Goal: Task Accomplishment & Management: Use online tool/utility

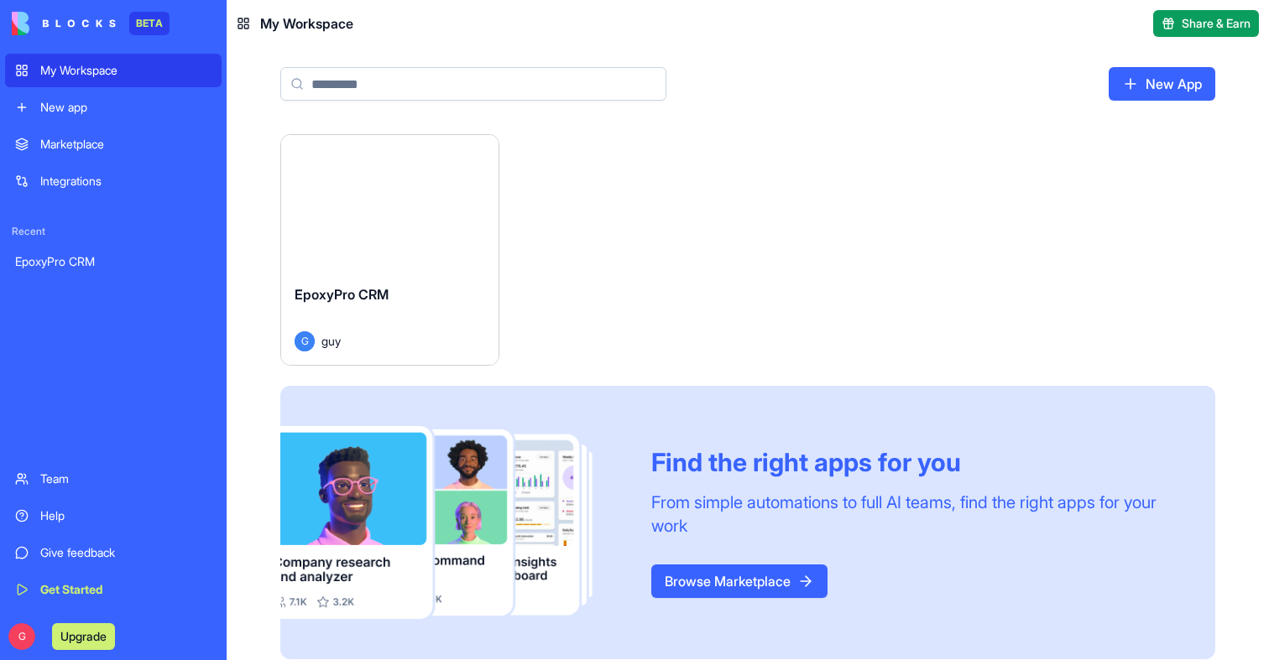
click at [365, 264] on div "Launch" at bounding box center [389, 203] width 217 height 136
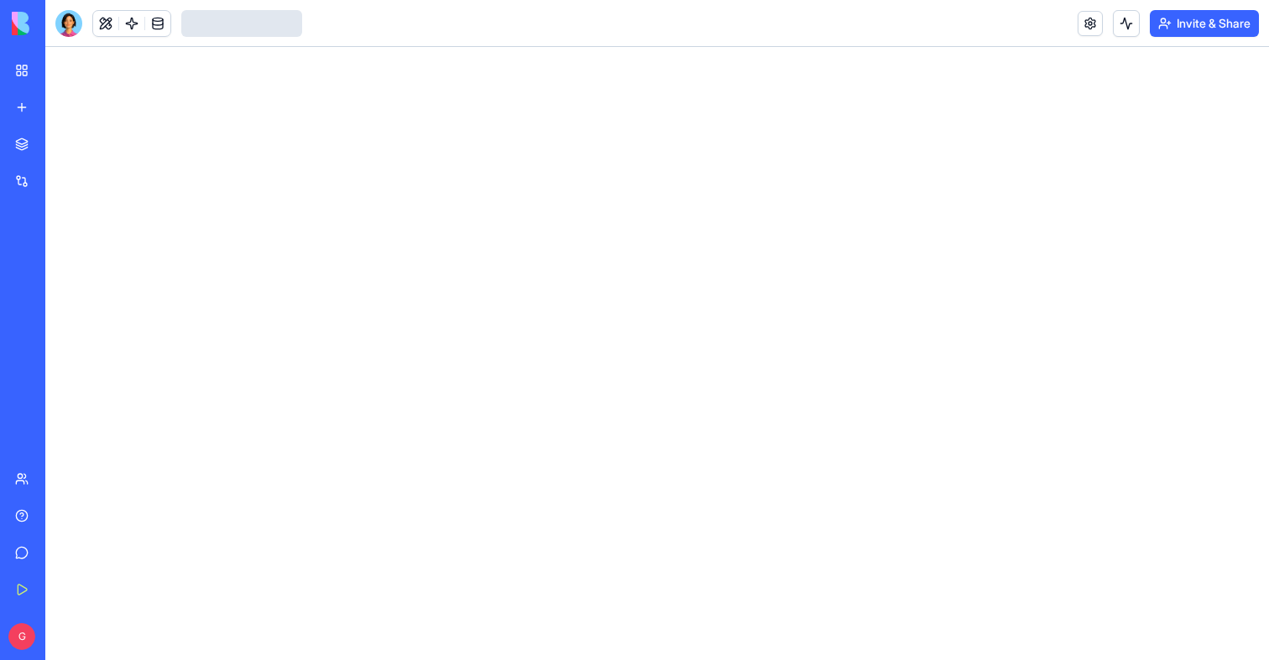
click at [69, 29] on div at bounding box center [68, 23] width 27 height 27
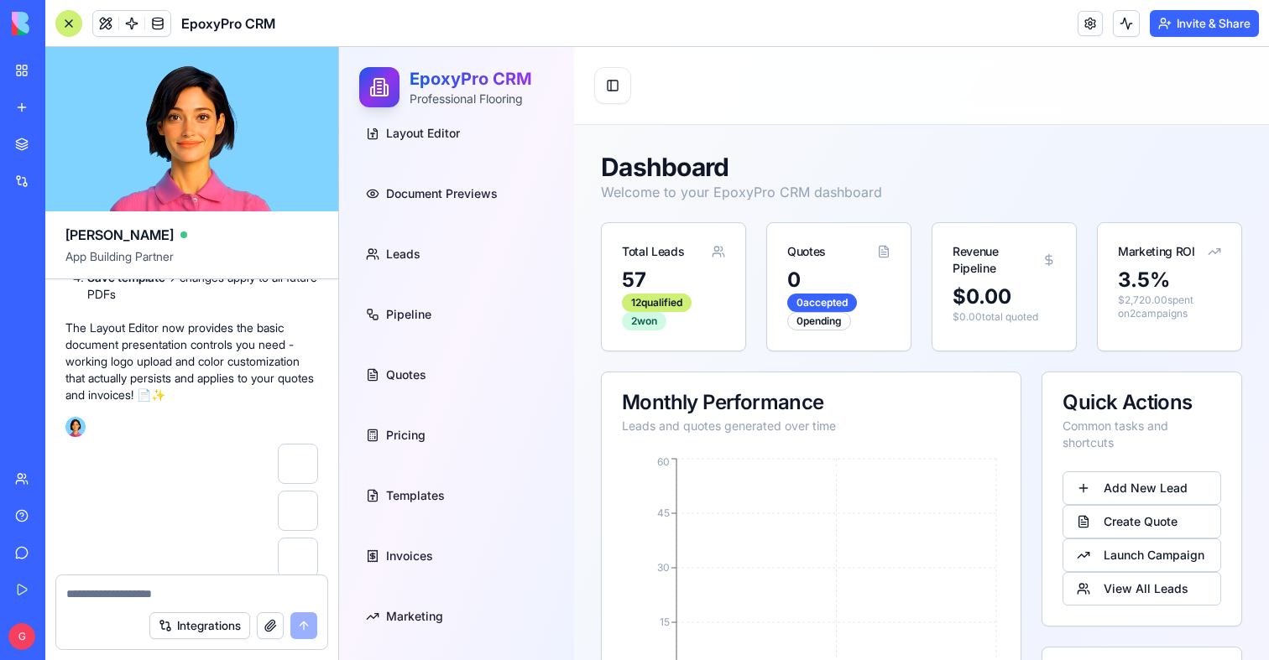
scroll to position [130983, 0]
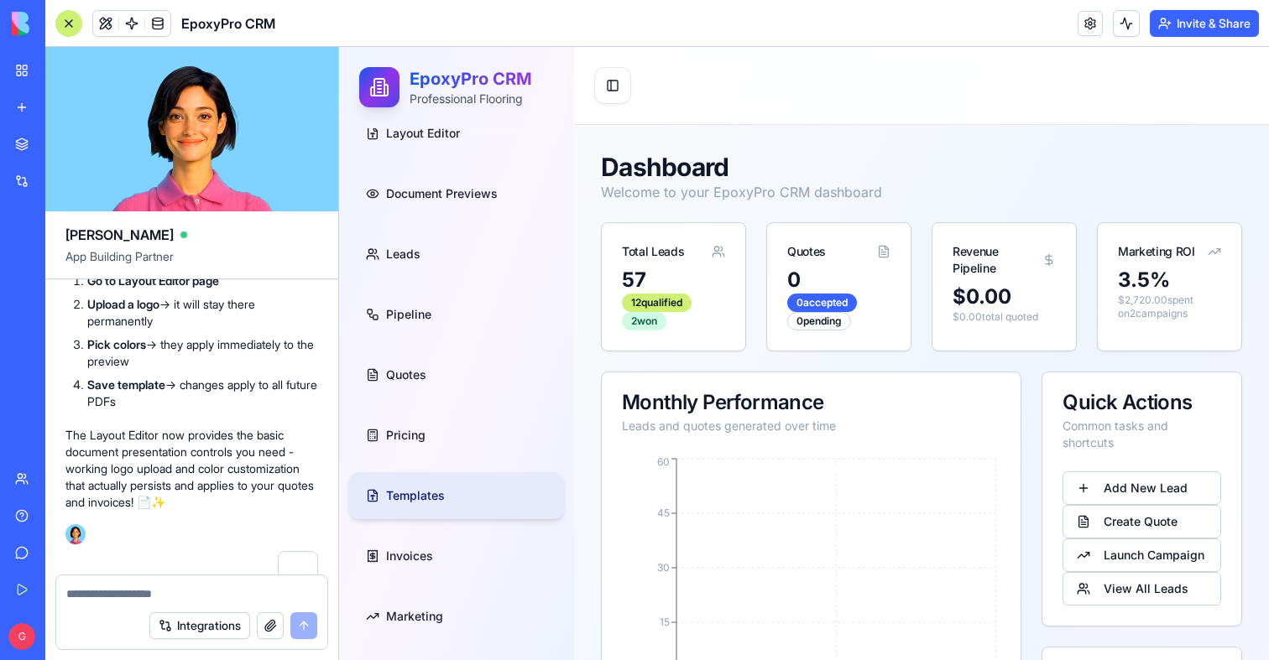
click at [433, 504] on span "Templates" at bounding box center [415, 496] width 59 height 17
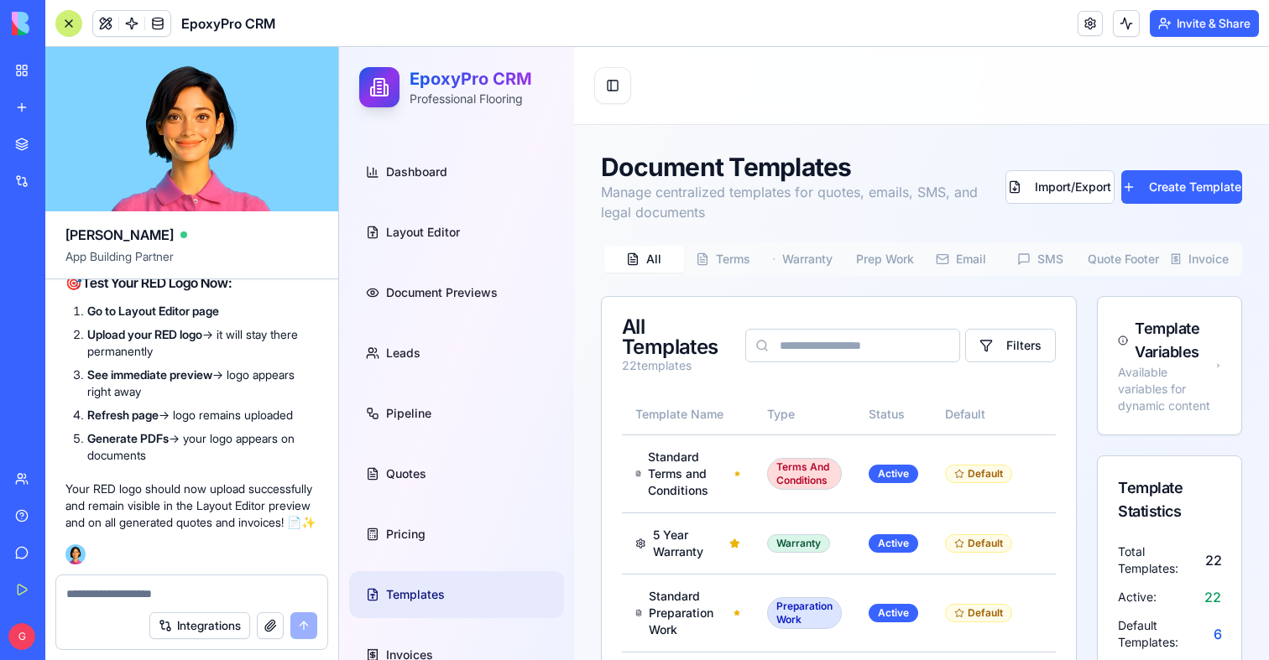
scroll to position [133888, 0]
click at [102, 15] on button at bounding box center [105, 23] width 25 height 25
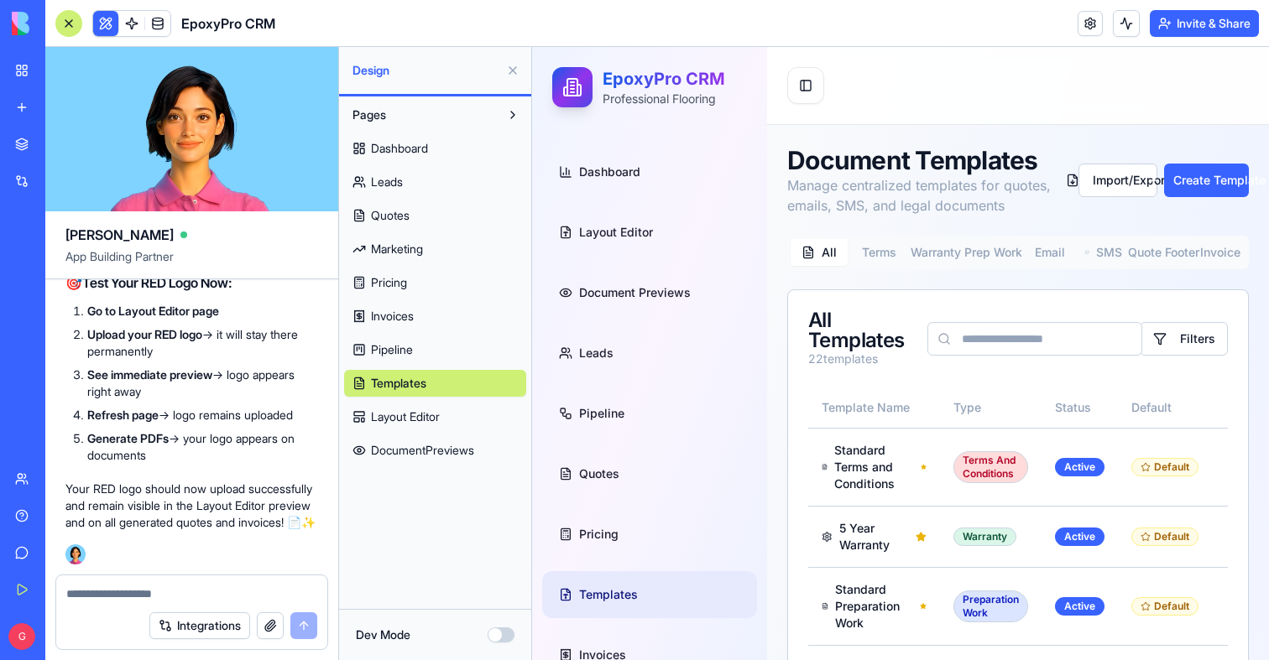
click at [505, 635] on button "Dev Mode" at bounding box center [501, 635] width 27 height 15
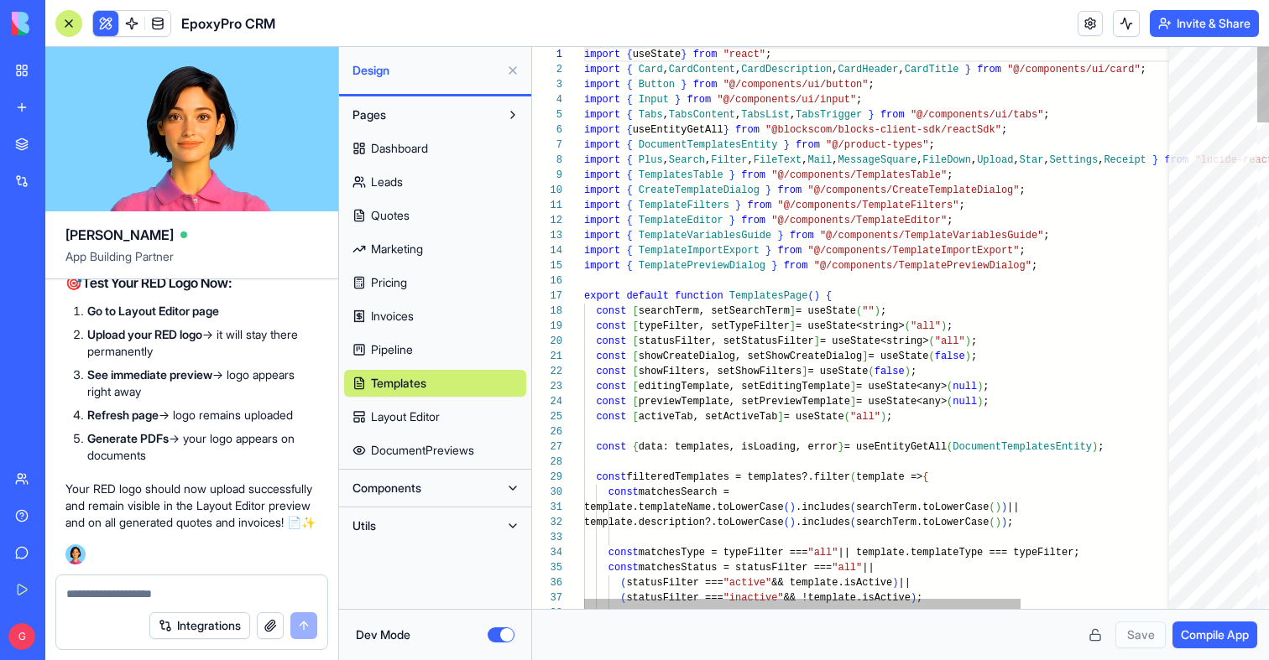
scroll to position [106, 0]
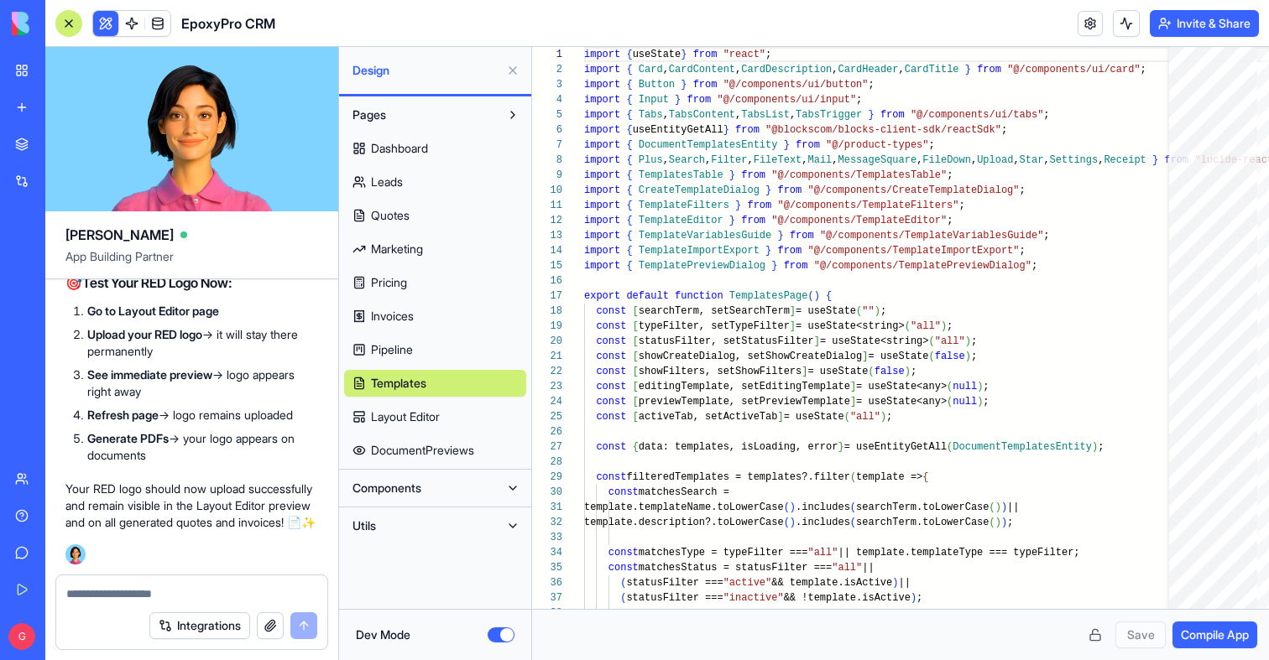
click at [1218, 640] on span "Compile App" at bounding box center [1215, 635] width 68 height 17
click at [503, 628] on button "Dev Mode" at bounding box center [501, 635] width 27 height 15
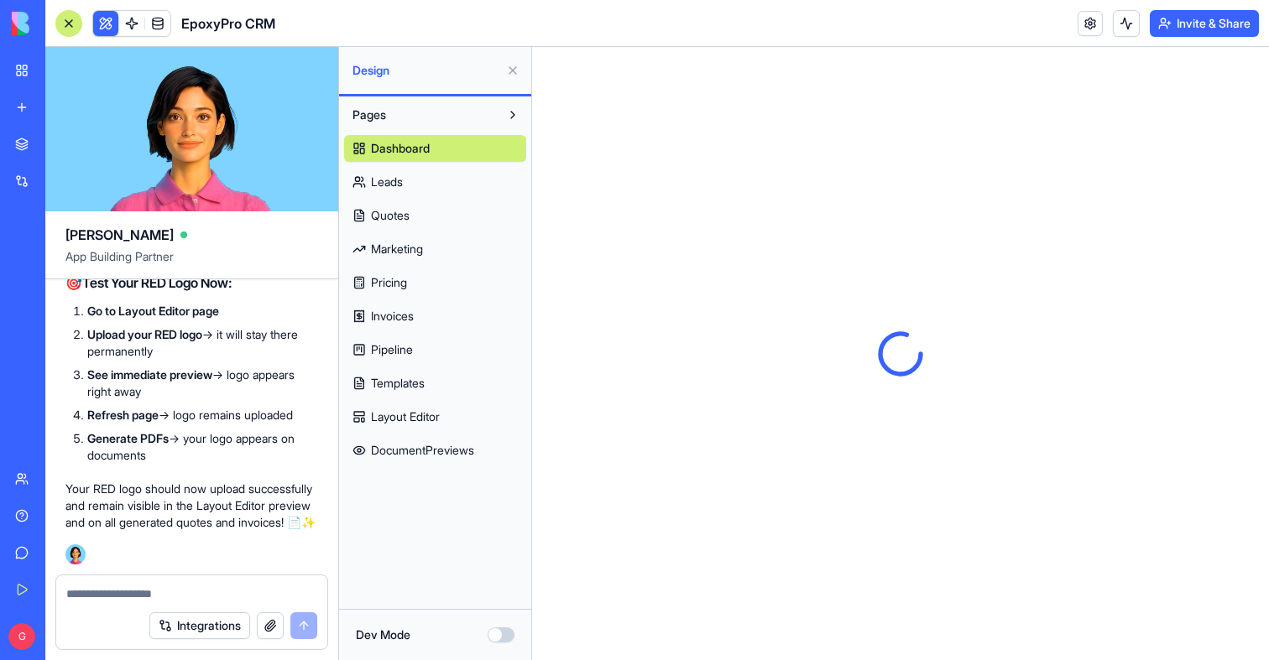
type button "on"
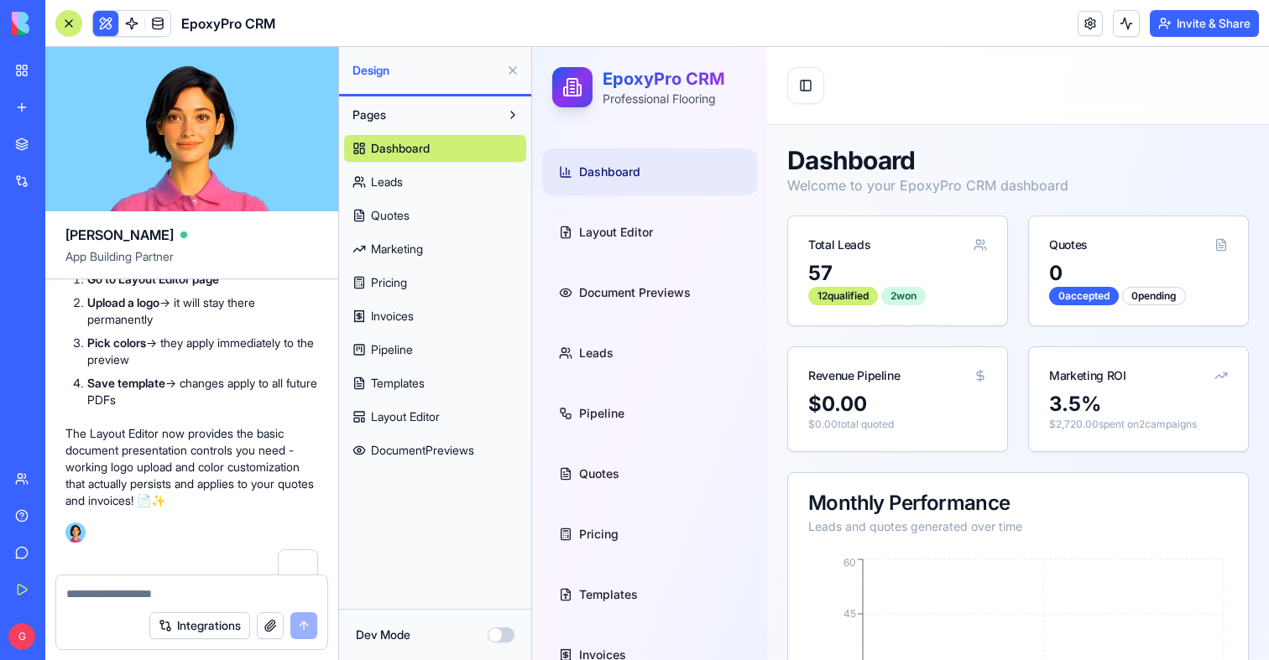
scroll to position [130940, 0]
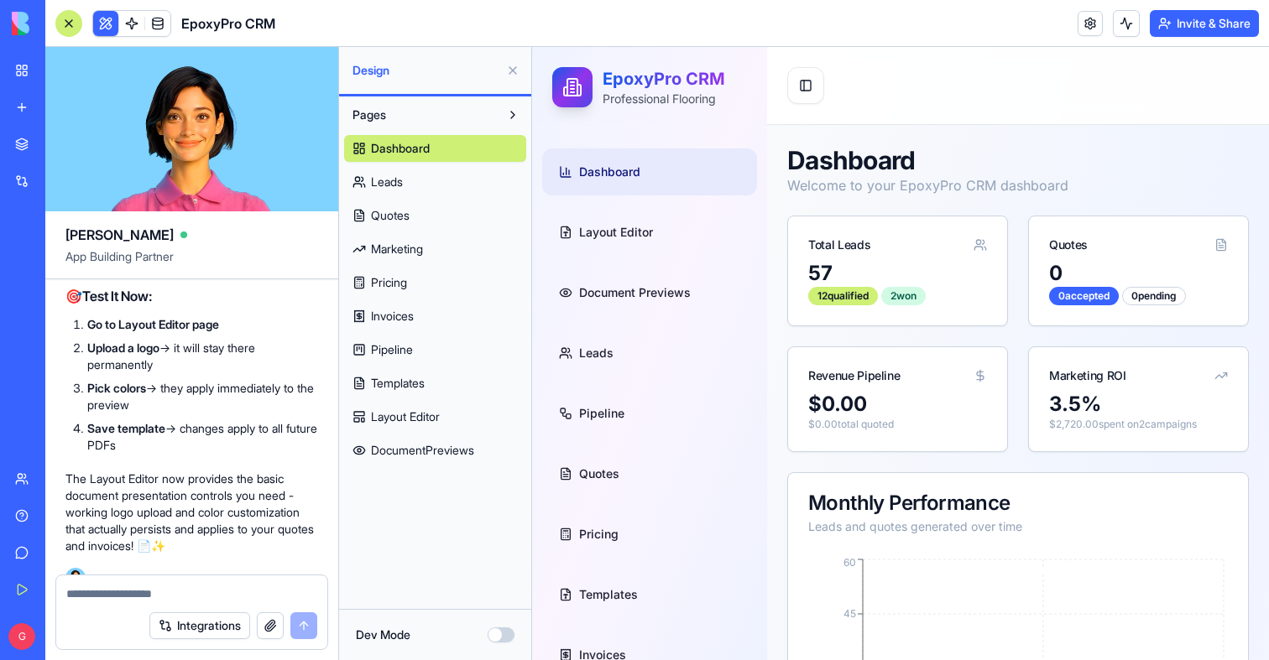
click at [402, 420] on span "Layout Editor" at bounding box center [405, 417] width 69 height 17
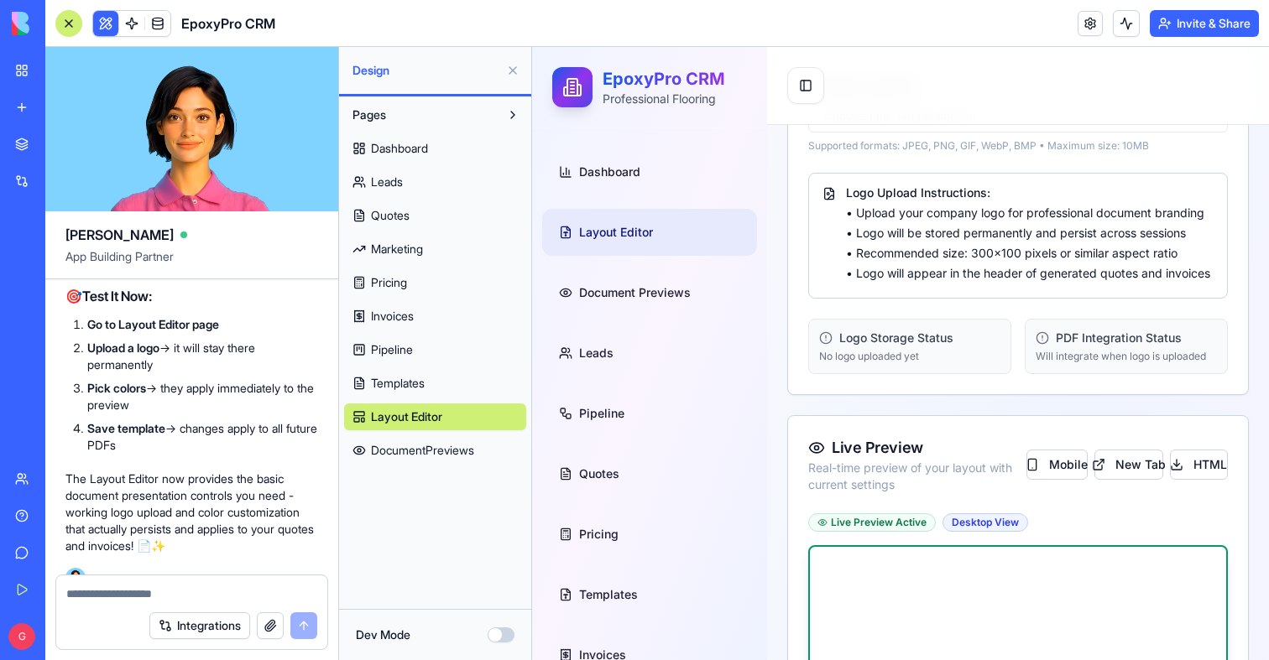
scroll to position [768, 0]
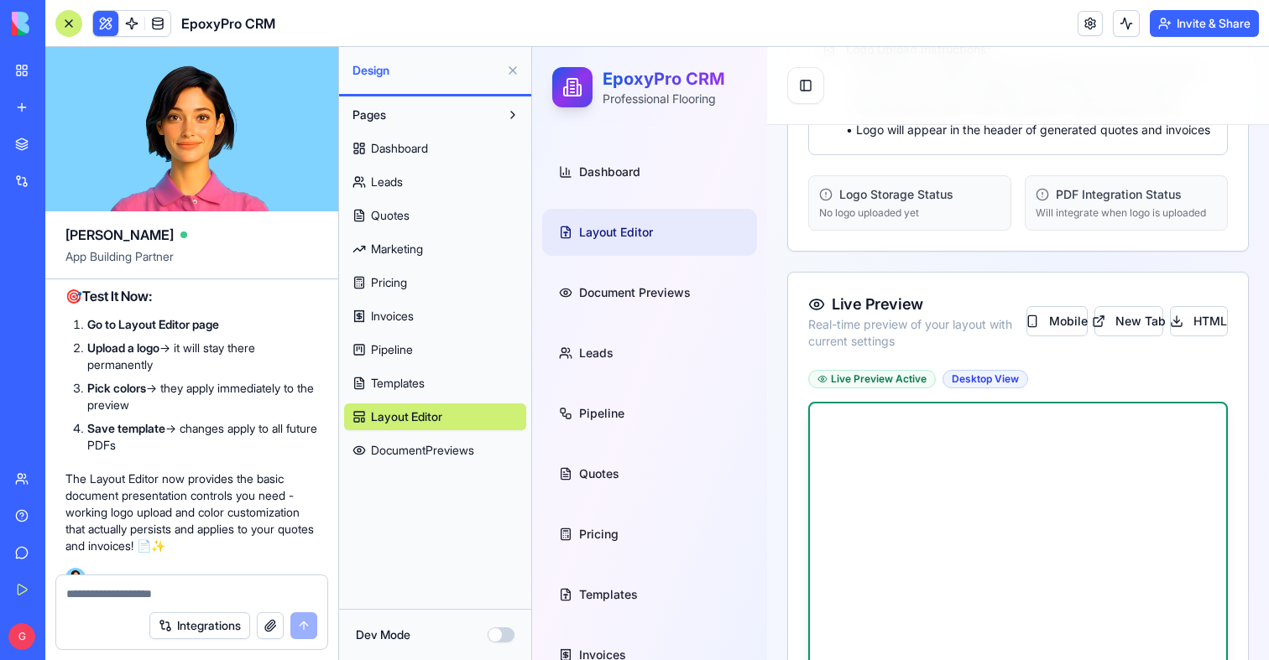
click at [512, 65] on button at bounding box center [512, 70] width 27 height 27
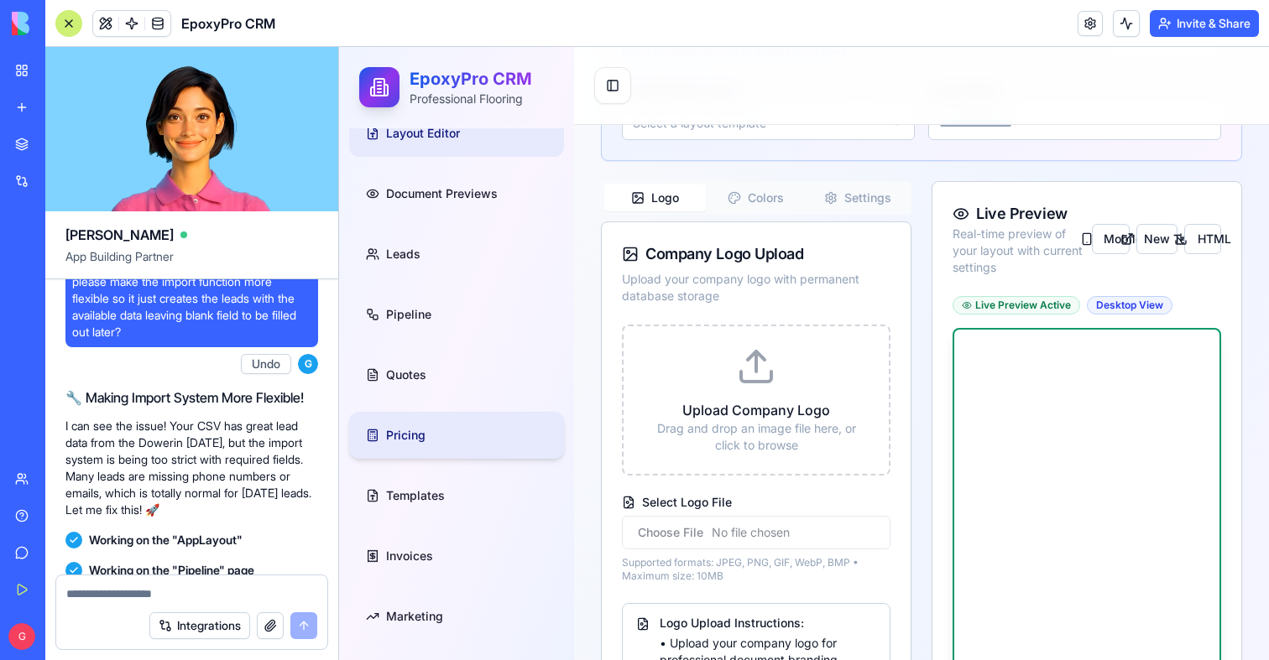
scroll to position [0, 0]
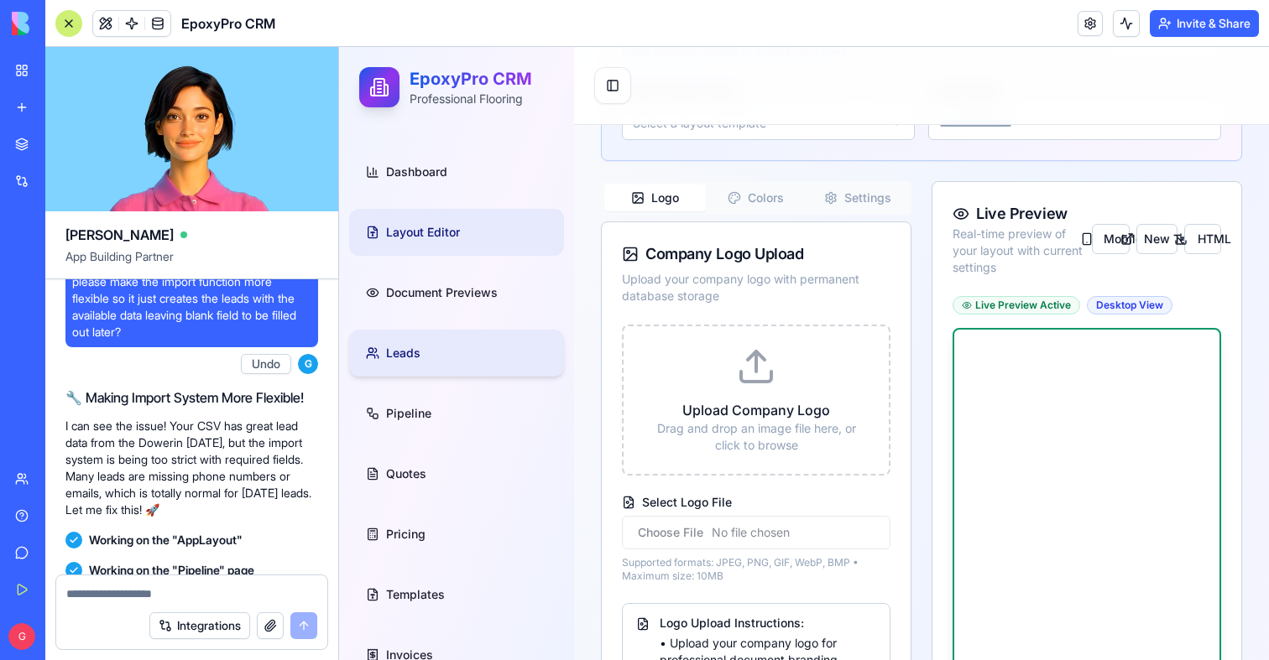
click at [423, 367] on link "Leads" at bounding box center [456, 353] width 215 height 47
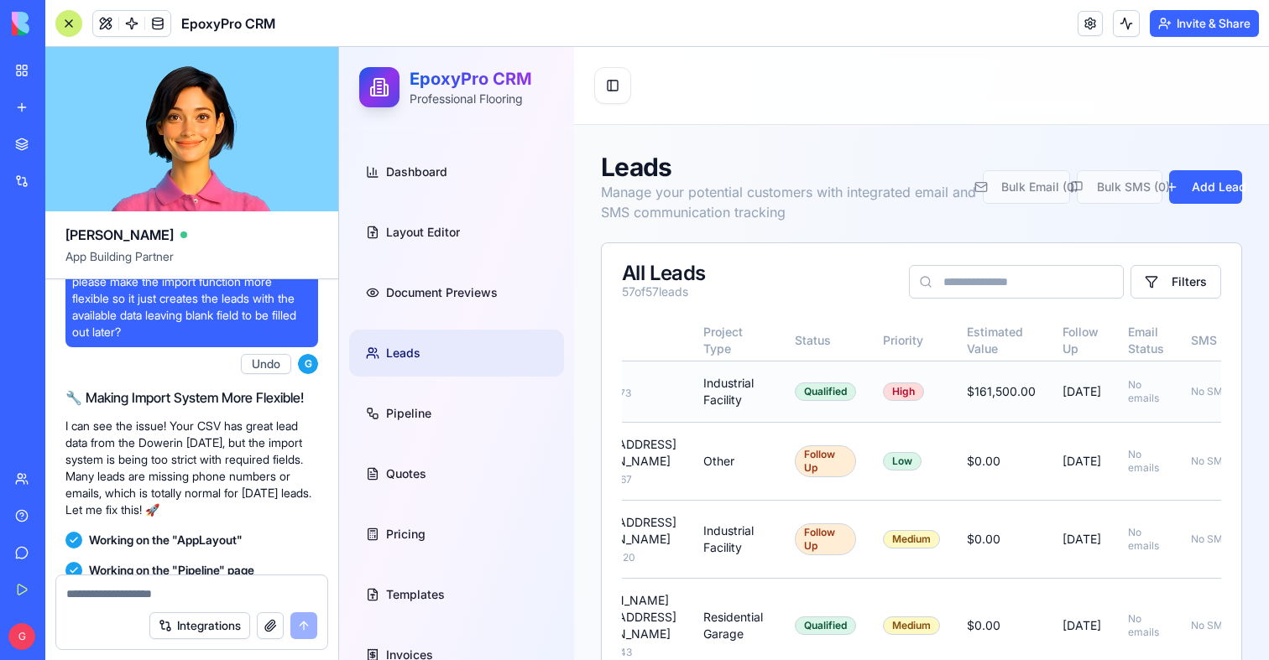
scroll to position [0, 683]
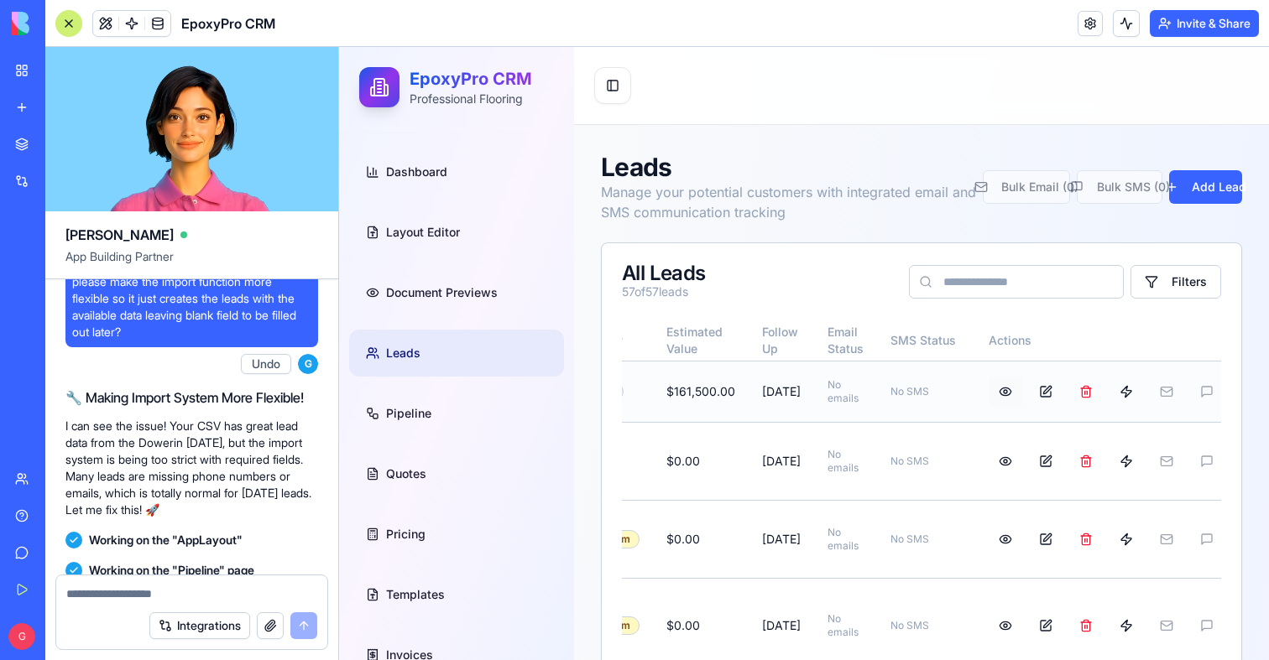
click at [993, 386] on button at bounding box center [1006, 392] width 34 height 30
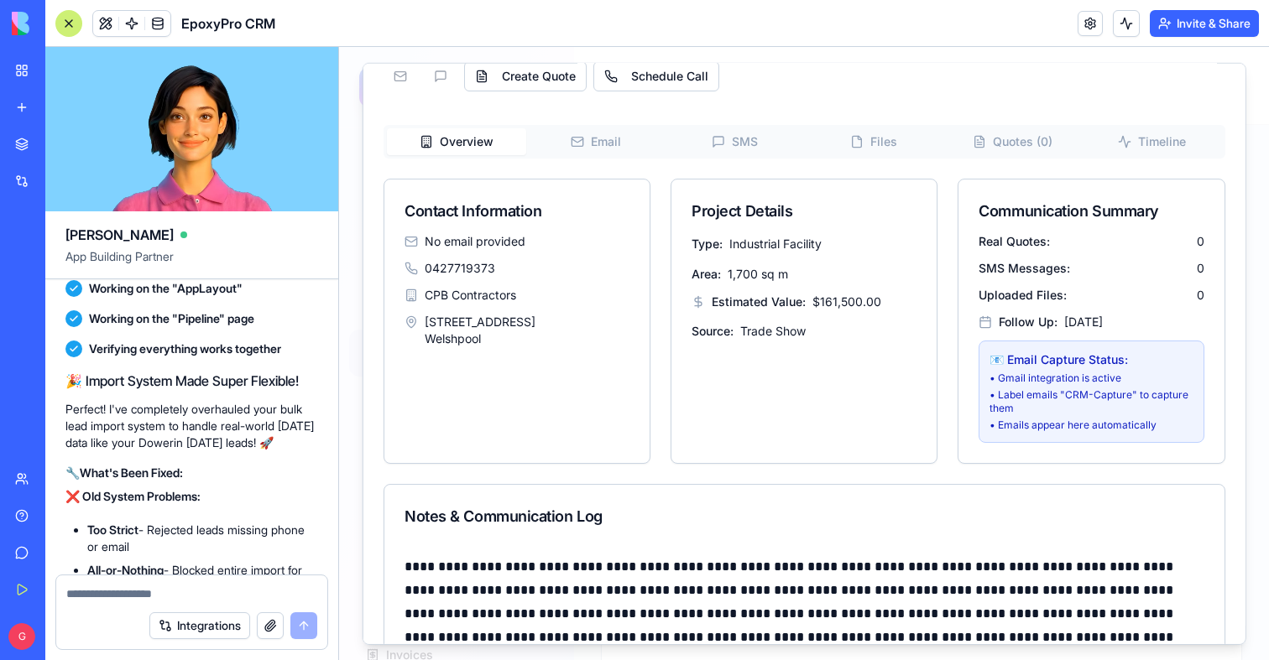
scroll to position [0, 0]
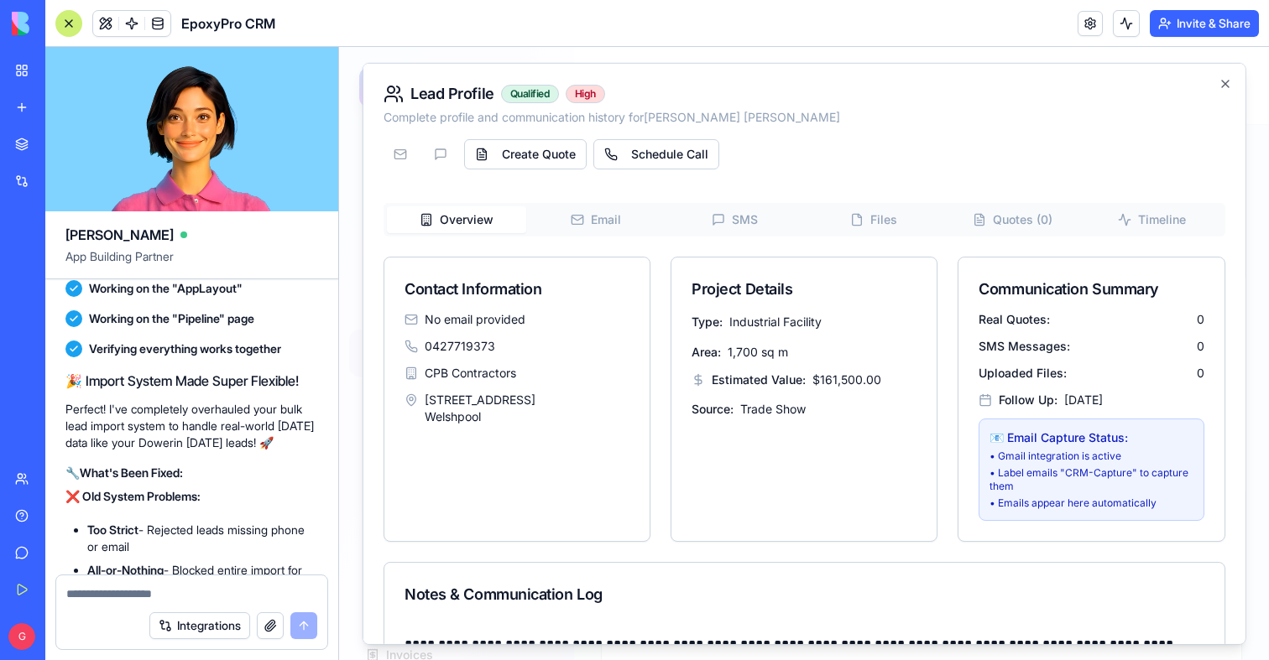
click at [1215, 81] on div "Lead Profile Qualified High Complete profile and communication history for [PER…" at bounding box center [805, 353] width 884 height 582
click at [1221, 82] on icon "button" at bounding box center [1224, 82] width 13 height 13
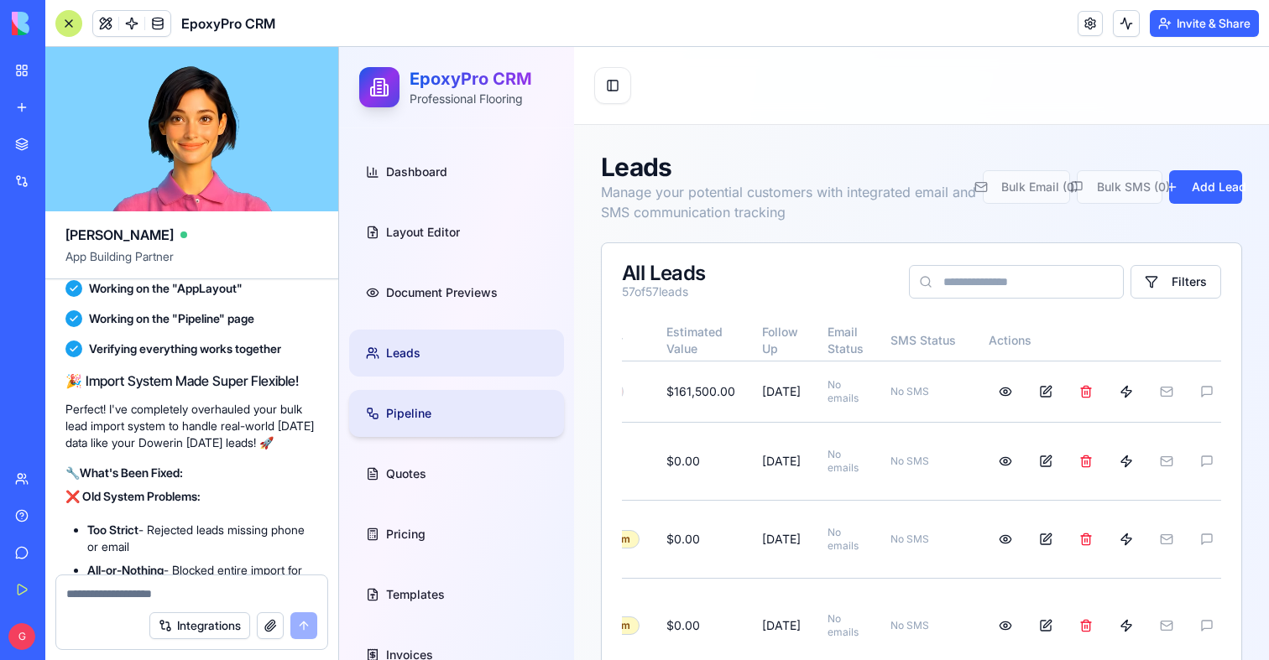
click at [395, 398] on link "Pipeline" at bounding box center [456, 413] width 215 height 47
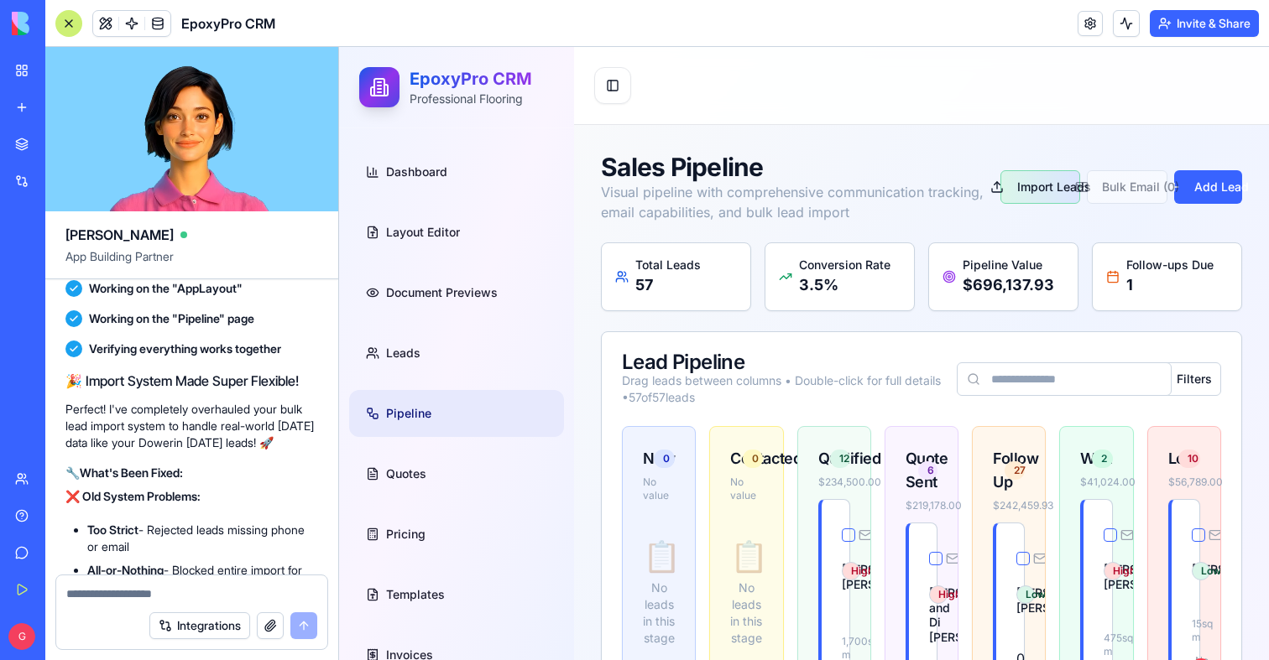
click at [1046, 186] on button "Import Leads" at bounding box center [1039, 187] width 79 height 34
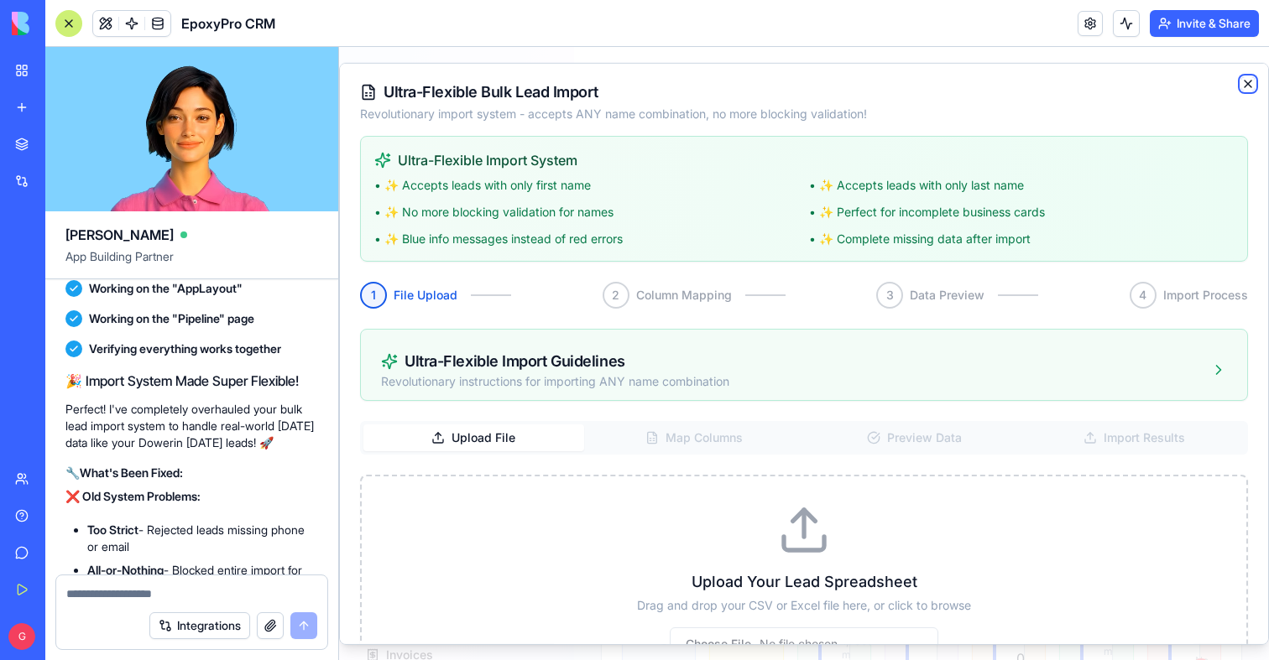
click at [1250, 84] on icon "button" at bounding box center [1247, 82] width 13 height 13
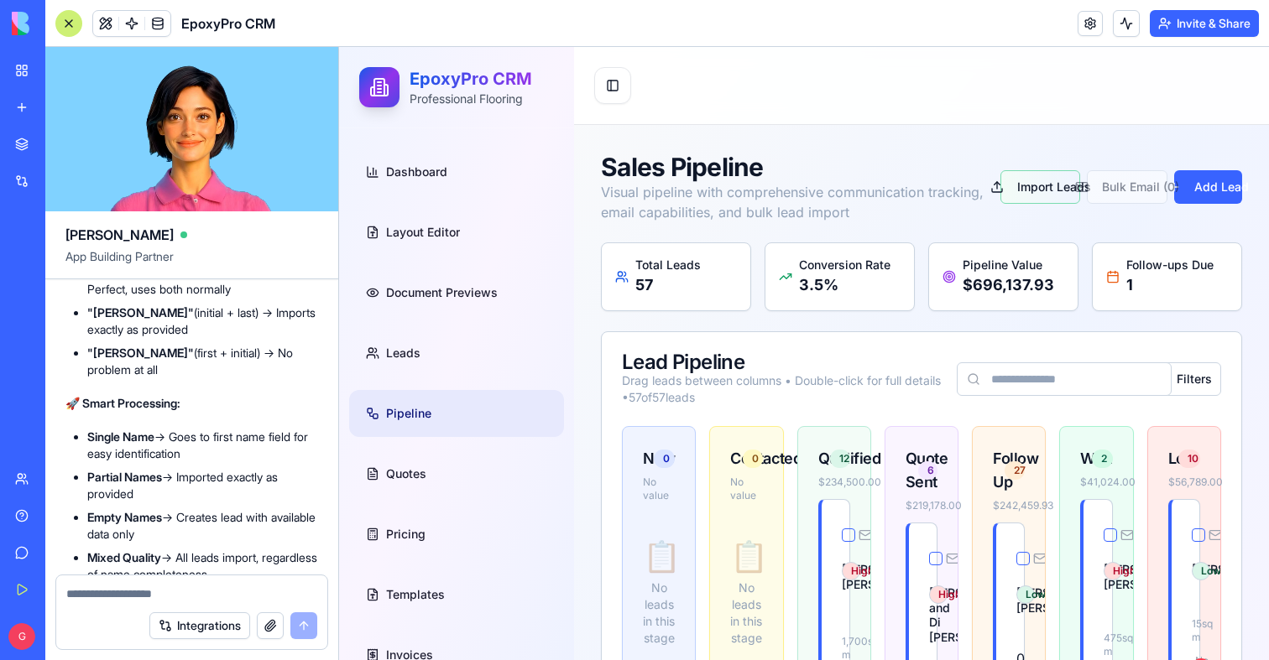
scroll to position [106663, 0]
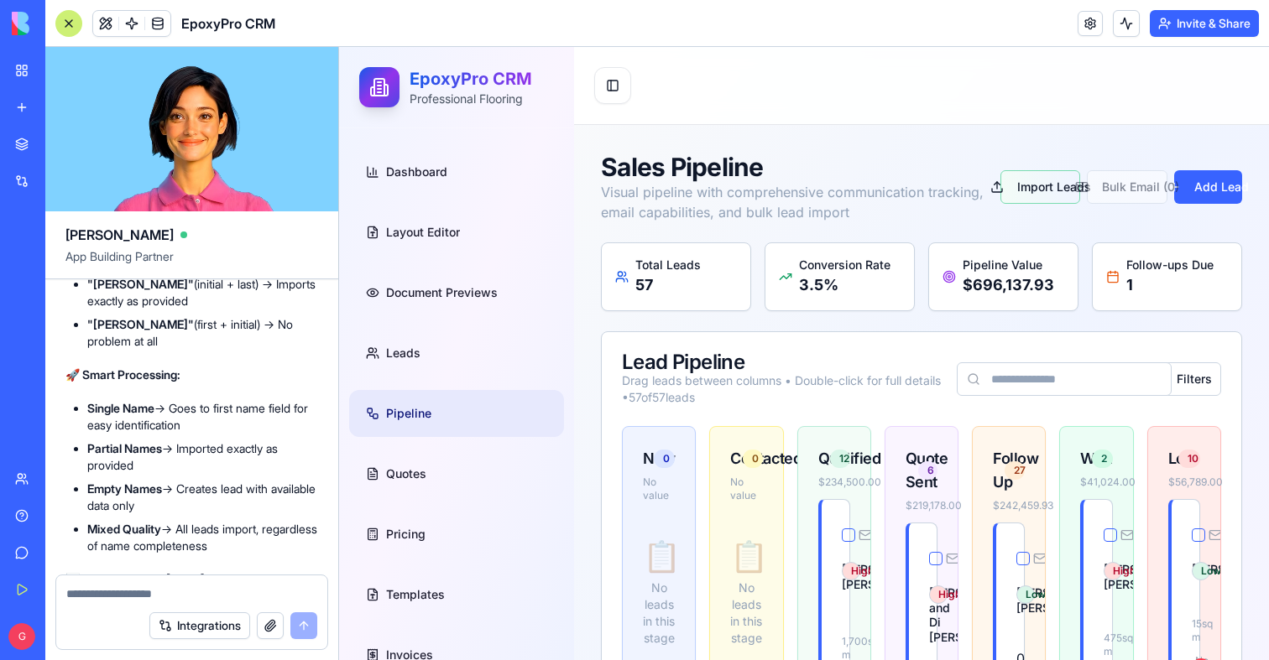
click at [69, 27] on div at bounding box center [68, 23] width 27 height 27
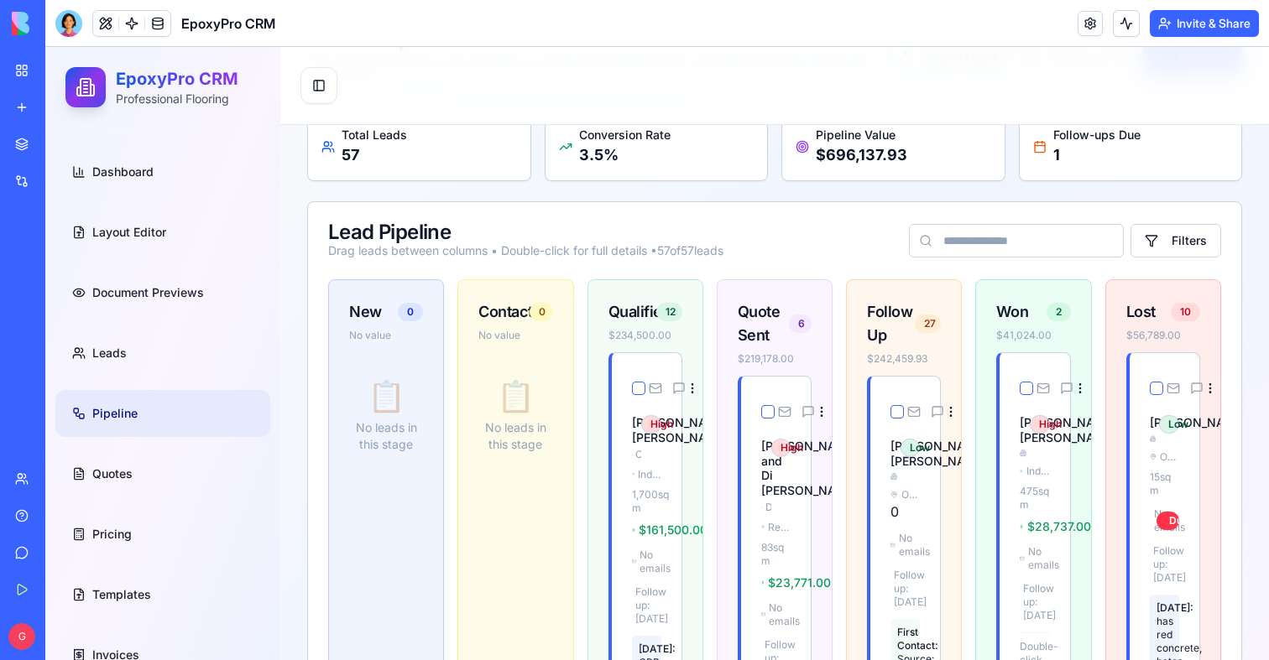
scroll to position [153, 0]
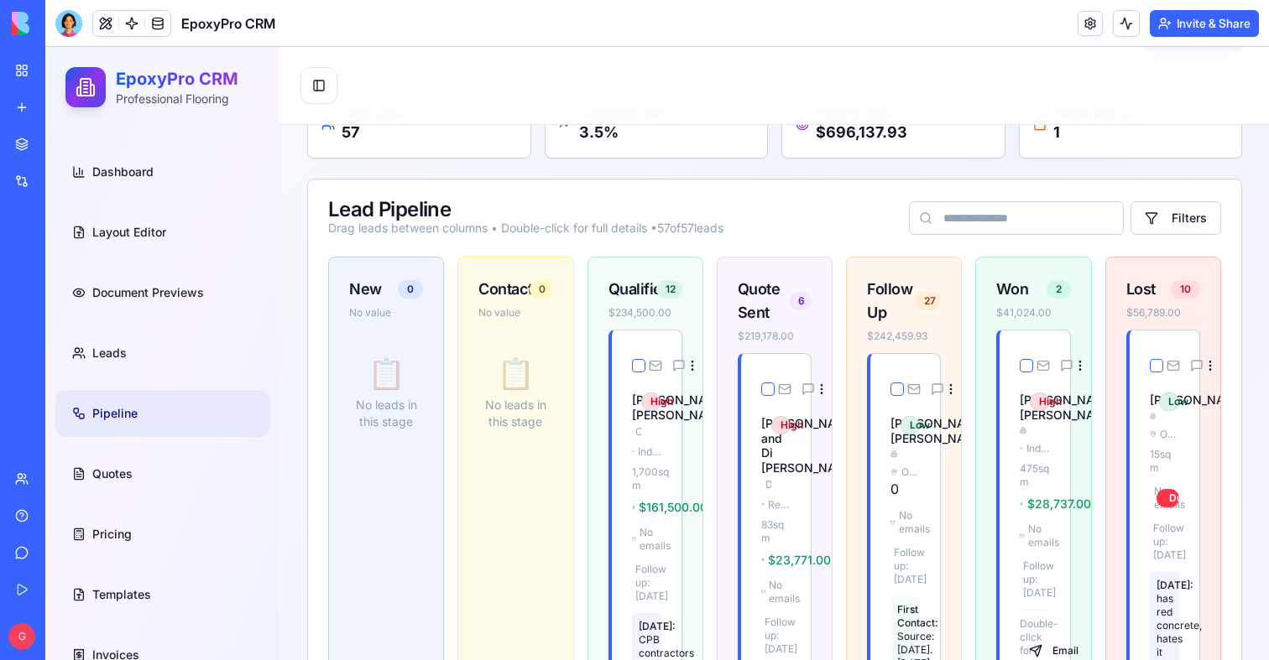
click at [623, 413] on div "[PERSON_NAME] CPB Contractors High" at bounding box center [647, 388] width 70 height 115
click at [639, 420] on h4 "[PERSON_NAME]" at bounding box center [637, 407] width 10 height 29
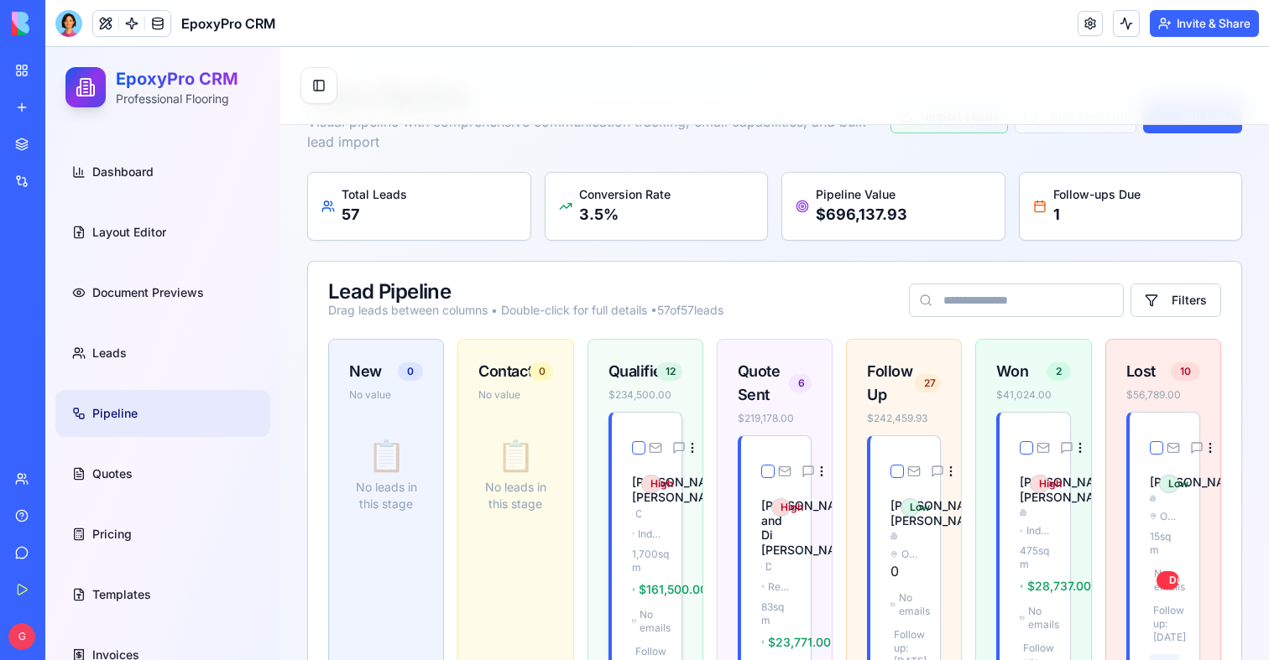
scroll to position [0, 0]
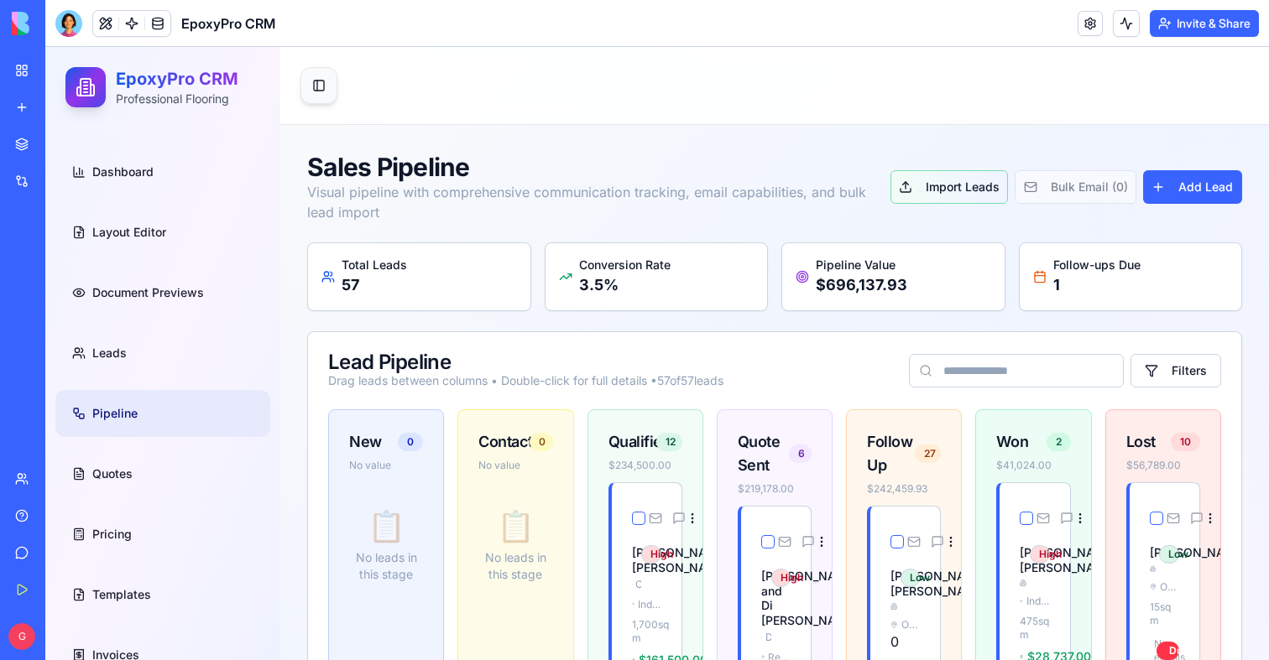
click at [330, 85] on button "Toggle Sidebar" at bounding box center [318, 85] width 37 height 37
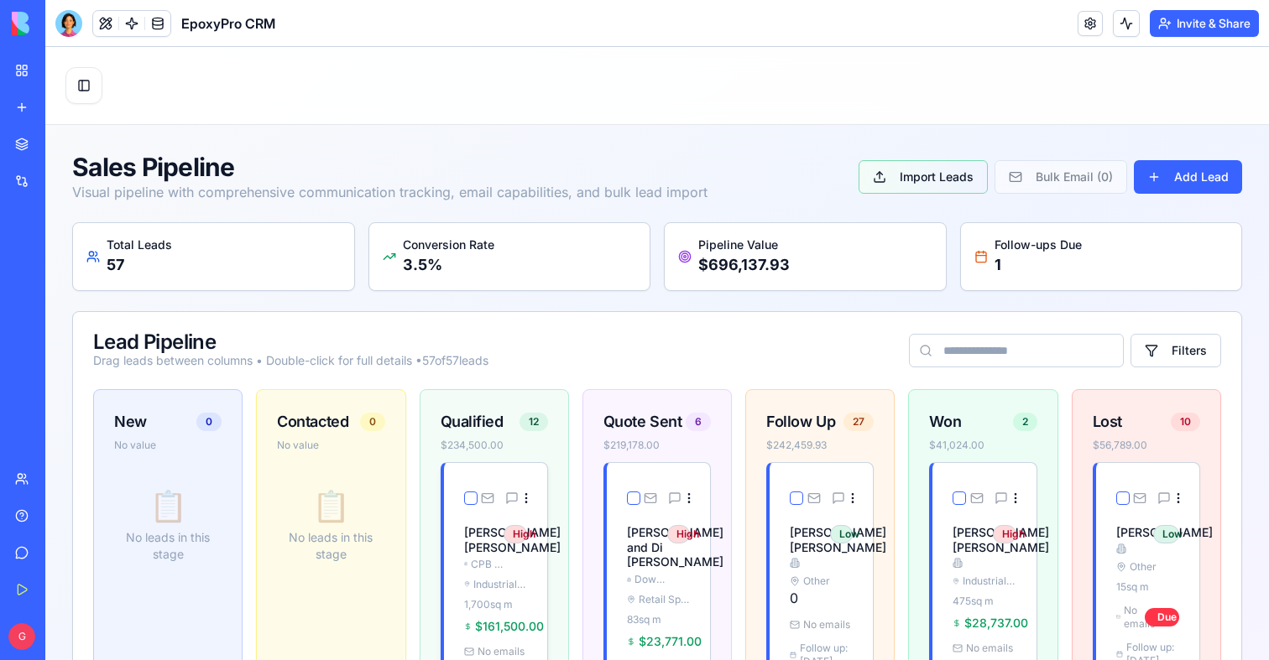
click at [474, 521] on div "[PERSON_NAME] CPB Contractors High" at bounding box center [495, 520] width 103 height 115
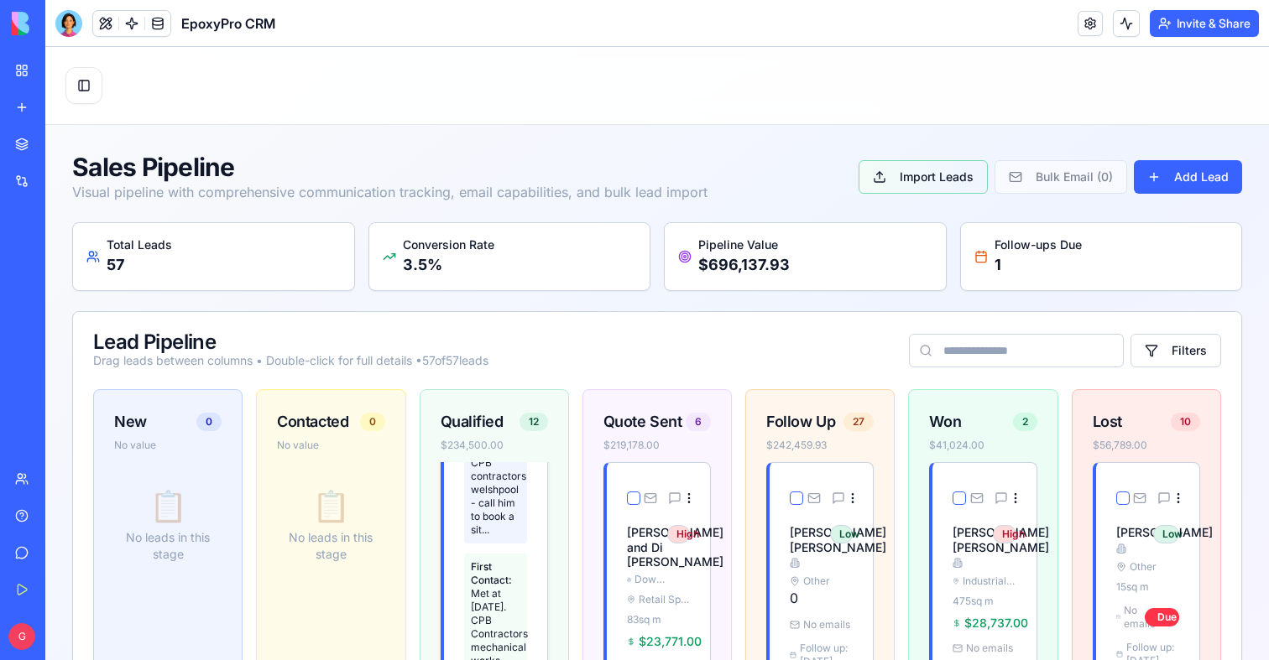
scroll to position [400, 0]
click at [497, 506] on div "First Contact: Met at [DATE]. CPB Contractors mechanical works ..." at bounding box center [495, 483] width 63 height 121
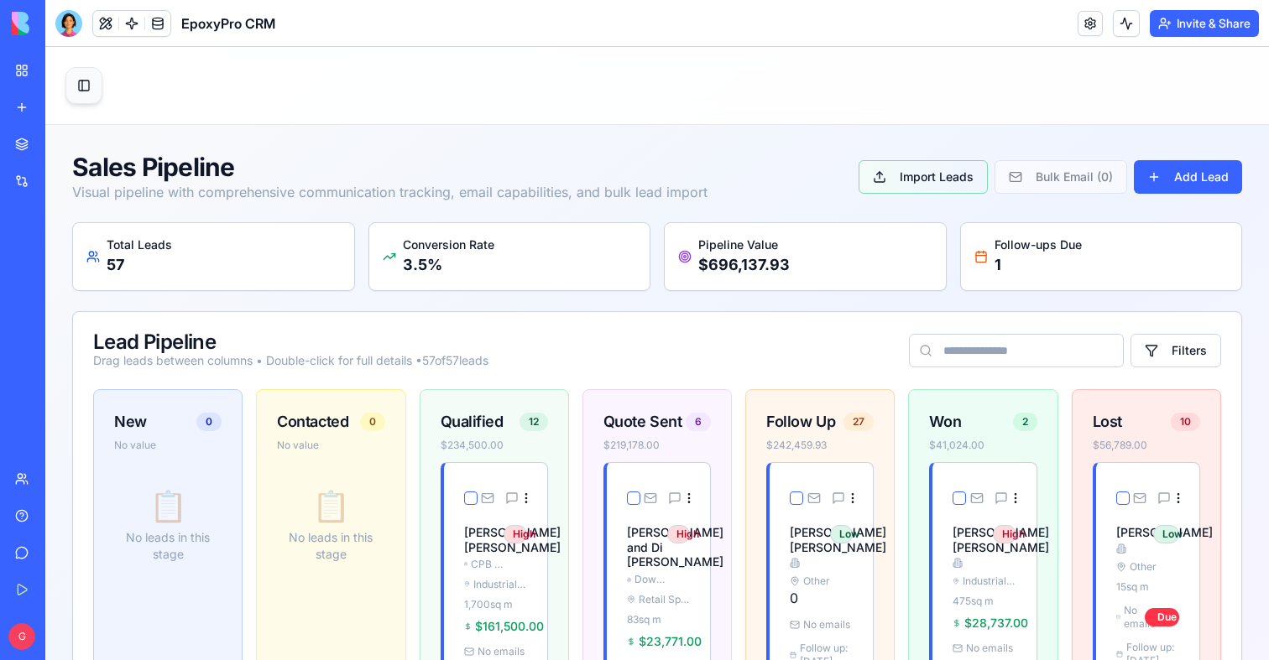
click at [83, 86] on button "Toggle Sidebar" at bounding box center [83, 85] width 37 height 37
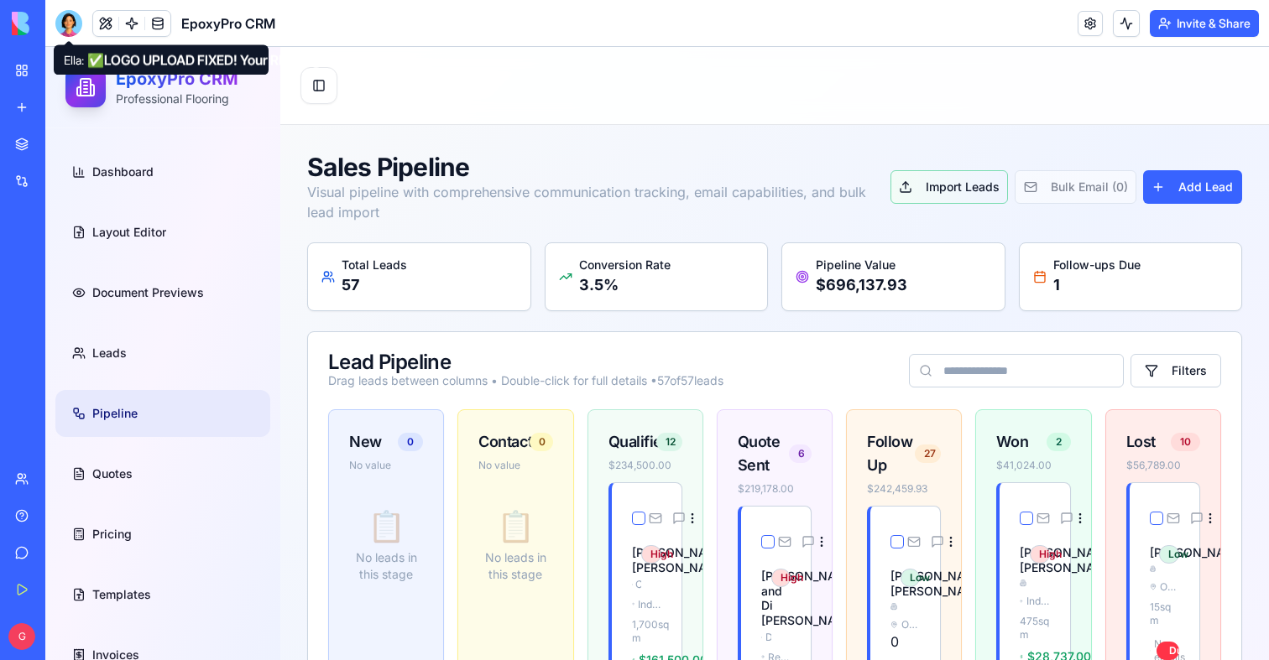
click at [64, 17] on div at bounding box center [68, 23] width 27 height 27
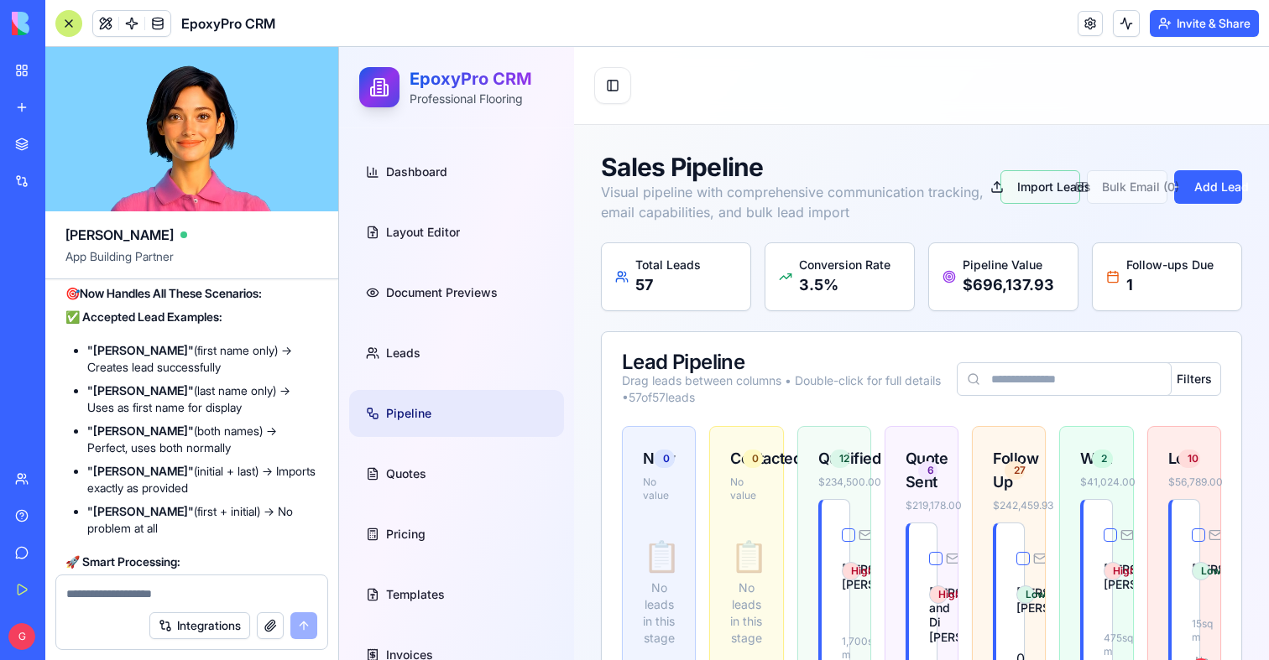
scroll to position [106474, 0]
click at [410, 323] on ul "Dashboard Layout Editor Document Previews Leads Pipeline Quotes Pricing Templat…" at bounding box center [456, 444] width 215 height 591
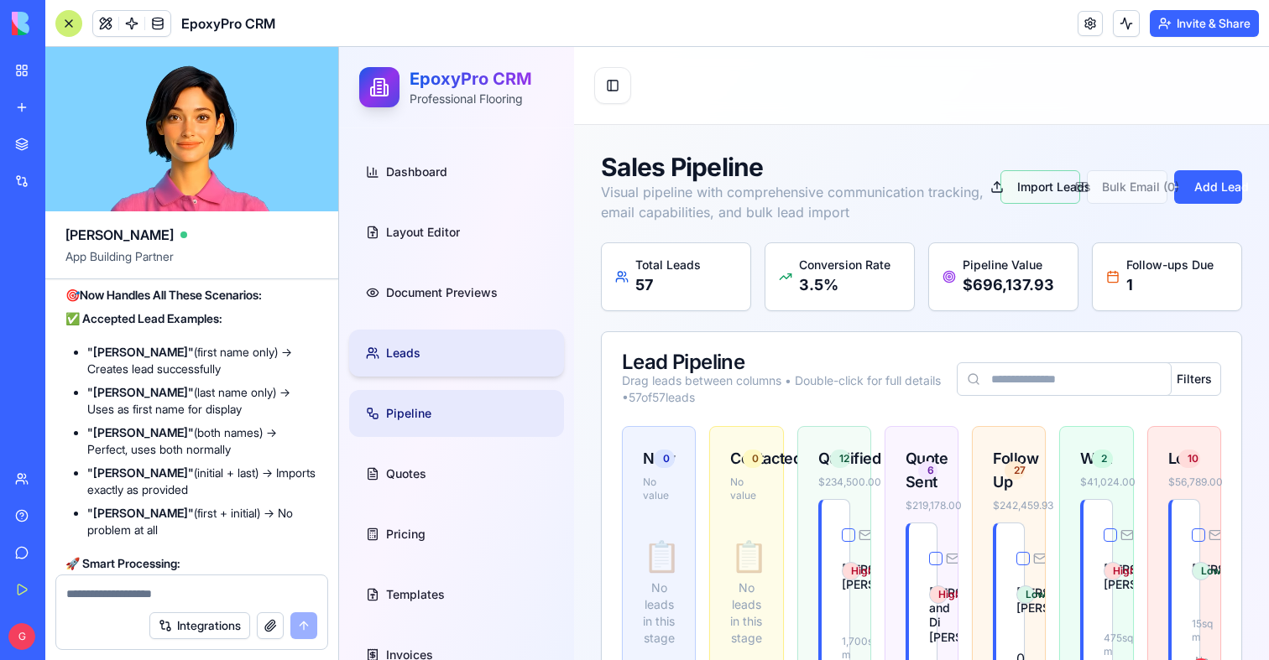
click at [410, 347] on span "Leads" at bounding box center [403, 353] width 34 height 17
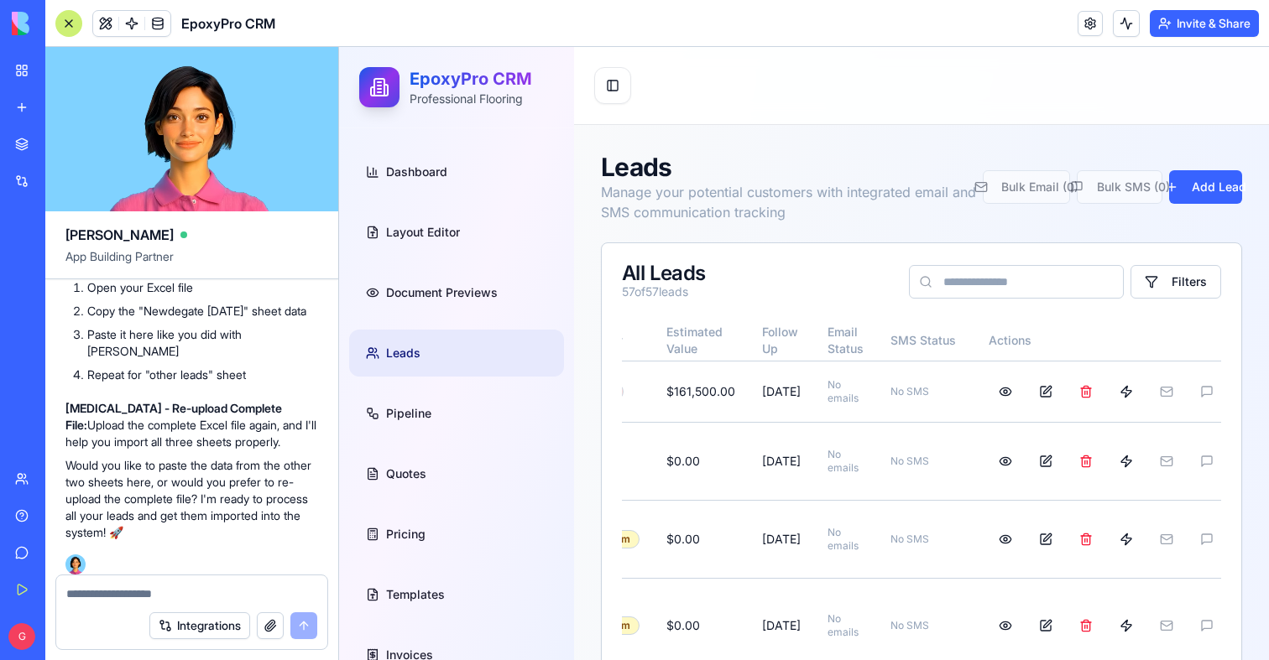
scroll to position [113657, 0]
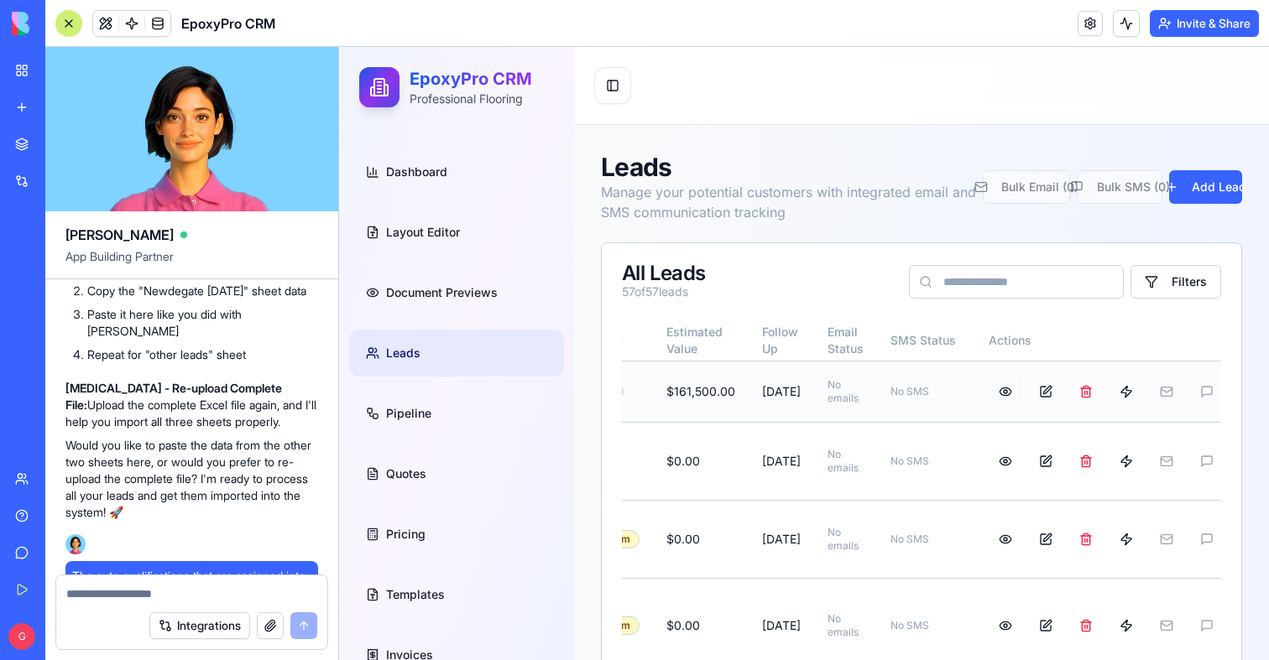
click at [990, 389] on button at bounding box center [1006, 392] width 34 height 30
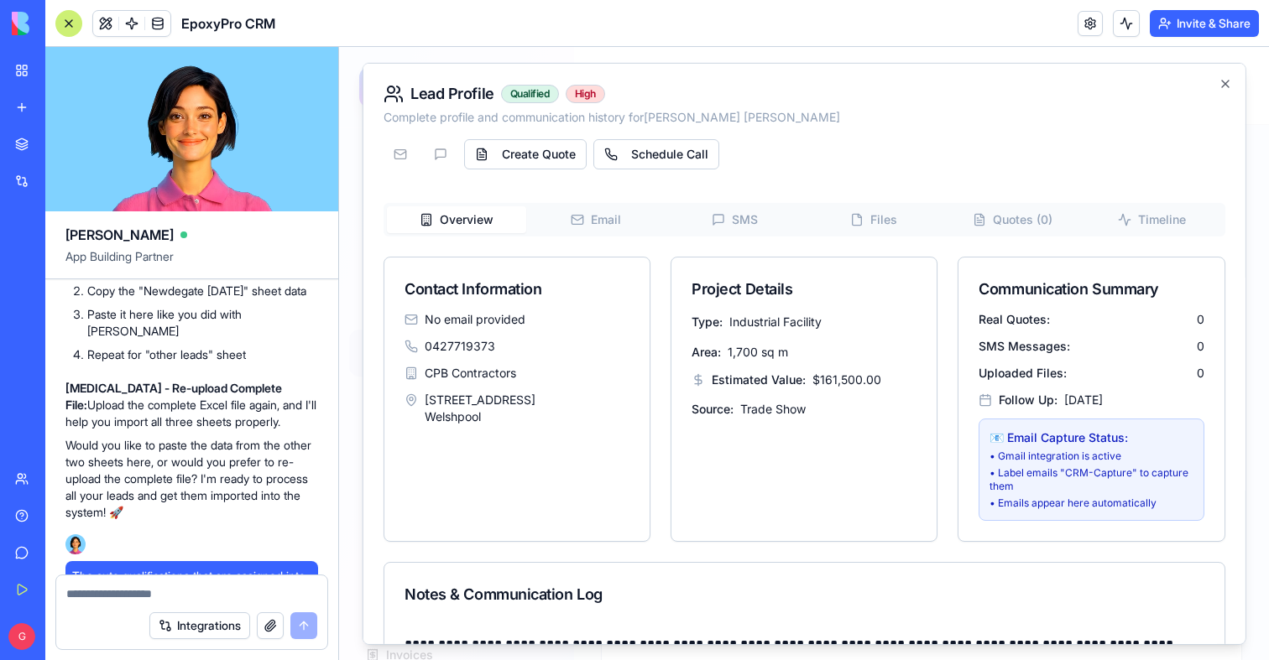
click at [1233, 83] on div "Lead Profile Qualified High Complete profile and communication history for [PER…" at bounding box center [805, 353] width 884 height 582
click at [1228, 84] on icon "button" at bounding box center [1224, 82] width 13 height 13
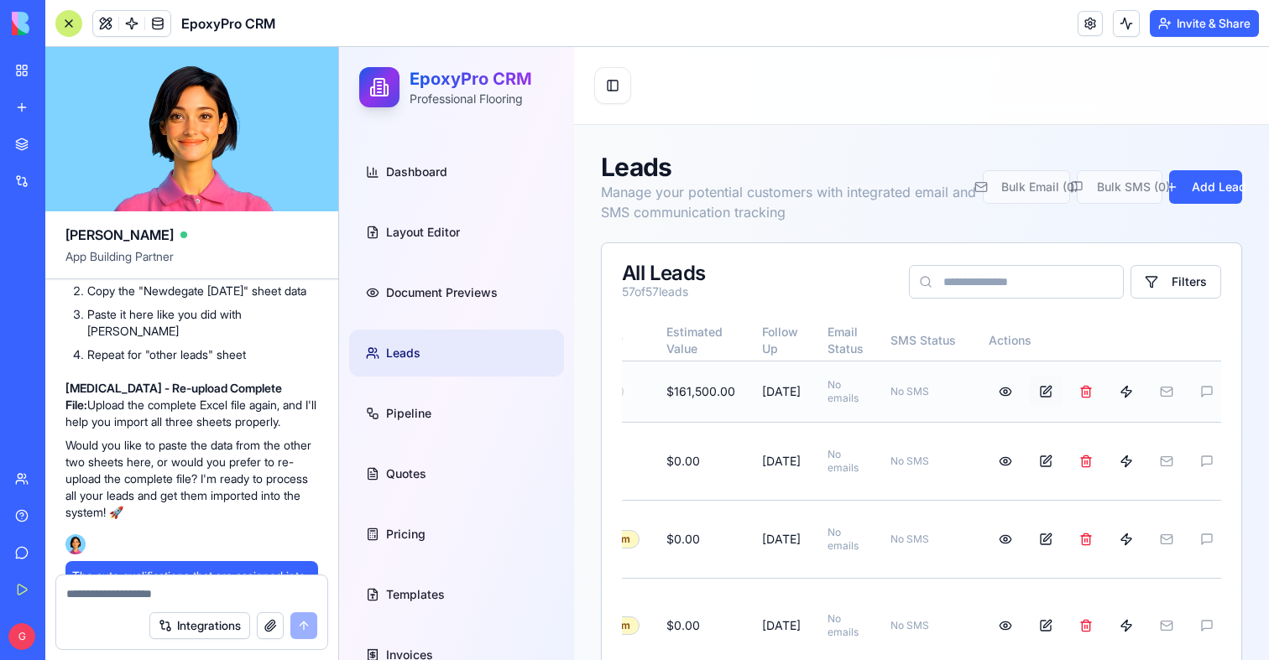
click at [1037, 398] on button at bounding box center [1046, 392] width 34 height 30
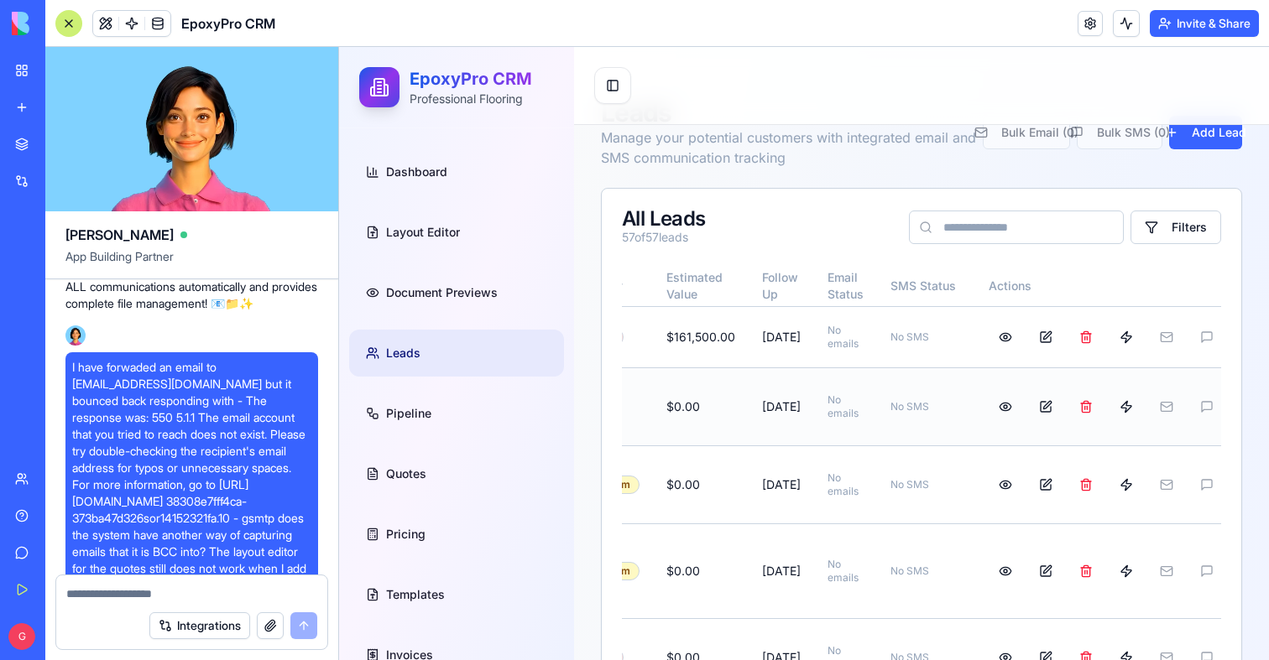
scroll to position [0, 0]
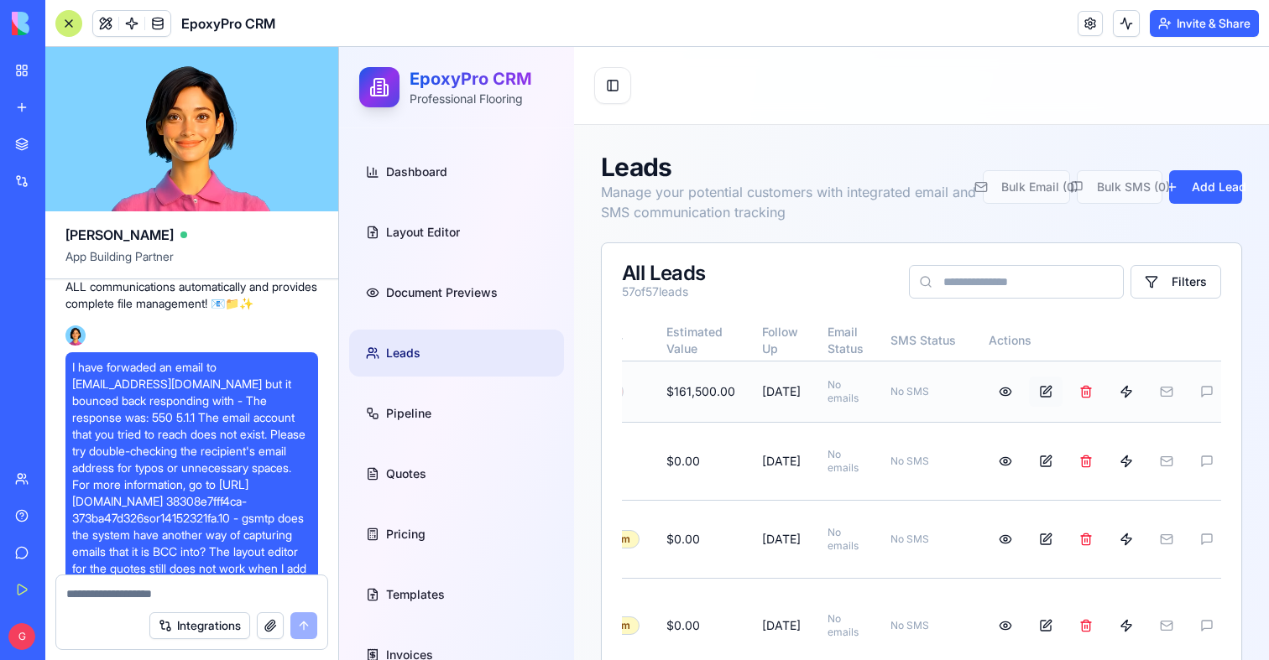
click at [1033, 393] on button at bounding box center [1046, 392] width 34 height 30
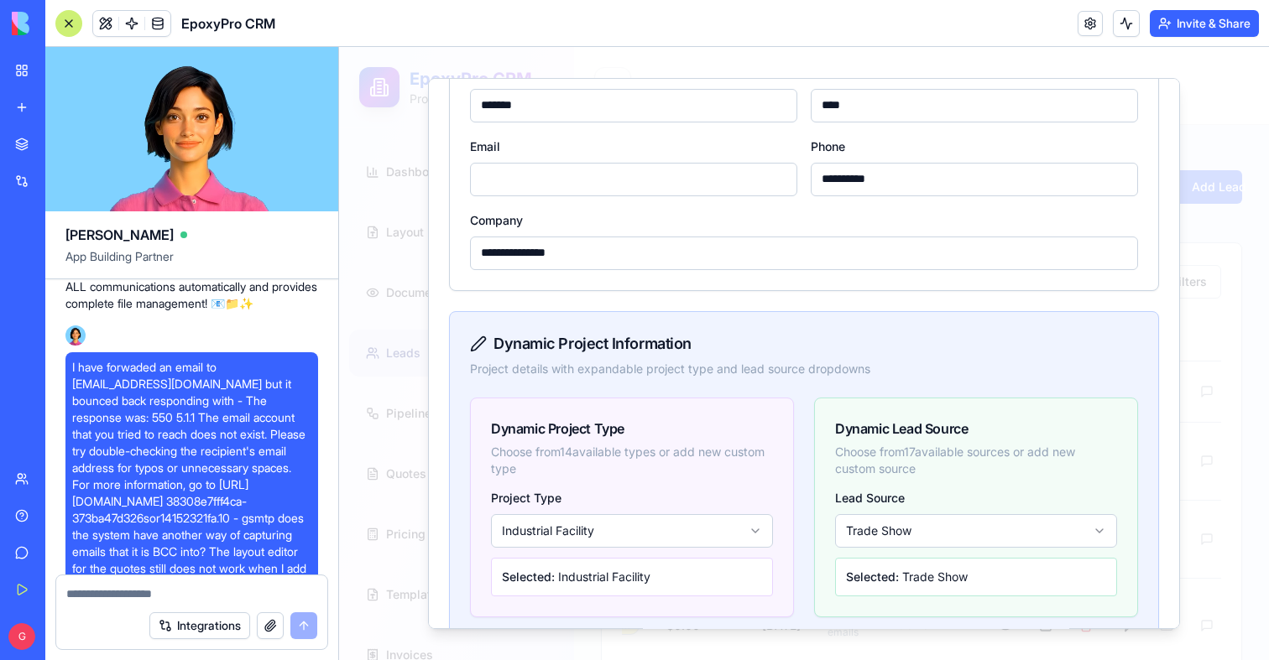
scroll to position [243, 0]
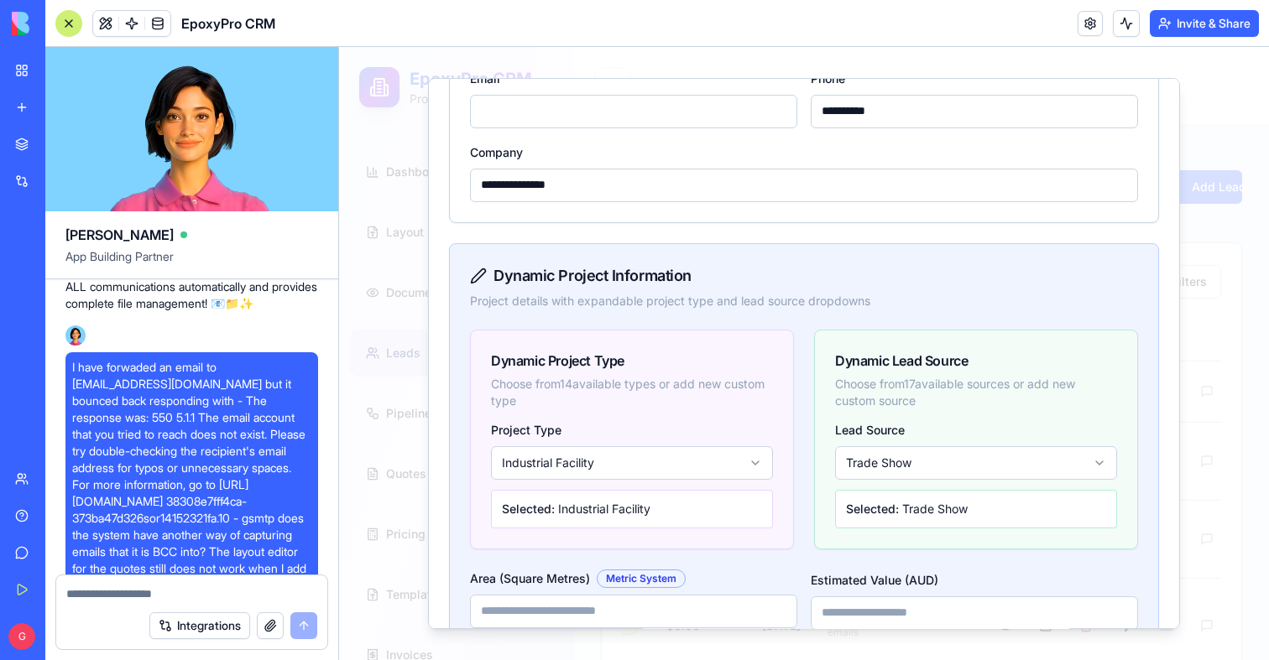
click at [677, 514] on div "Selected: Industrial Facility" at bounding box center [632, 509] width 260 height 17
click at [911, 514] on div "Selected: Trade Show" at bounding box center [976, 509] width 260 height 17
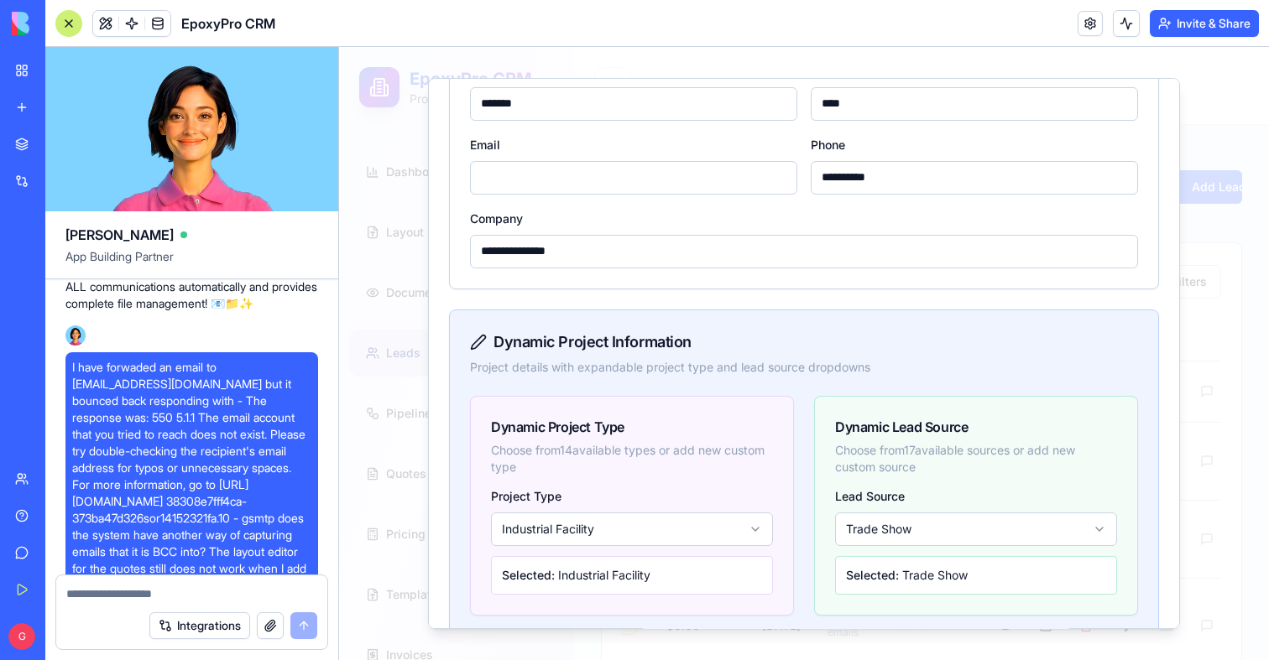
scroll to position [276, 0]
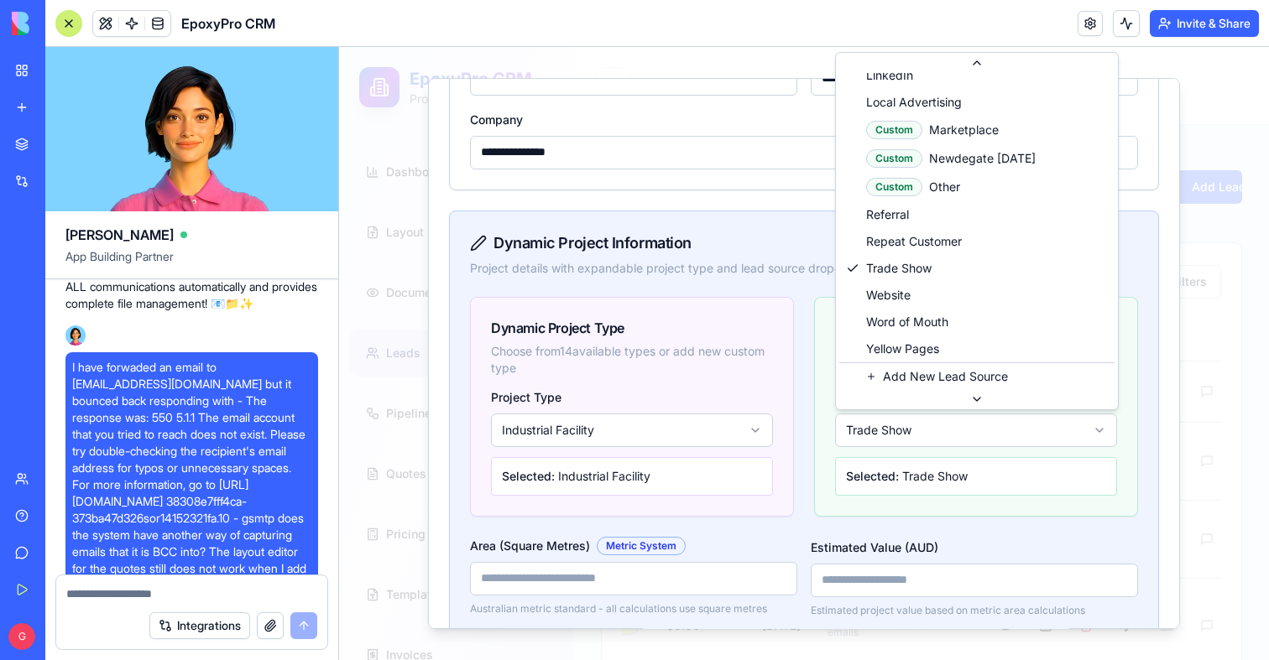
scroll to position [163, 0]
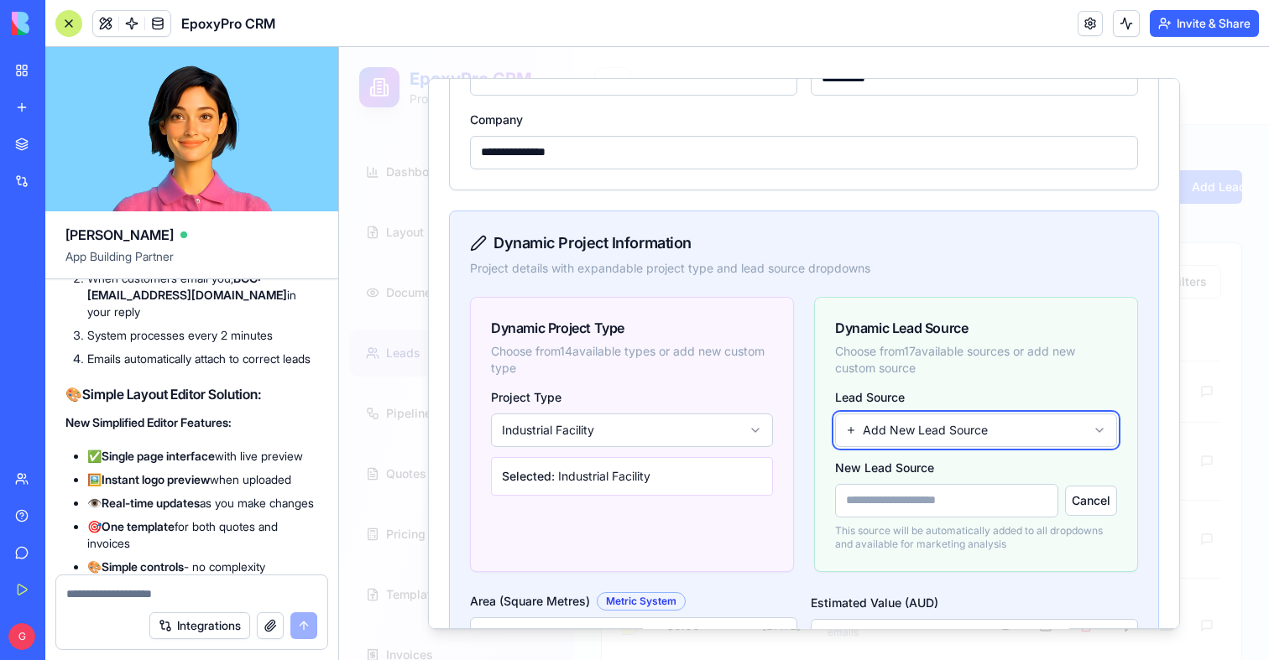
scroll to position [120308, 0]
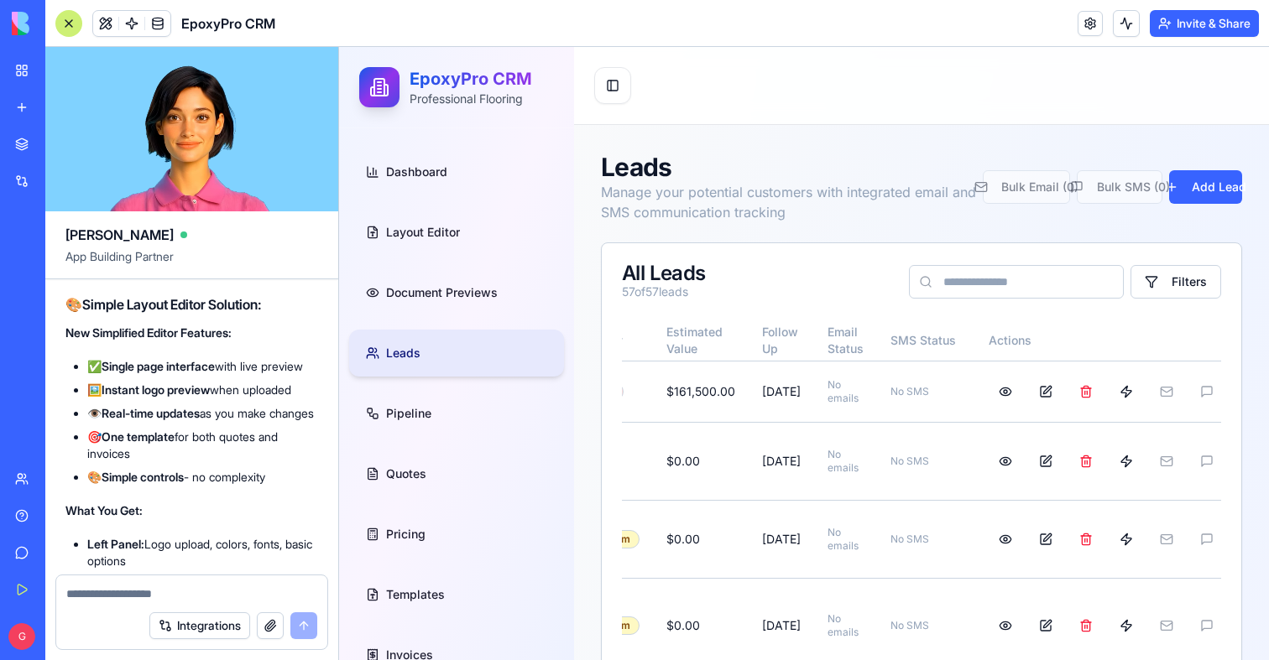
click at [415, 337] on link "Leads" at bounding box center [456, 353] width 215 height 47
click at [989, 396] on button at bounding box center [1006, 392] width 34 height 30
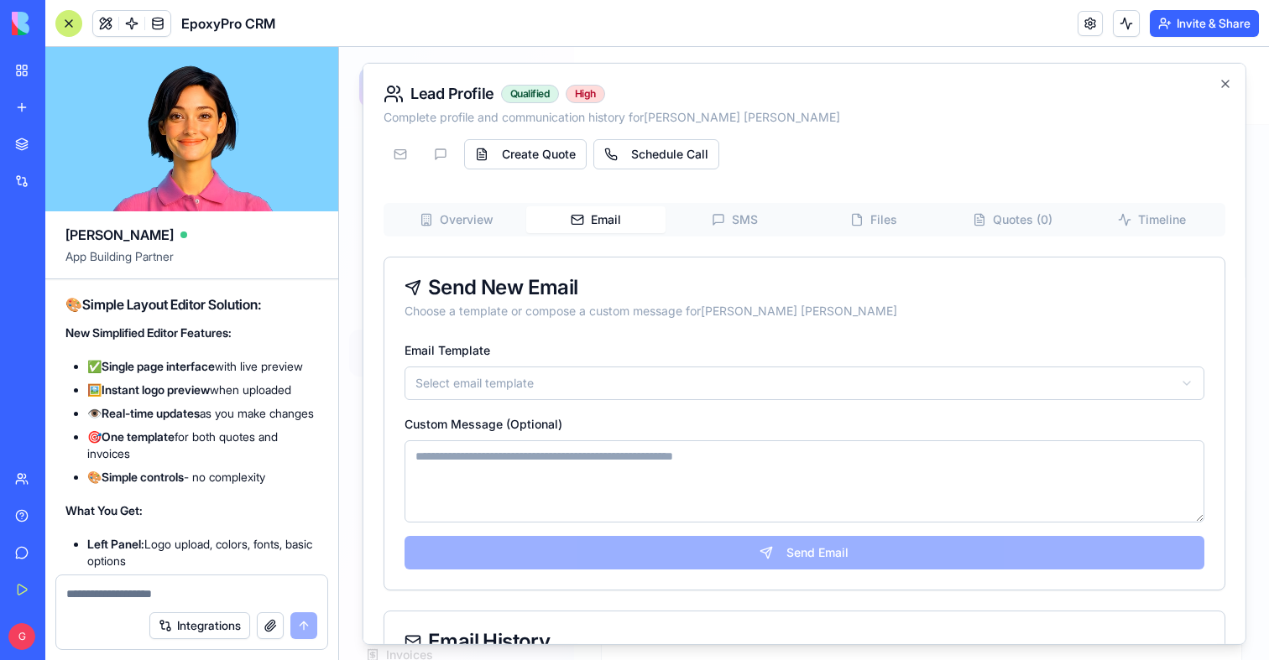
click at [620, 227] on button "Email" at bounding box center [594, 219] width 139 height 27
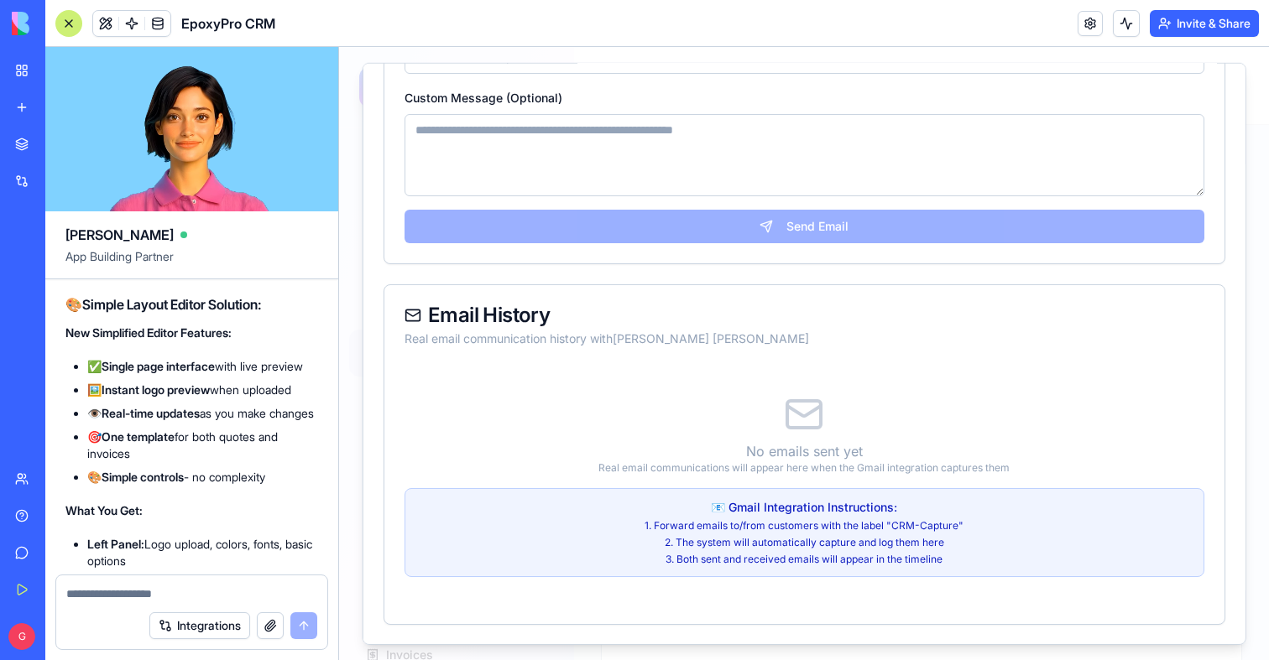
scroll to position [0, 0]
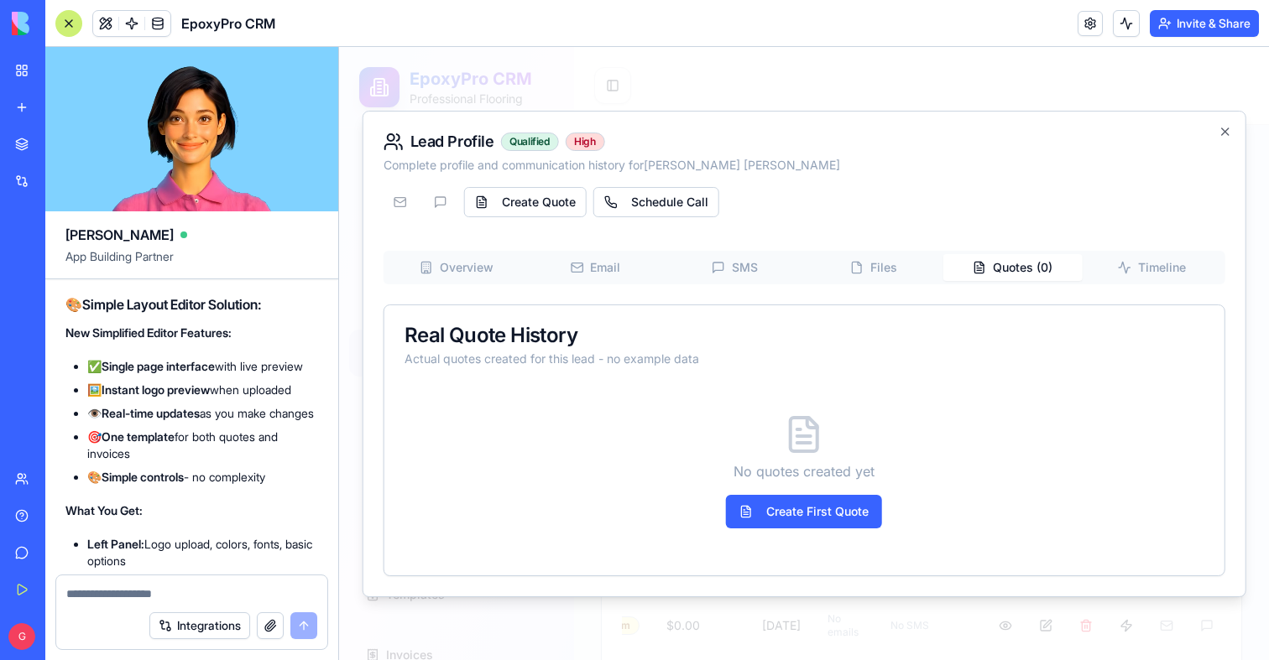
click at [989, 211] on div "Lead Profile Qualified High Complete profile and communication history for [PER…" at bounding box center [805, 354] width 884 height 487
click at [799, 514] on button "Create First Quote" at bounding box center [804, 512] width 156 height 34
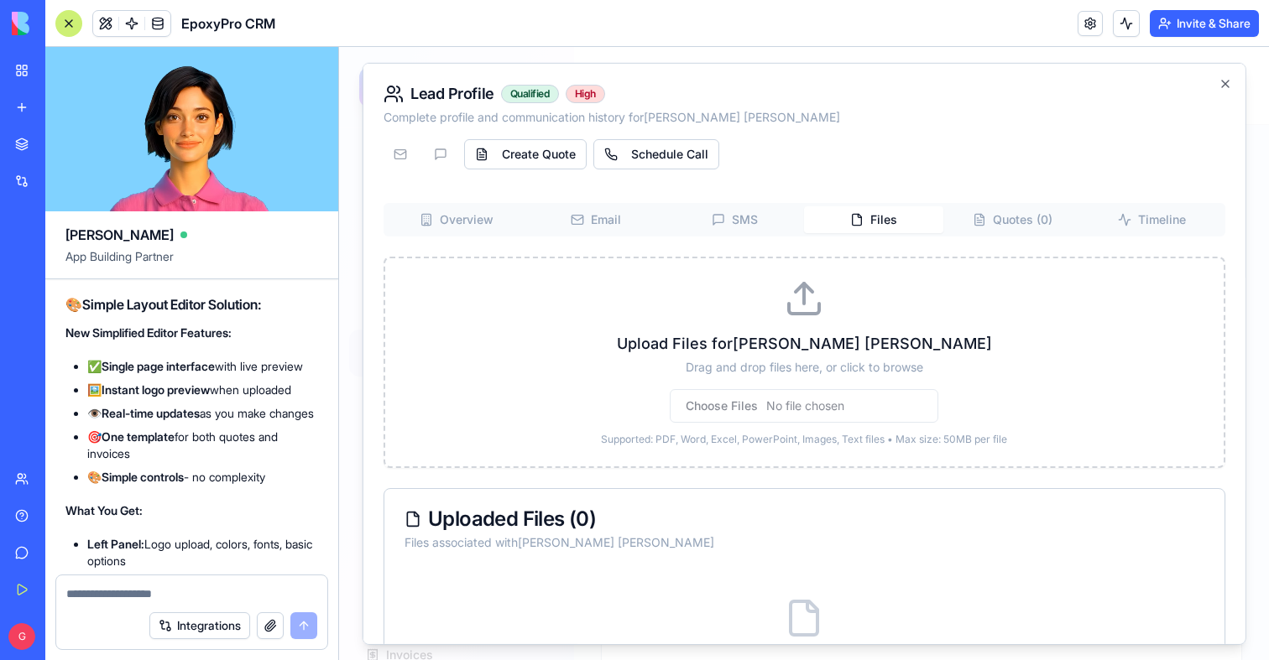
click at [879, 275] on div "Overview Email SMS Files Quotes ( 0 ) Timeline Upload Files for [PERSON_NAME] D…" at bounding box center [805, 562] width 842 height 720
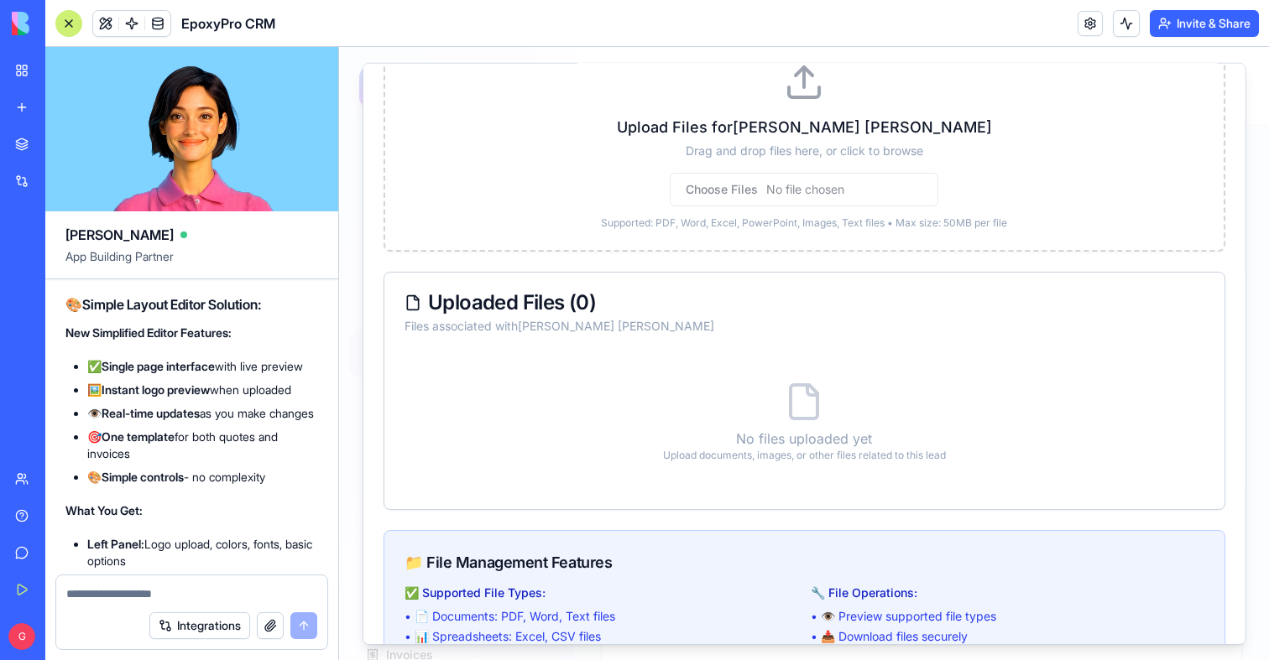
scroll to position [68, 0]
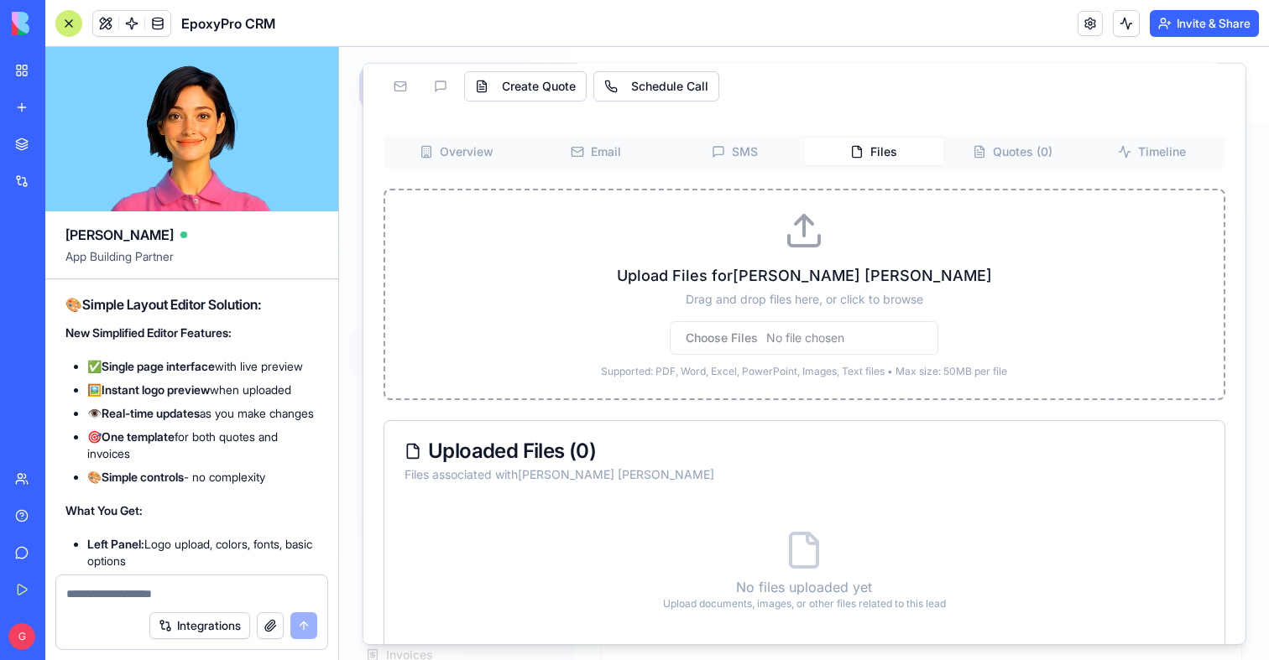
click at [724, 335] on input "file" at bounding box center [804, 338] width 269 height 34
click at [720, 337] on input "file" at bounding box center [804, 338] width 269 height 34
type input "**********"
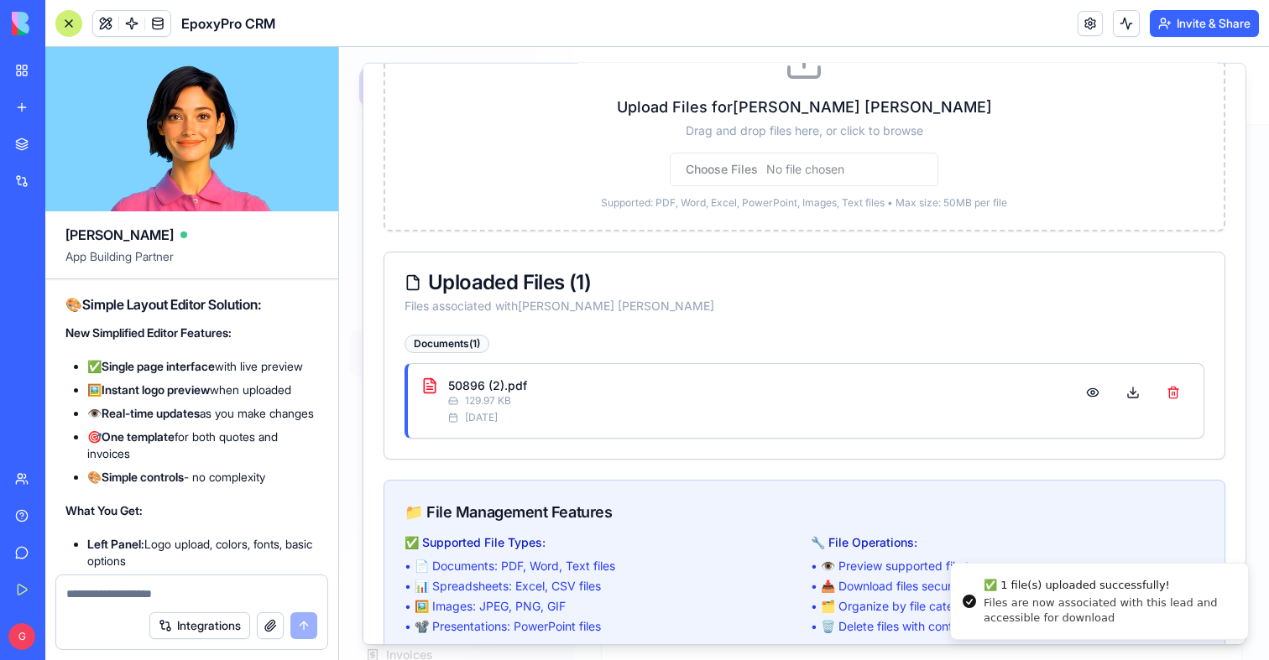
scroll to position [268, 0]
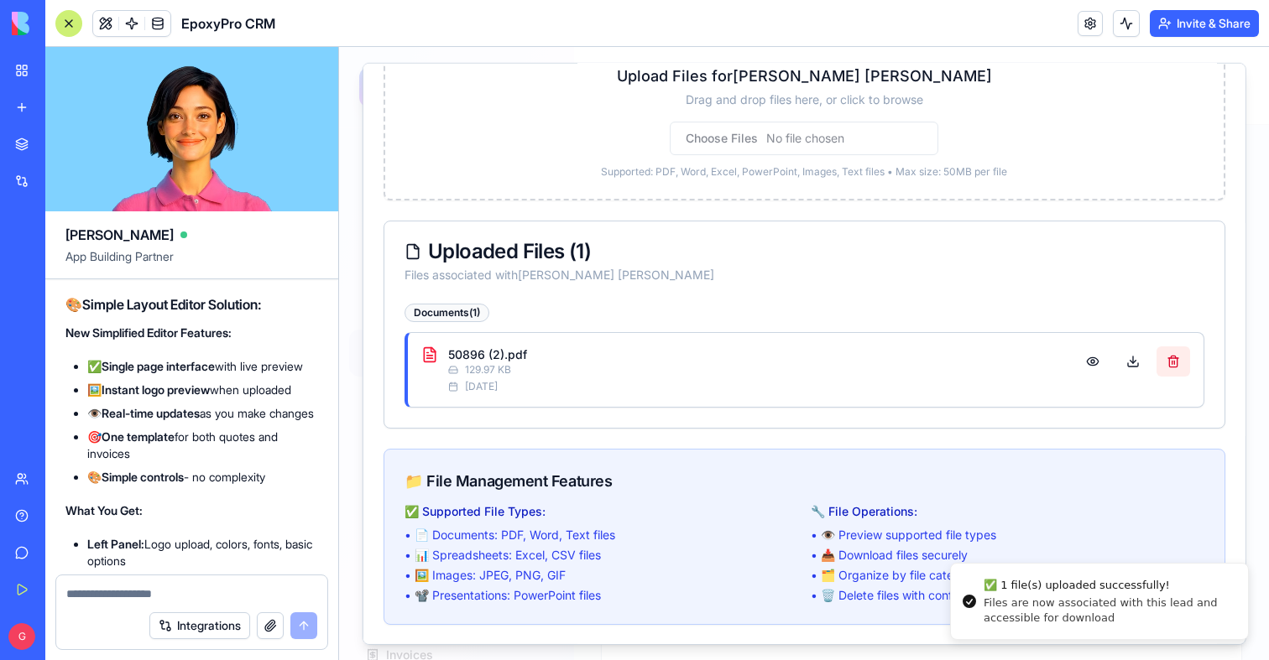
click at [1172, 360] on button at bounding box center [1173, 361] width 34 height 30
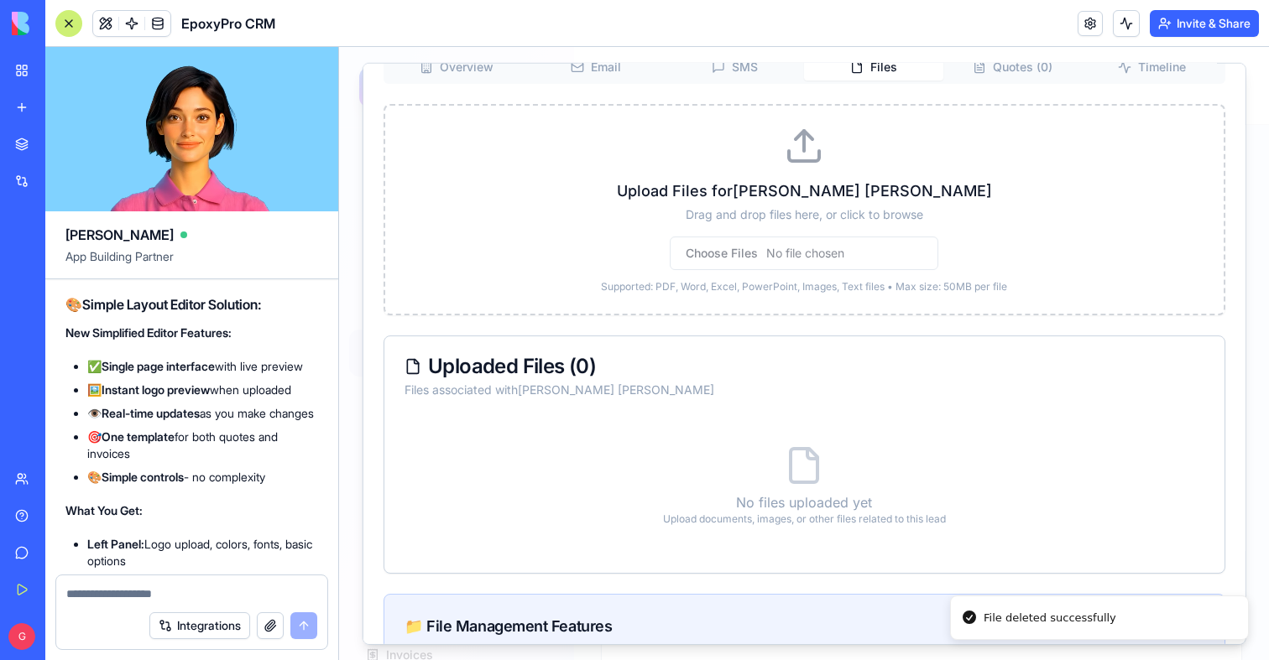
scroll to position [0, 0]
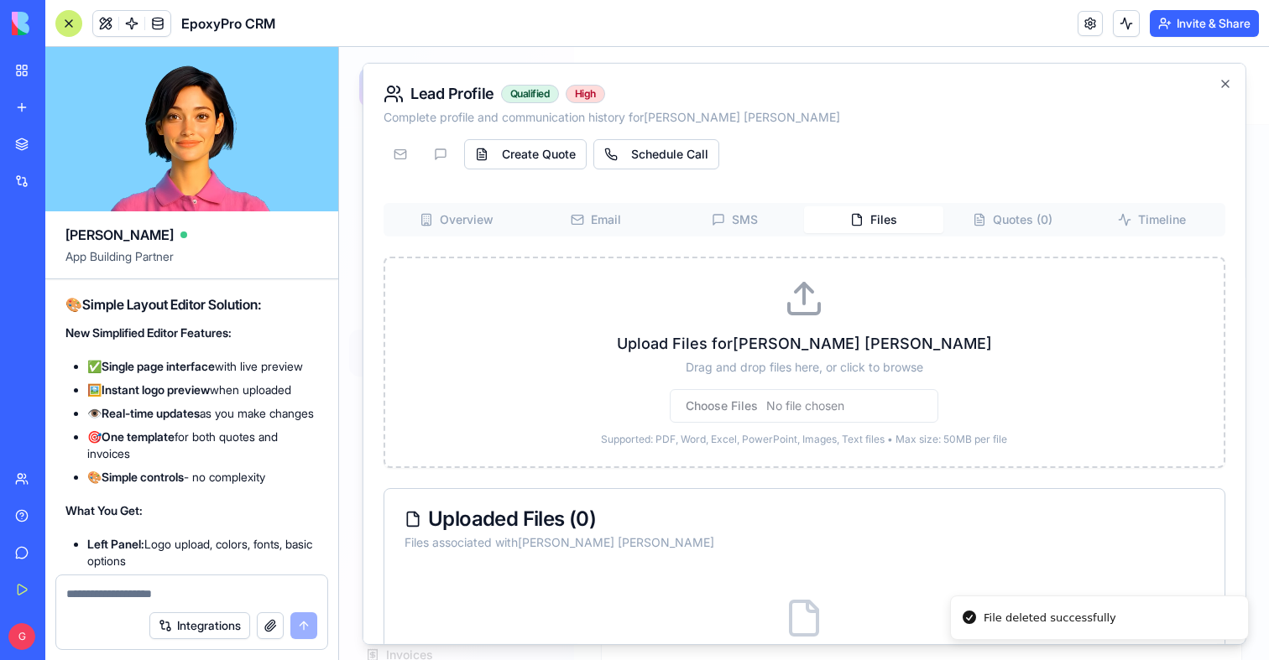
click at [963, 222] on div "Lead Profile Qualified High Complete profile and communication history for [PER…" at bounding box center [805, 353] width 884 height 582
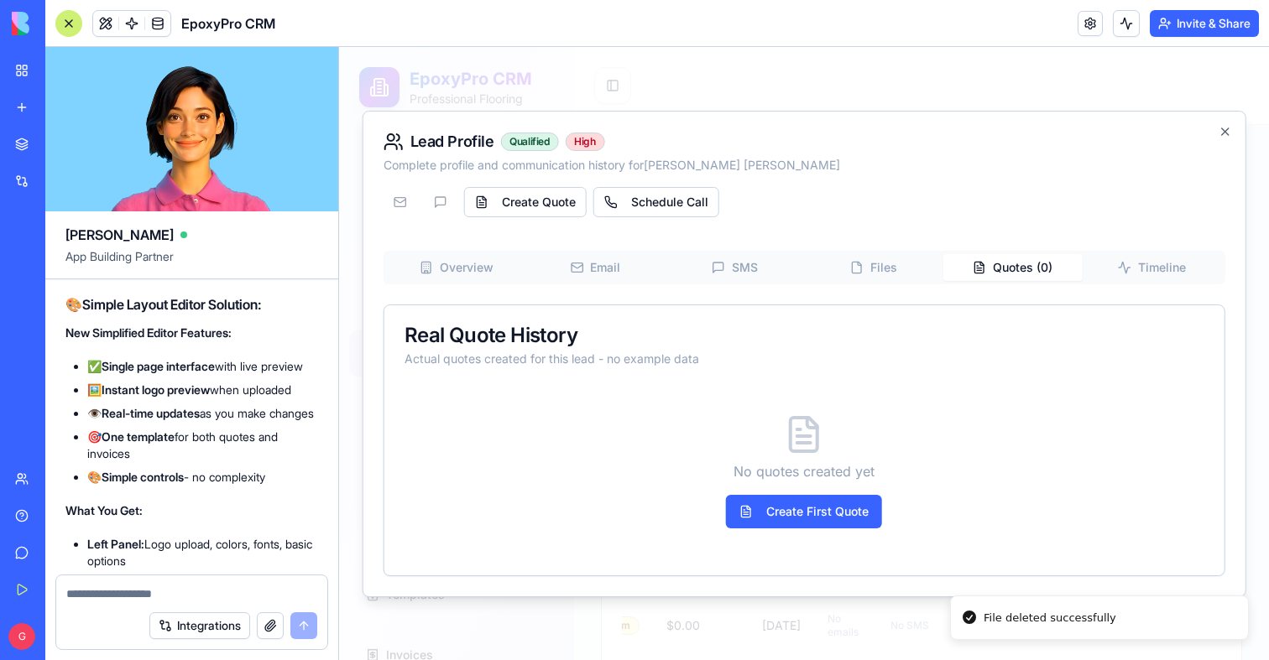
click at [819, 530] on div "No quotes created yet Create First Quote" at bounding box center [804, 472] width 800 height 168
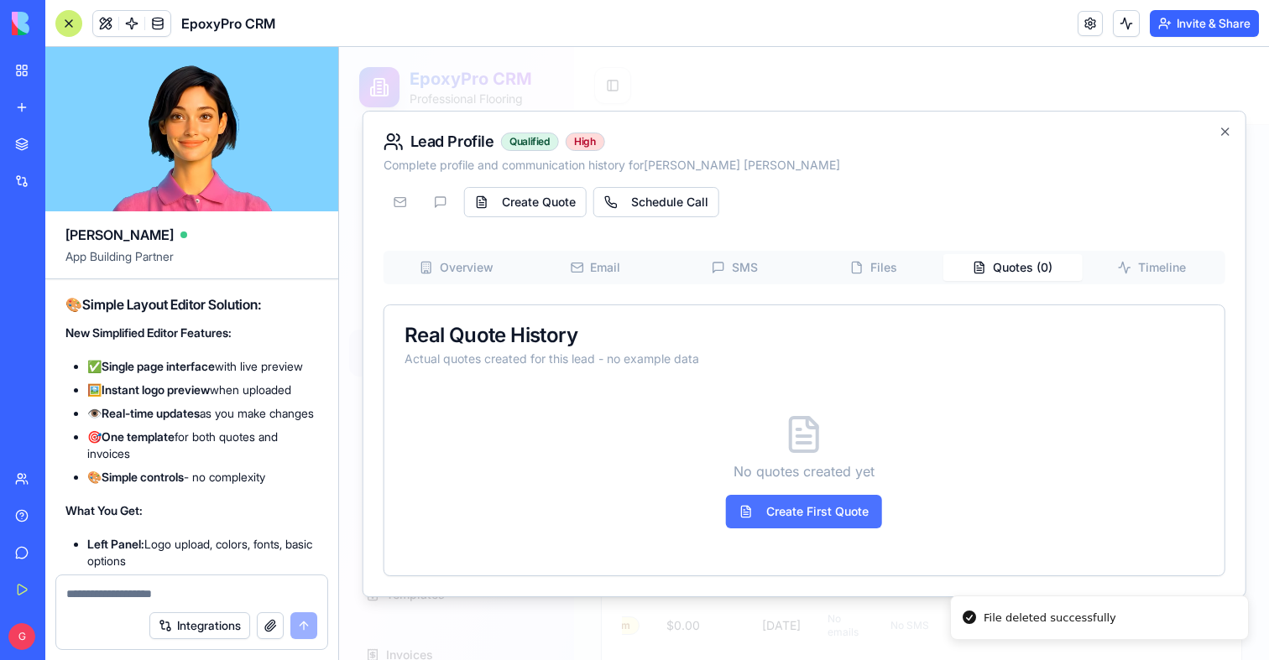
click at [837, 519] on button "Create First Quote" at bounding box center [804, 512] width 156 height 34
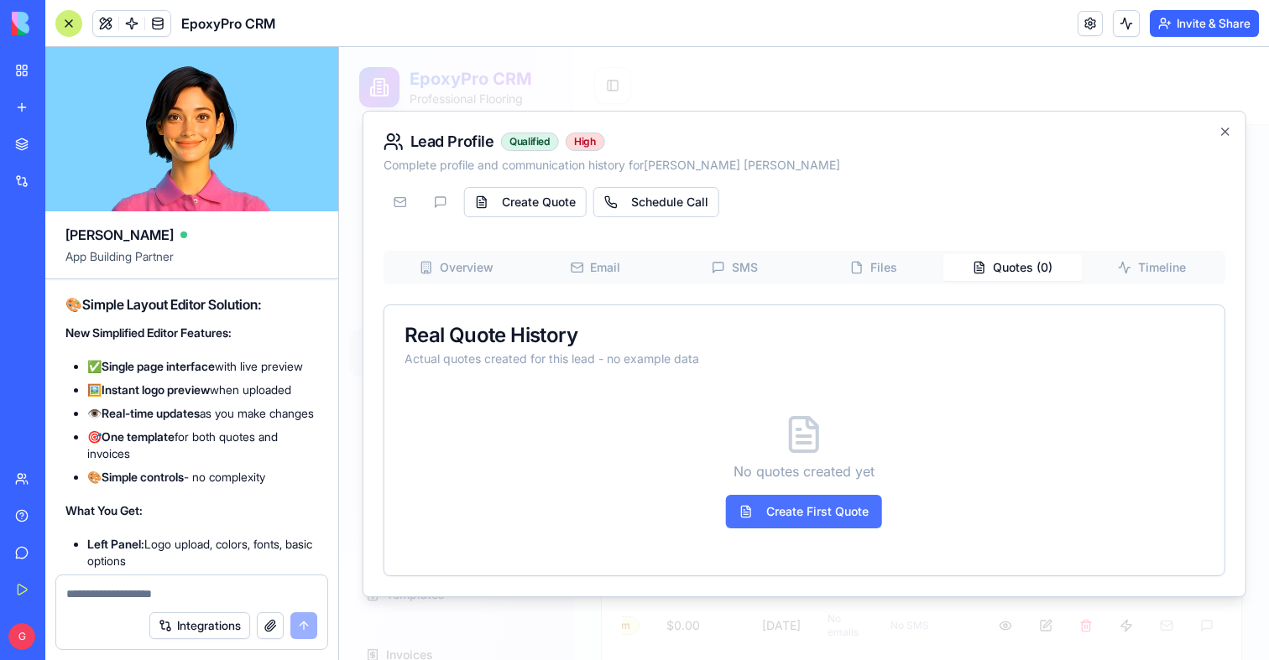
click at [837, 519] on button "Create First Quote" at bounding box center [804, 512] width 156 height 34
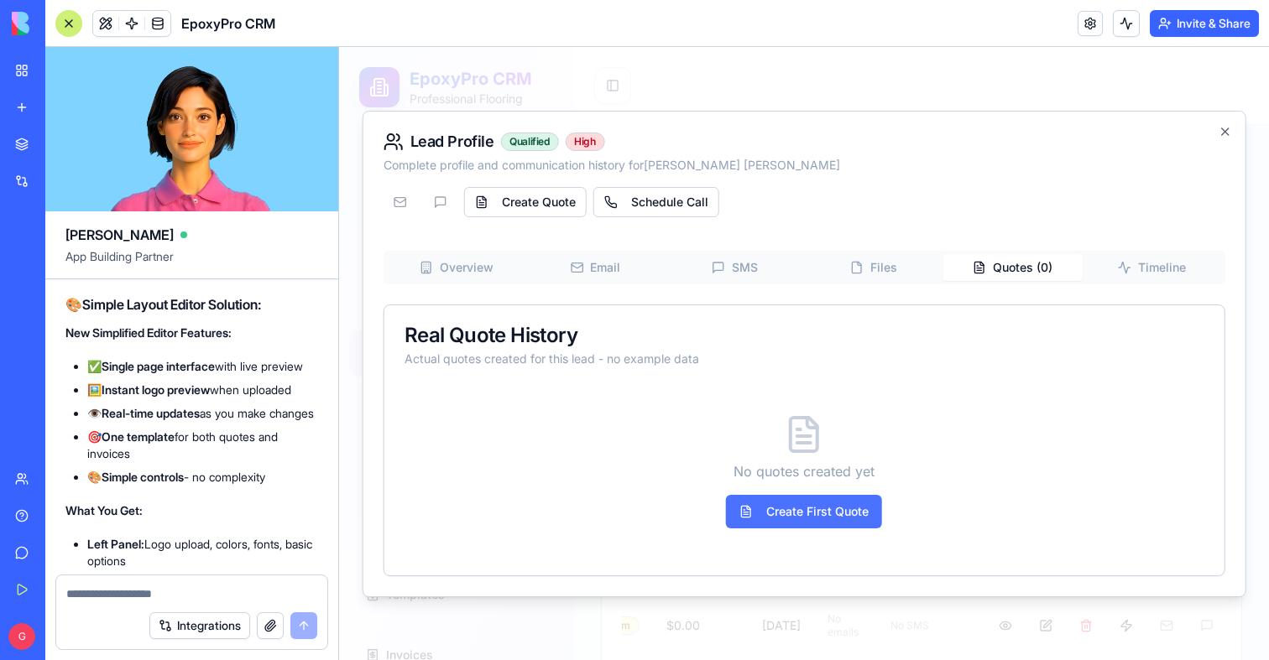
click at [837, 519] on button "Create First Quote" at bounding box center [804, 512] width 156 height 34
click at [764, 501] on button "Create First Quote" at bounding box center [804, 512] width 156 height 34
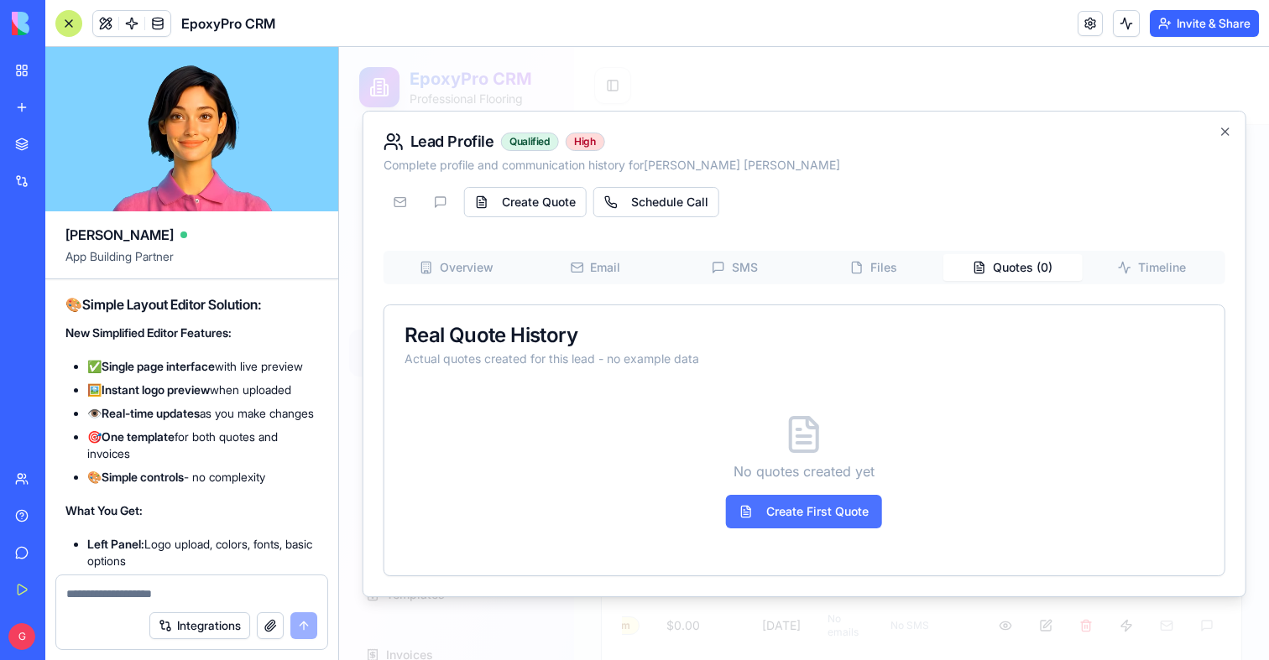
click at [764, 501] on button "Create First Quote" at bounding box center [804, 512] width 156 height 34
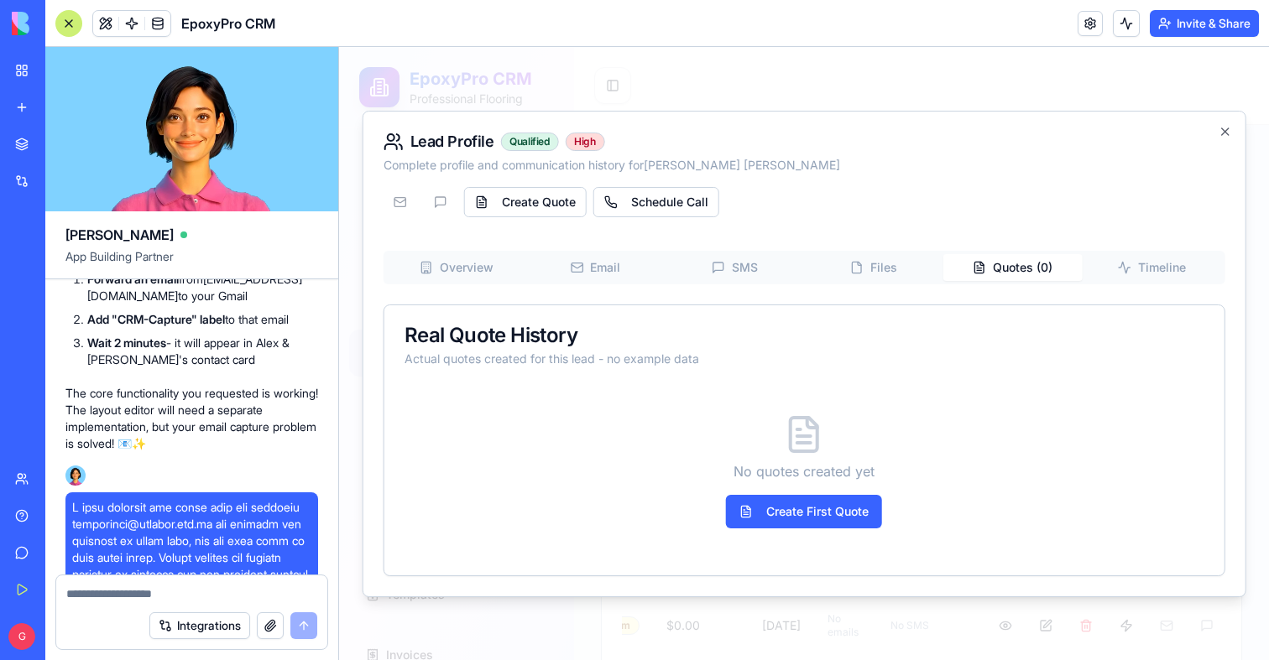
scroll to position [124883, 0]
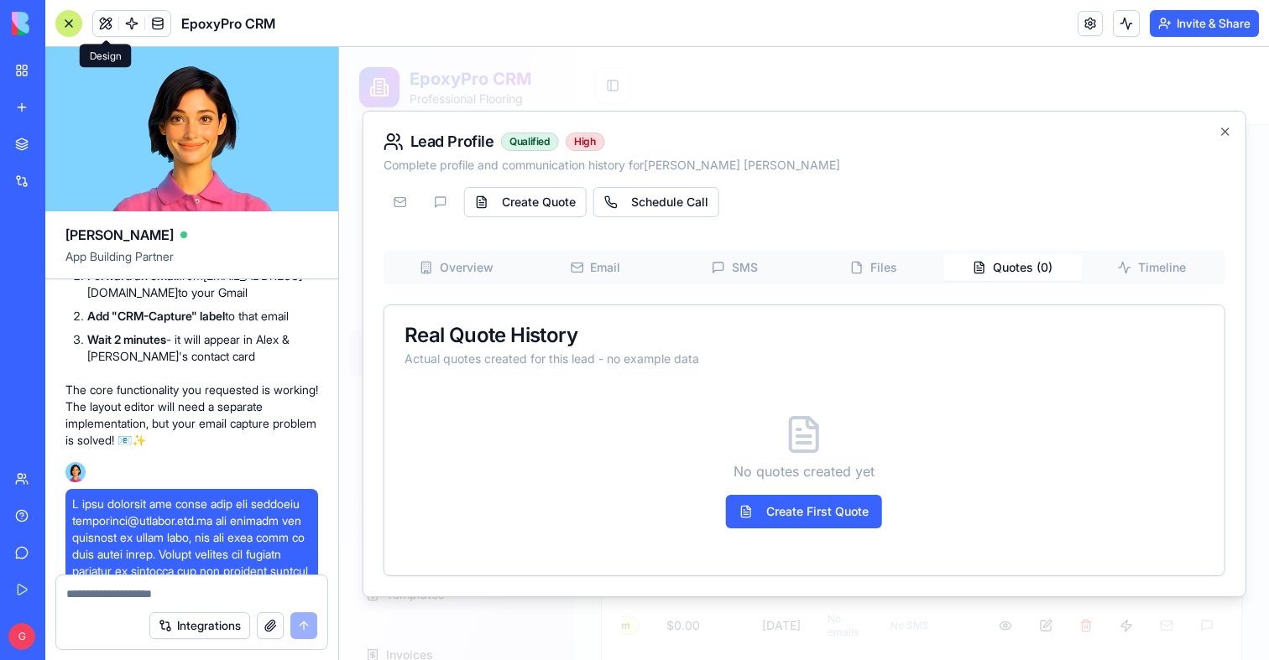
click at [107, 17] on button at bounding box center [105, 23] width 25 height 25
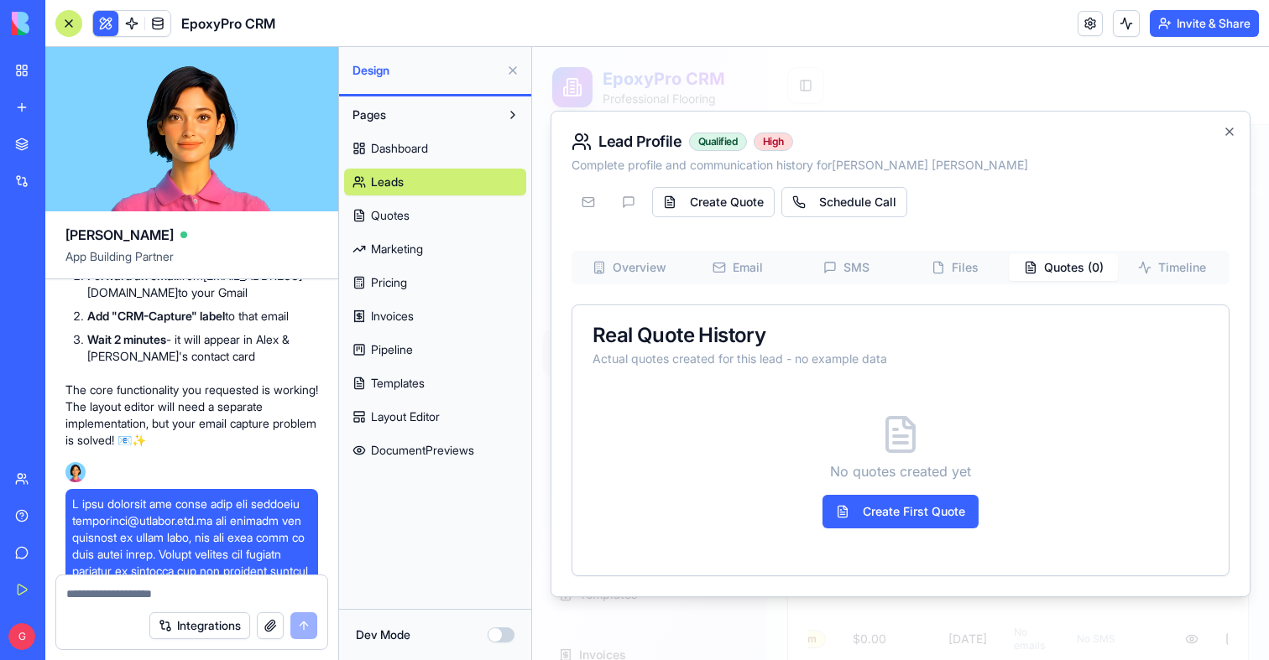
click at [414, 311] on span "Invoices" at bounding box center [392, 316] width 43 height 17
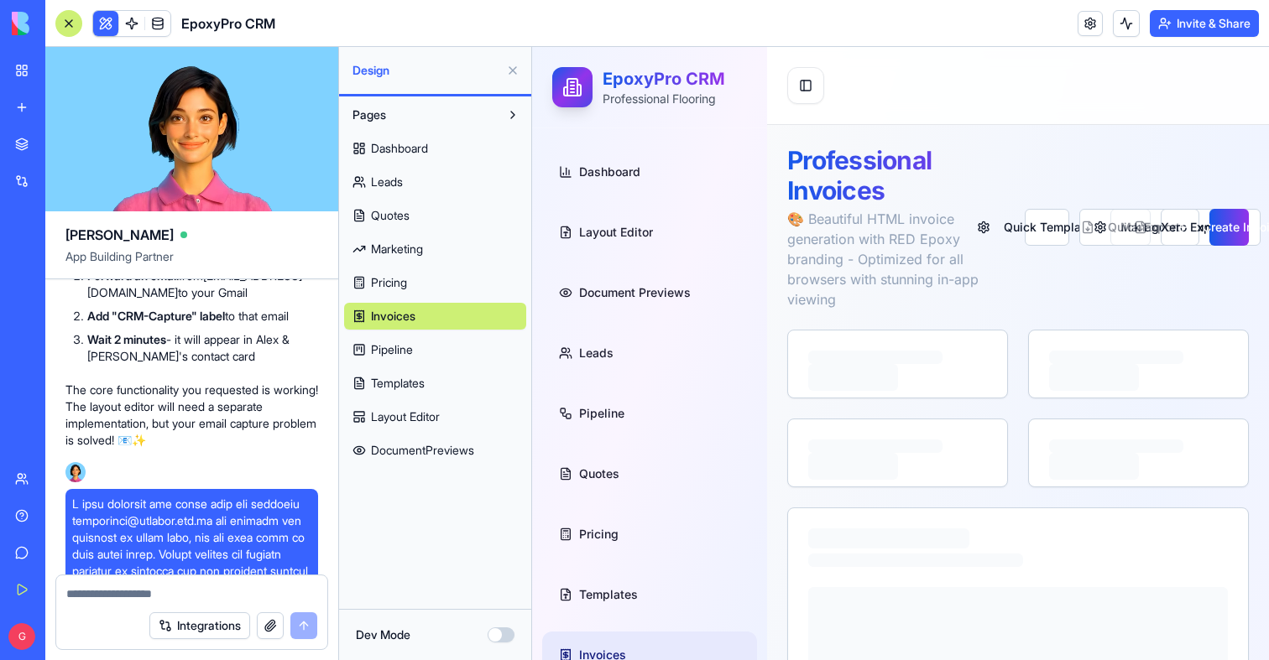
click at [402, 222] on span "Quotes" at bounding box center [390, 215] width 39 height 17
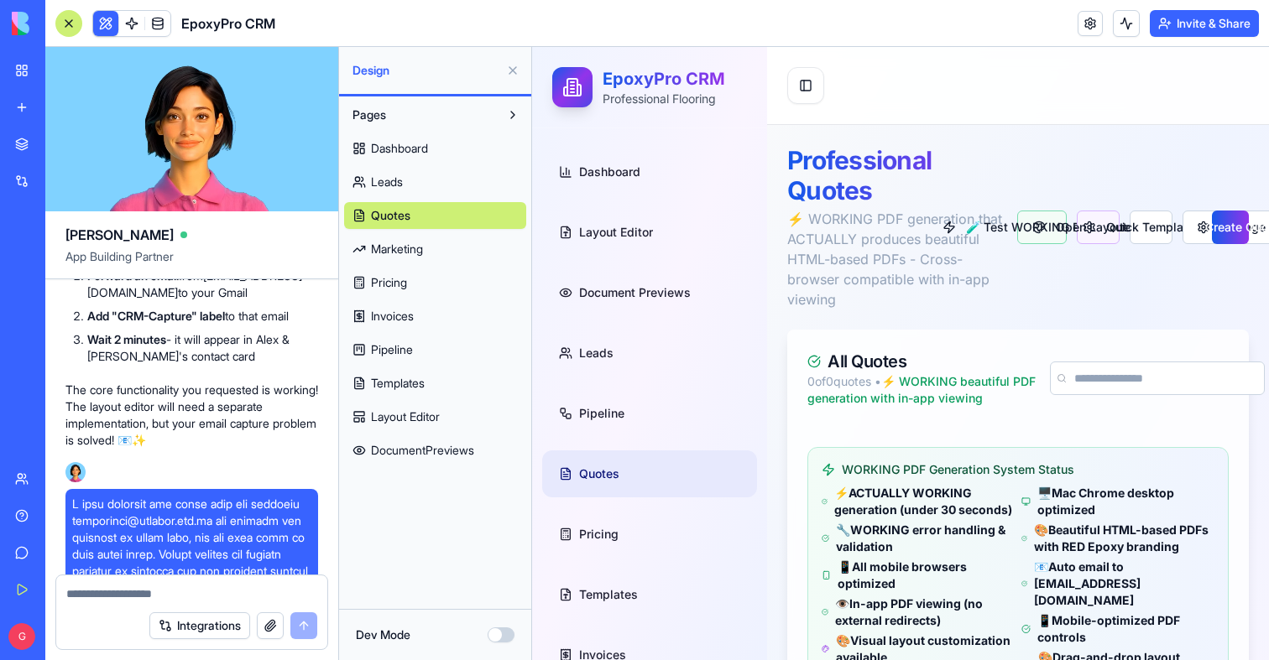
click at [514, 68] on button at bounding box center [512, 70] width 27 height 27
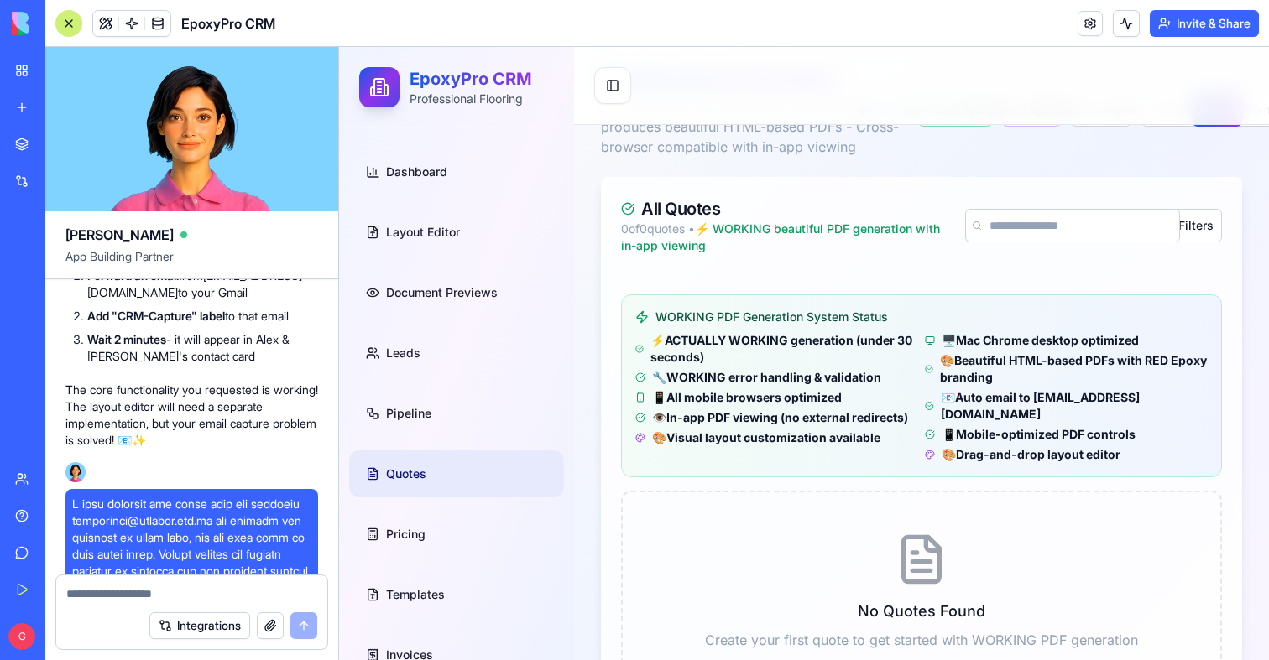
scroll to position [151, 0]
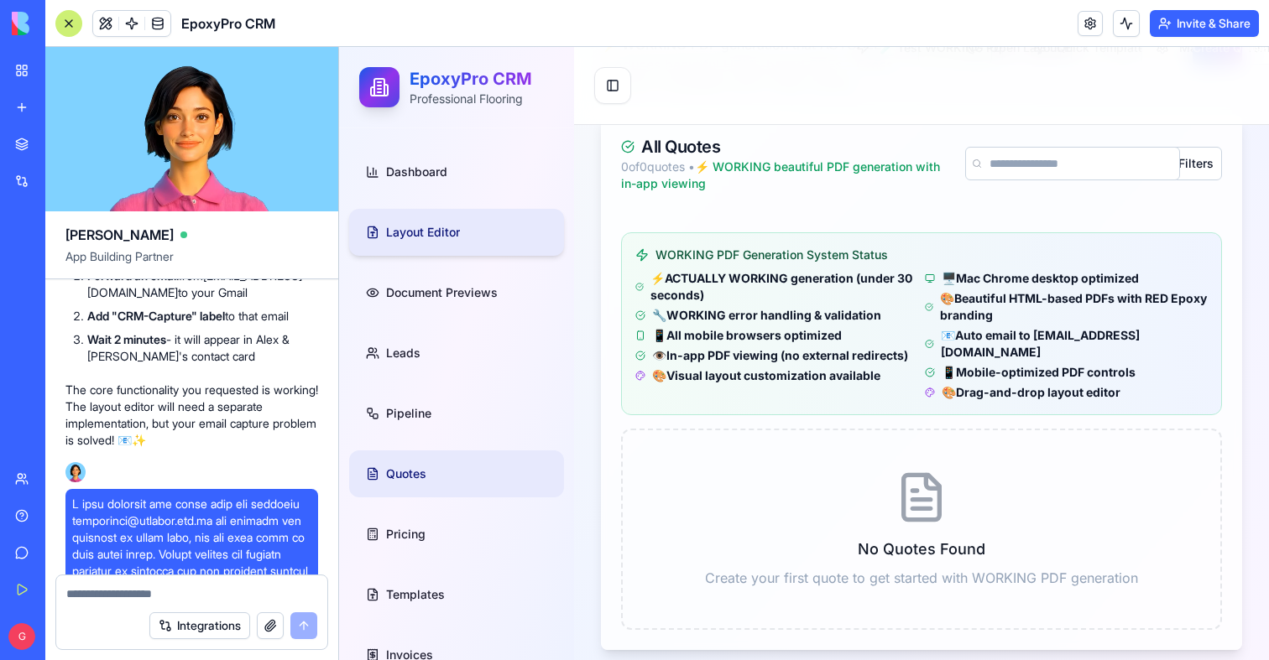
click at [450, 212] on link "Layout Editor" at bounding box center [456, 232] width 215 height 47
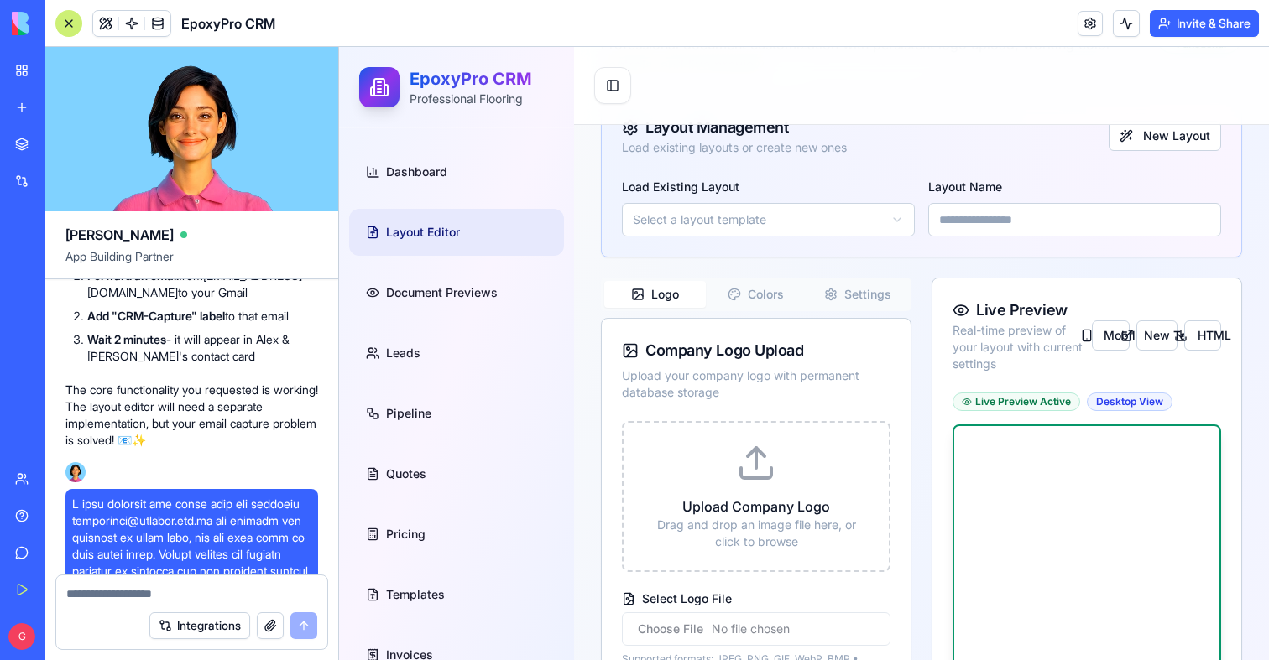
click at [65, 25] on div at bounding box center [68, 23] width 27 height 27
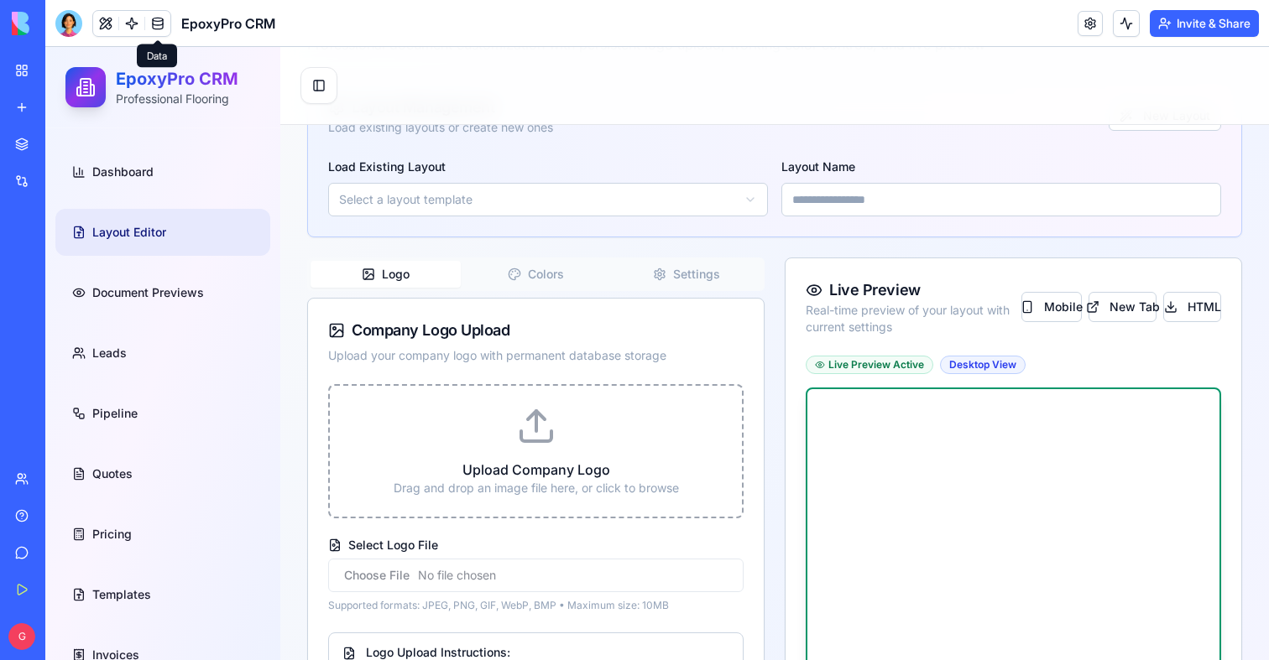
click at [549, 446] on icon at bounding box center [536, 426] width 40 height 40
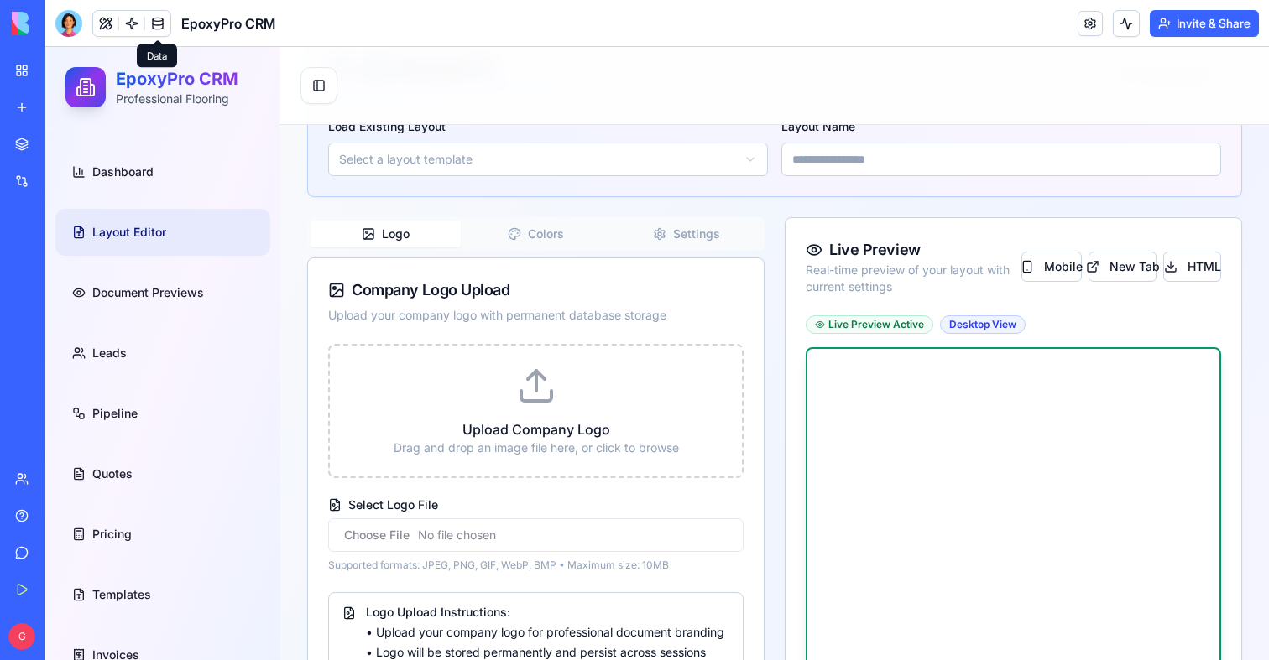
scroll to position [404, 0]
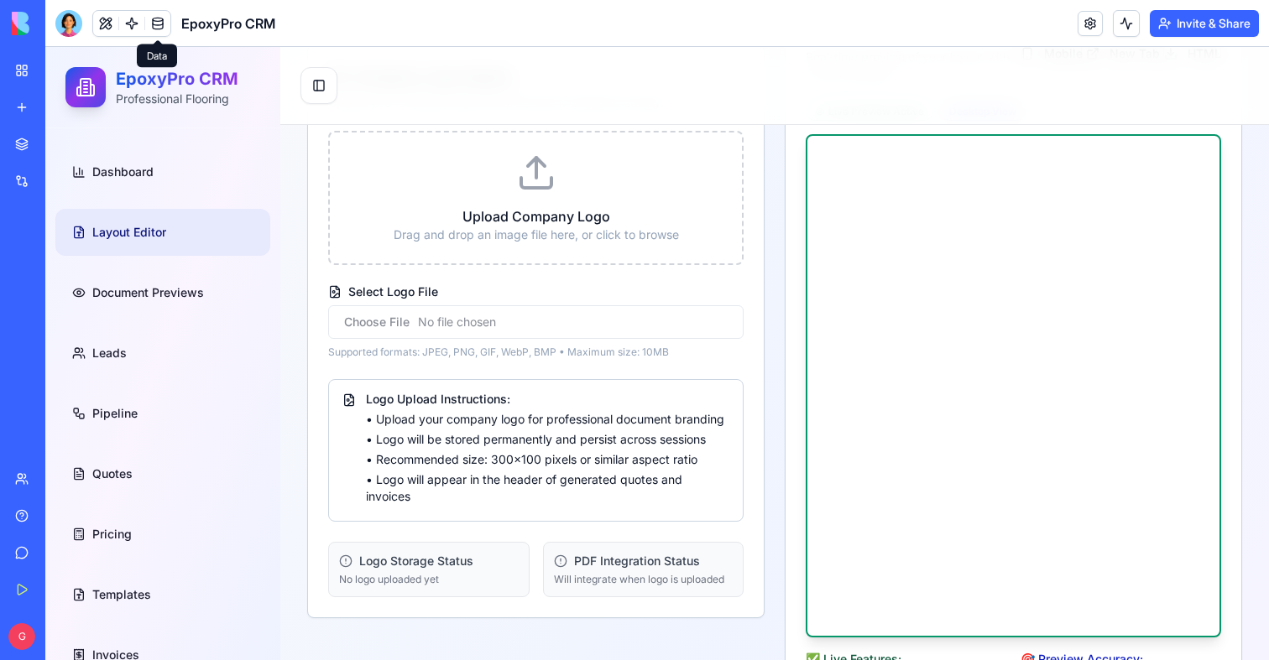
click at [344, 323] on input "Select Logo File" at bounding box center [535, 322] width 415 height 34
type input "**********"
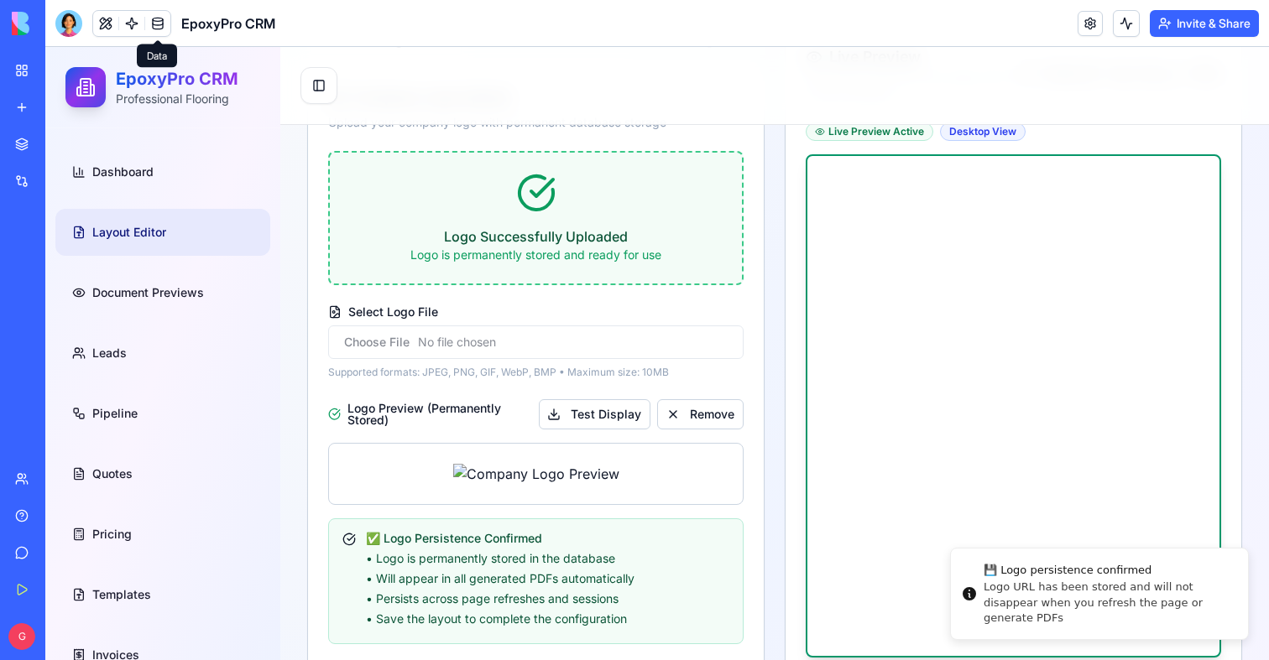
click at [163, 23] on span at bounding box center [157, 23] width 47 height 47
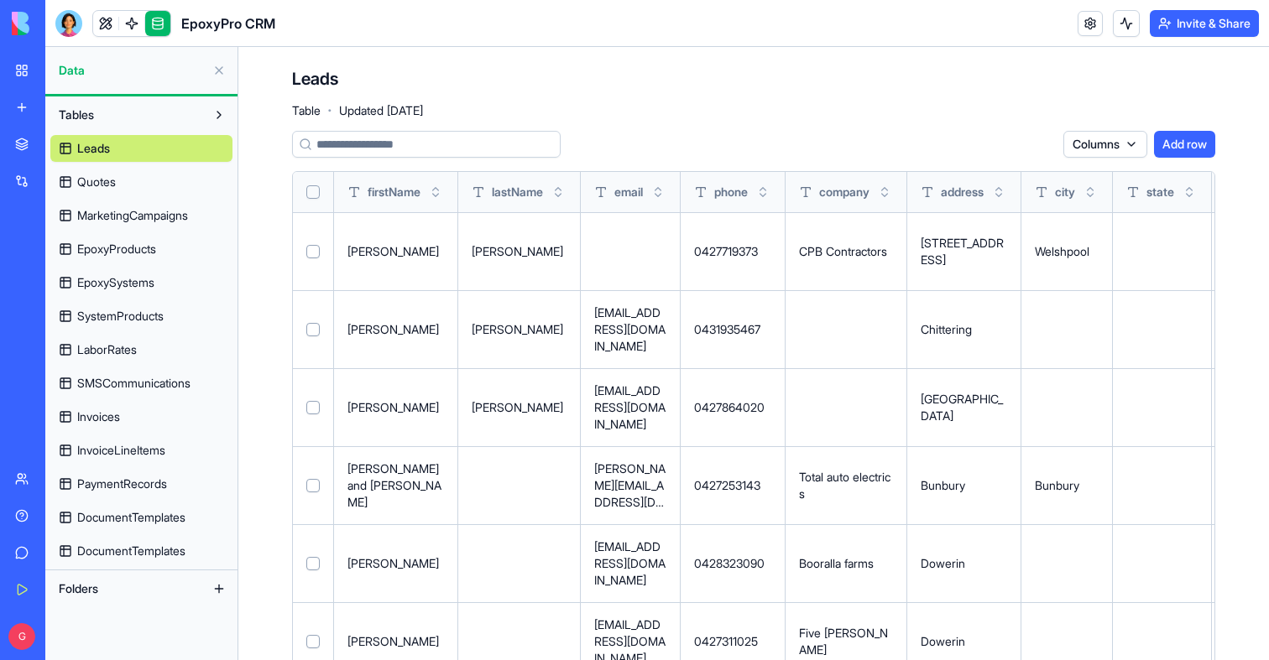
click at [138, 530] on link "DocumentTemplates" at bounding box center [141, 517] width 182 height 27
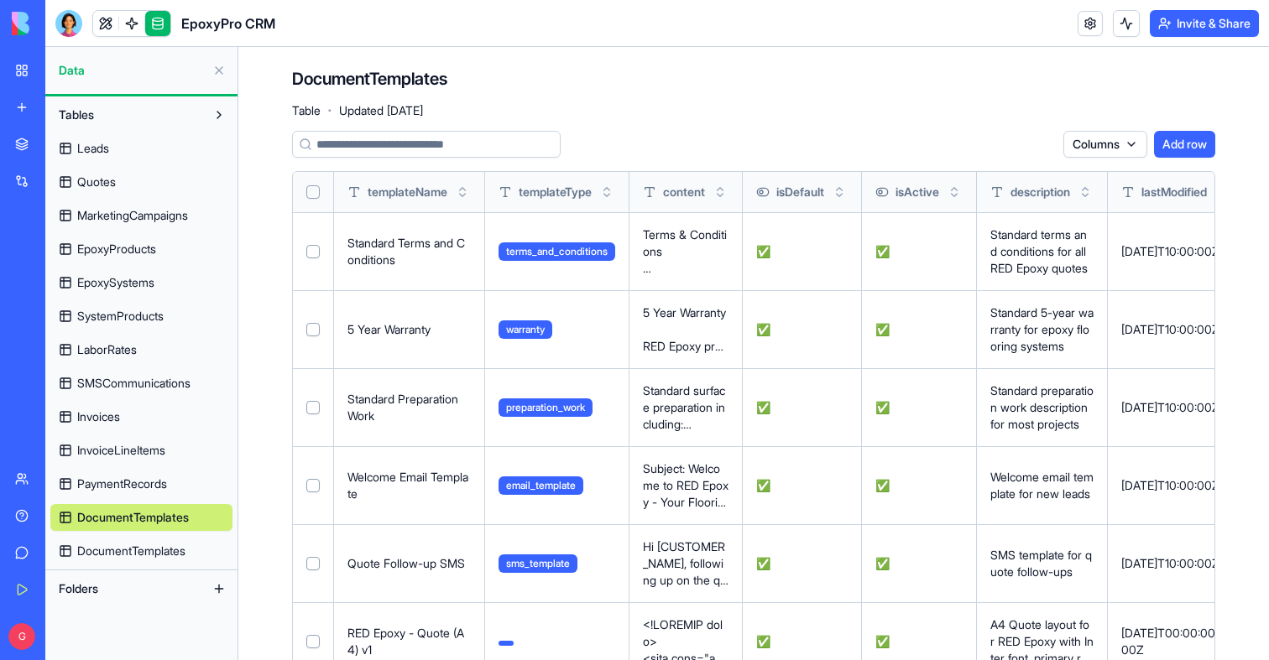
click at [143, 558] on span "DocumentTemplates" at bounding box center [131, 551] width 108 height 17
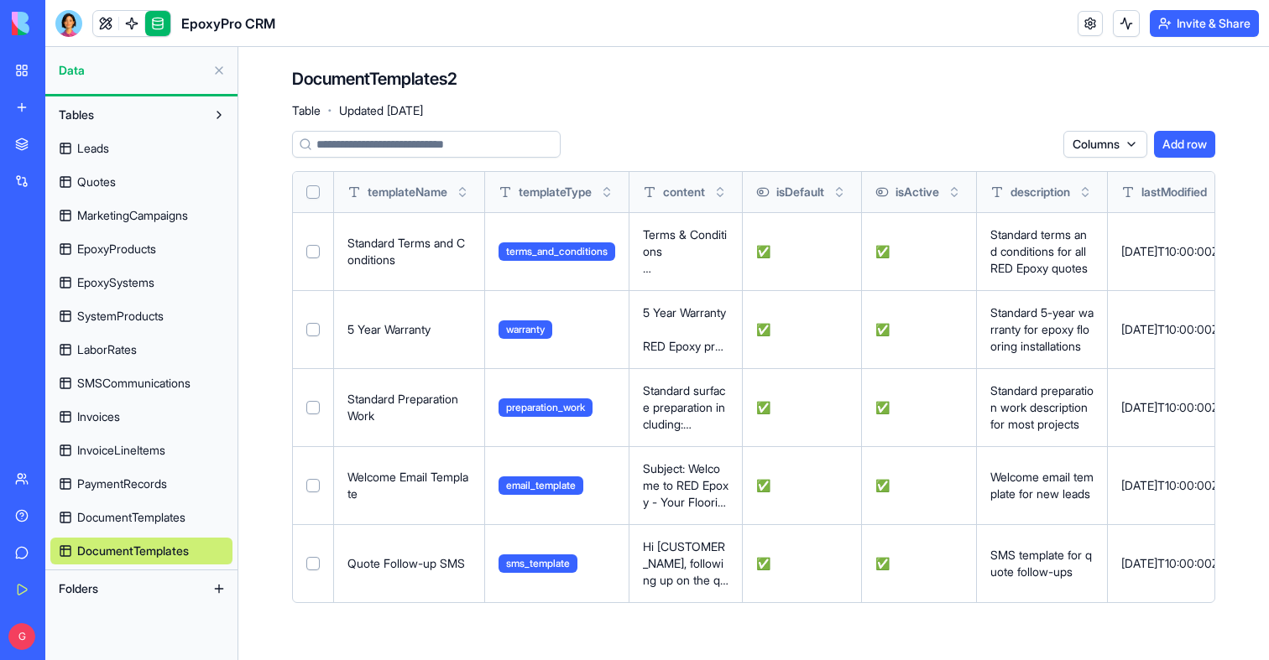
click at [97, 185] on span "Quotes" at bounding box center [96, 182] width 39 height 17
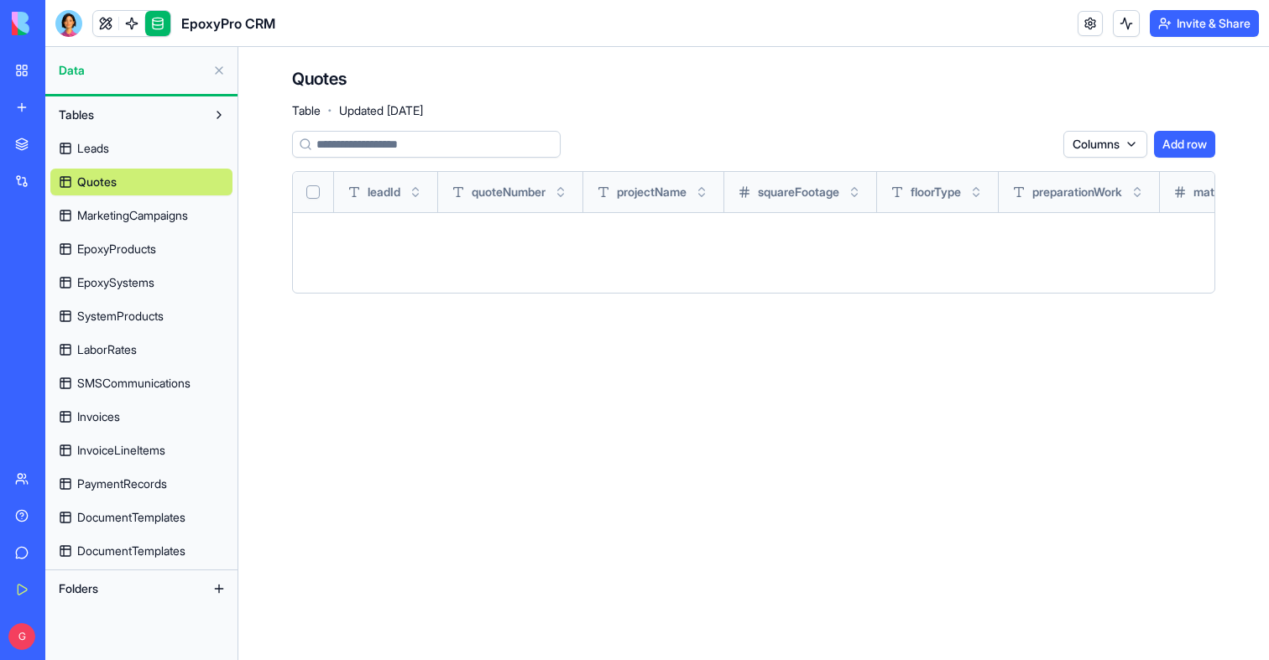
click at [140, 483] on span "PaymentRecords" at bounding box center [122, 484] width 90 height 17
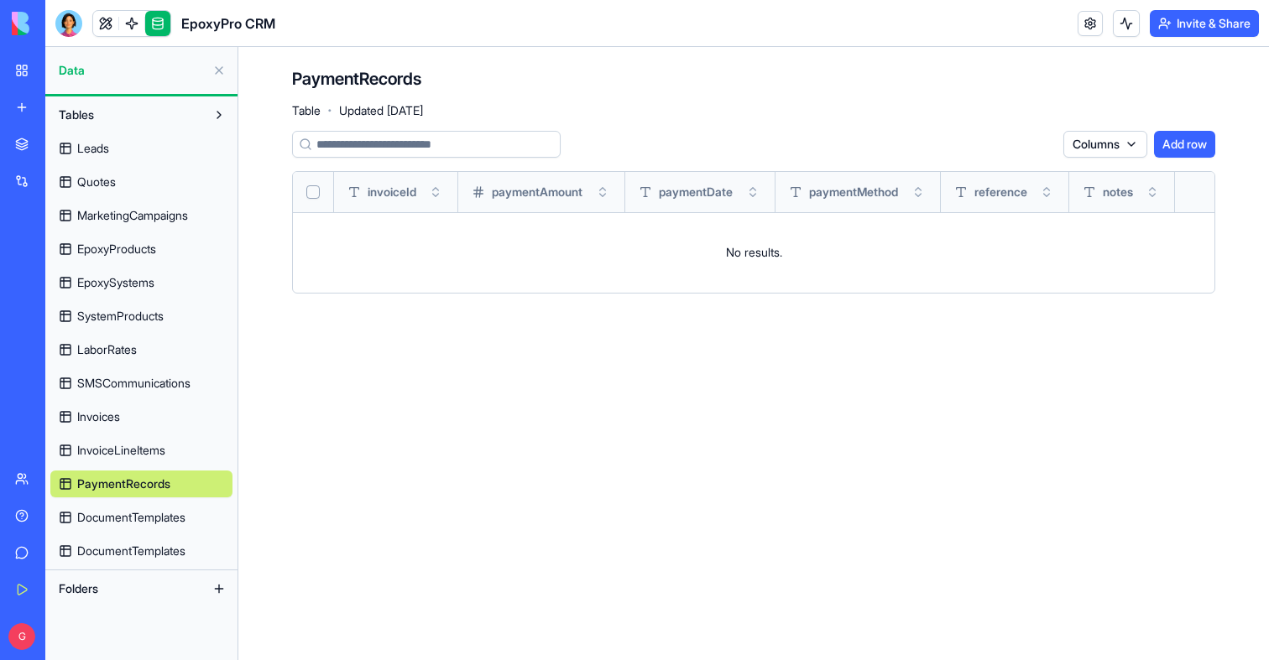
click at [138, 456] on span "InvoiceLineItems" at bounding box center [121, 450] width 88 height 17
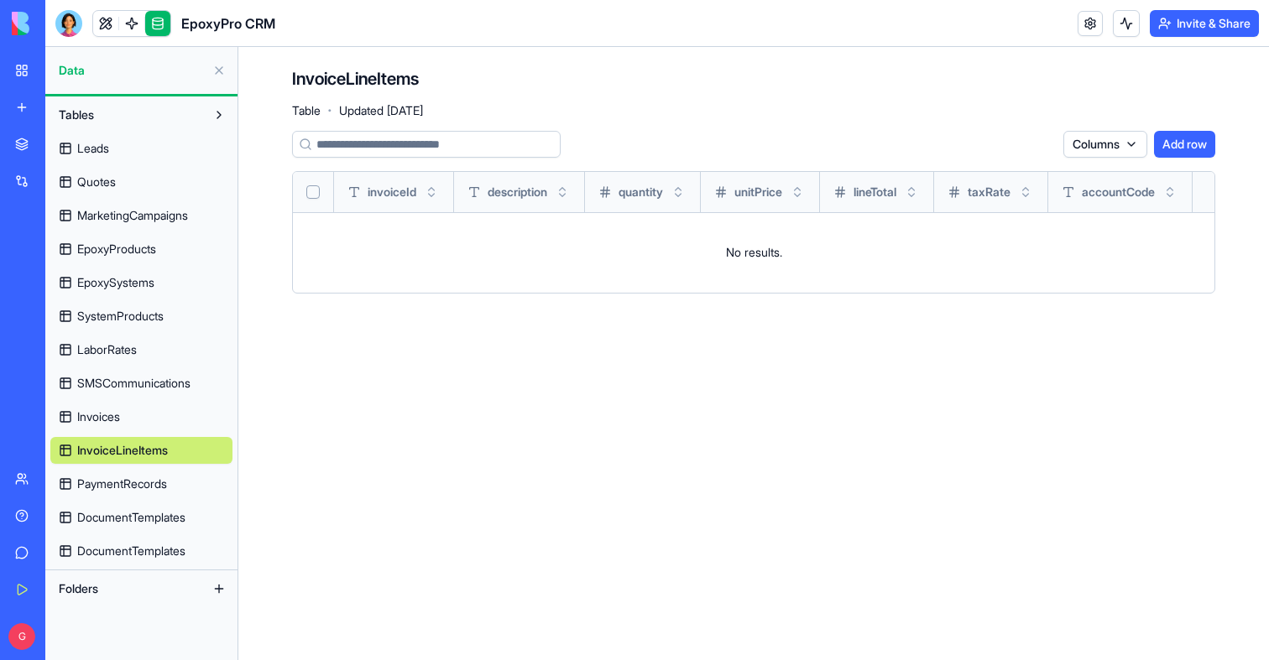
click at [115, 423] on span "Invoices" at bounding box center [98, 417] width 43 height 17
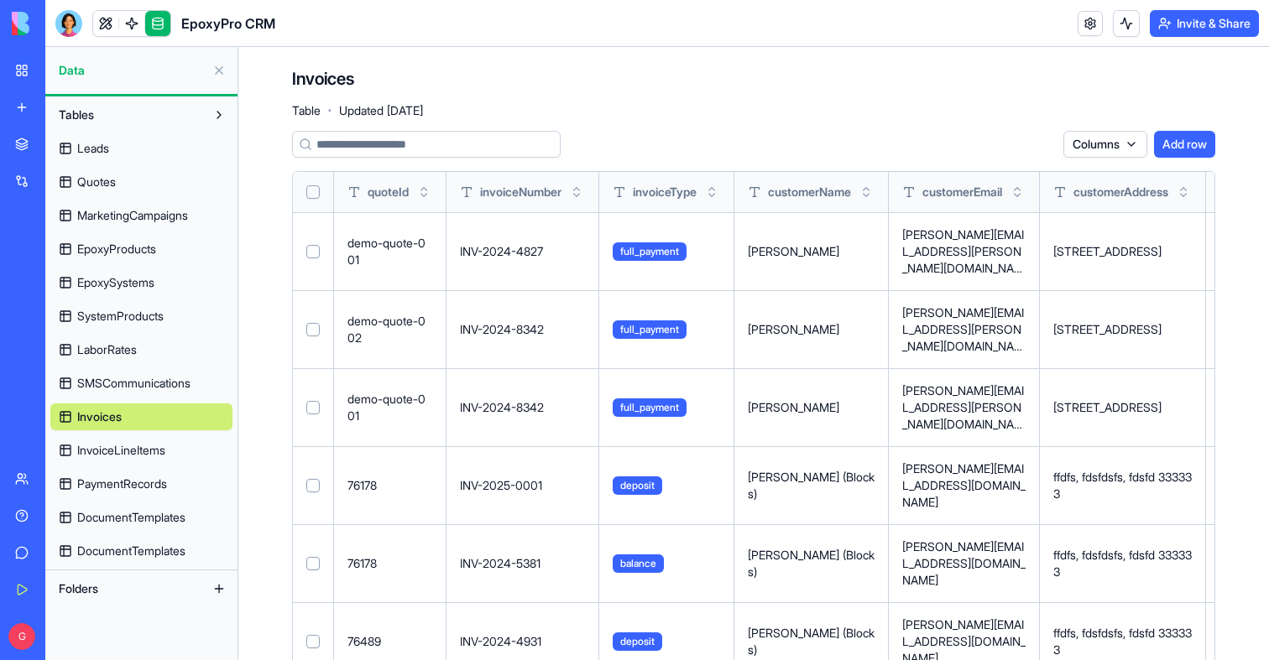
click at [106, 535] on div "Leads Quotes MarketingCampaigns EpoxyProducts EpoxySystems SystemProducts Labor…" at bounding box center [141, 346] width 182 height 436
click at [116, 540] on link "DocumentTemplates" at bounding box center [141, 551] width 182 height 27
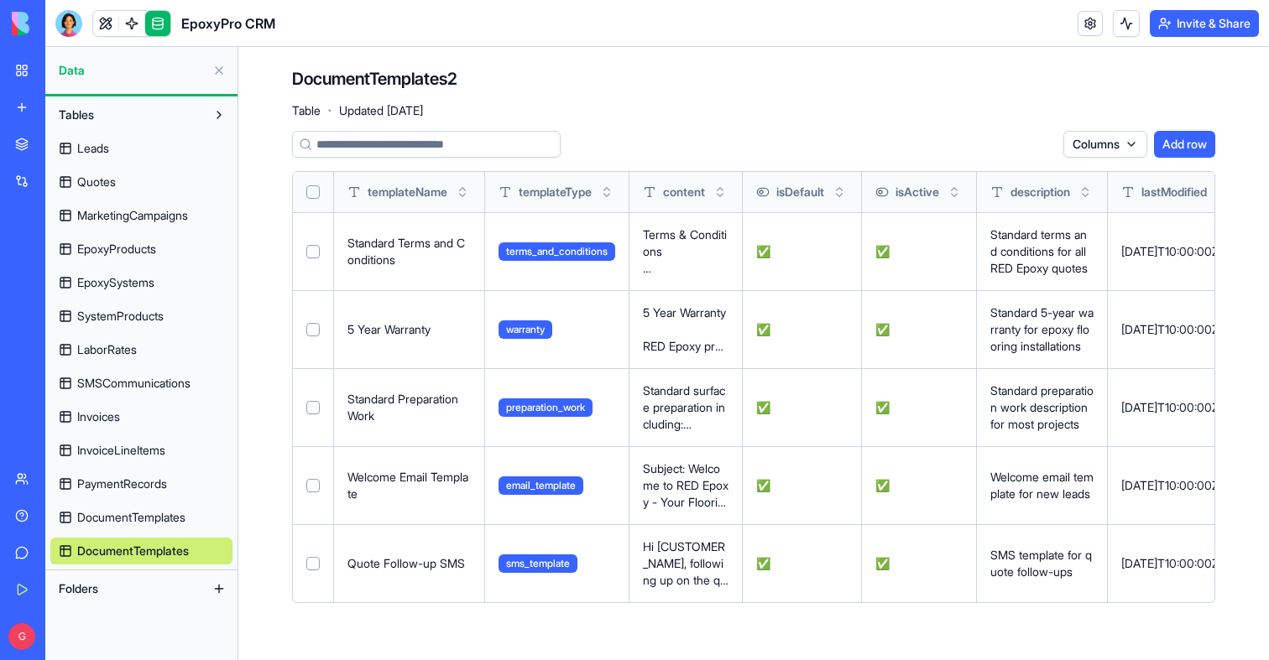
click at [102, 514] on span "DocumentTemplates" at bounding box center [131, 517] width 108 height 17
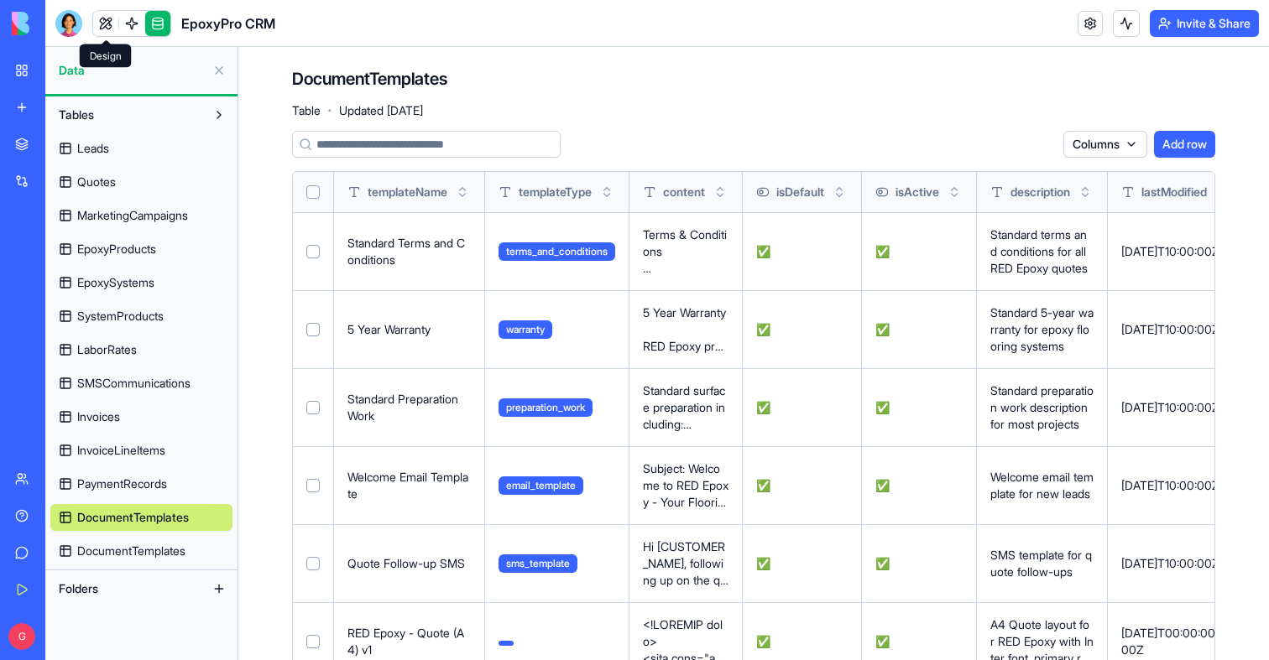
click at [107, 26] on link at bounding box center [105, 23] width 25 height 25
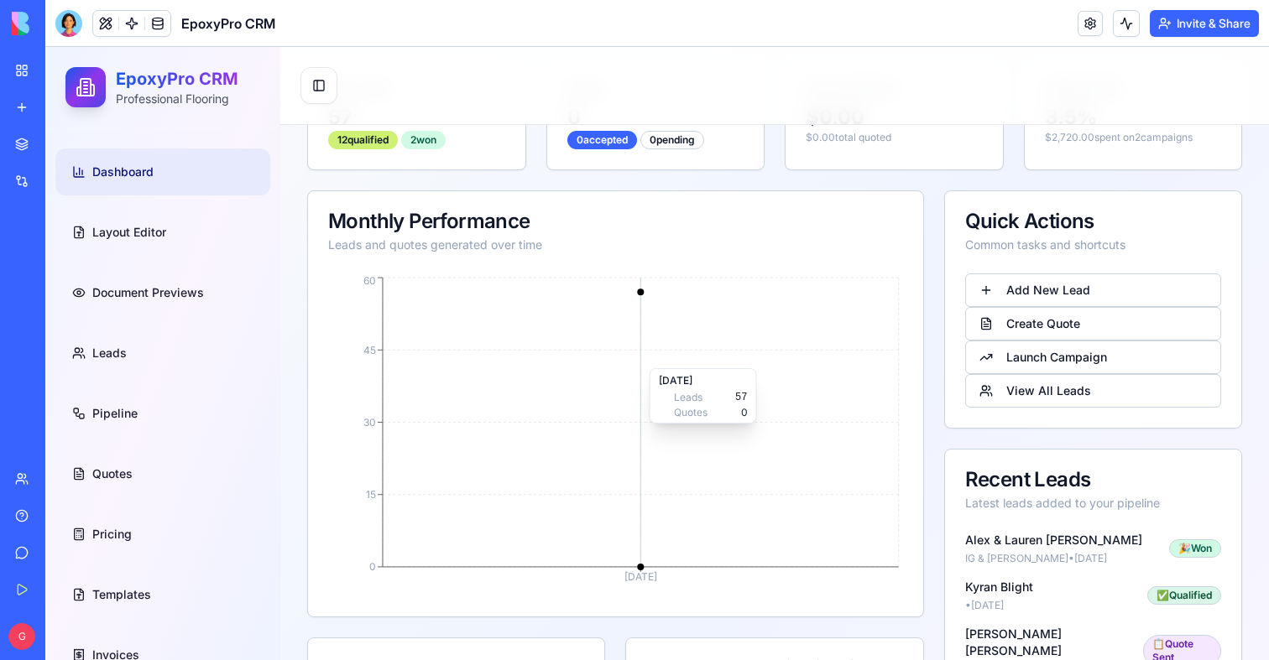
scroll to position [180, 0]
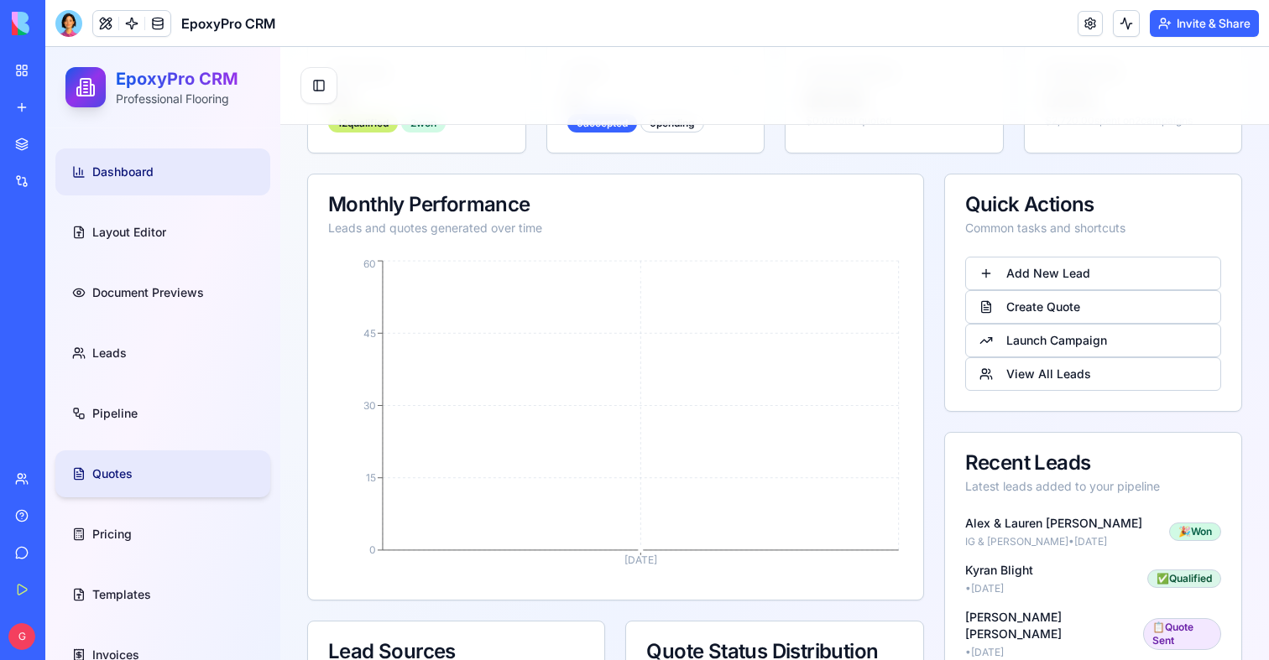
click at [143, 482] on link "Quotes" at bounding box center [162, 474] width 215 height 47
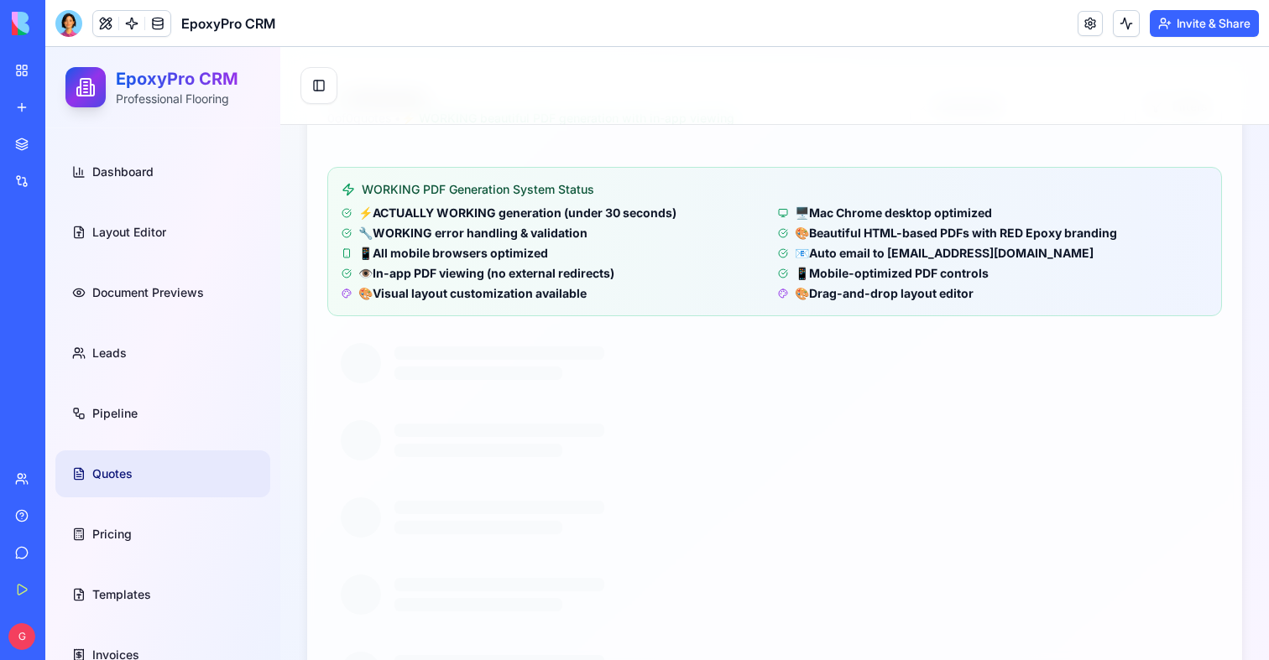
scroll to position [97, 0]
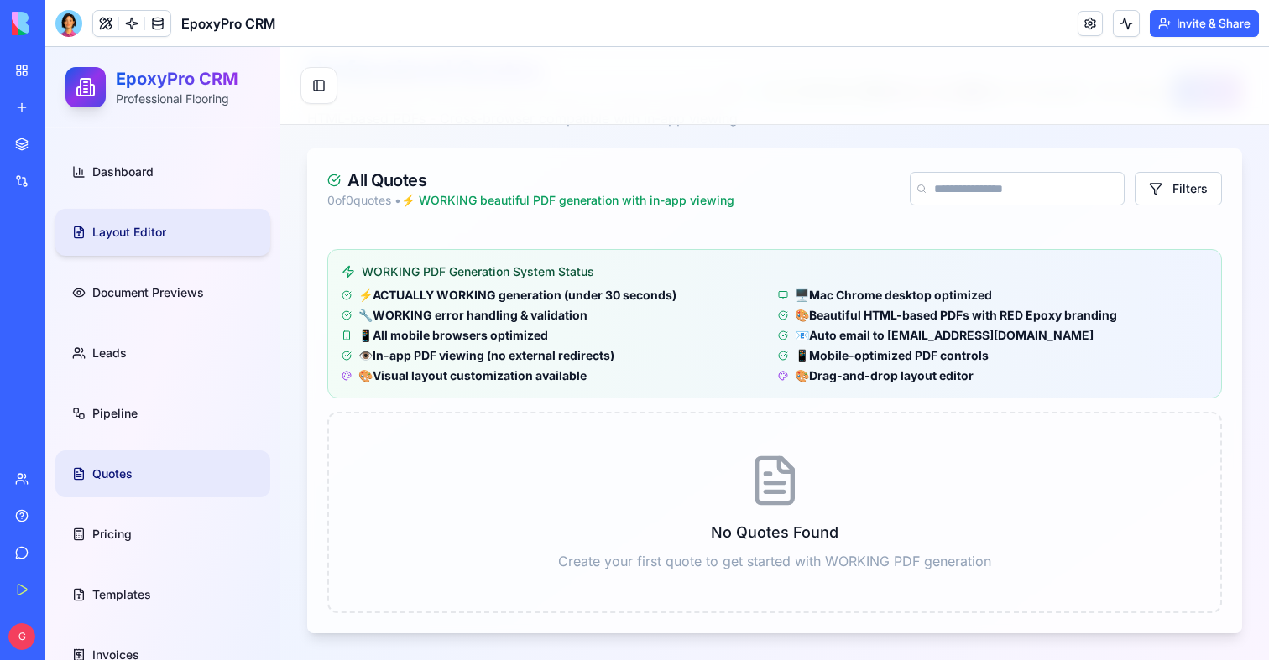
click at [129, 226] on span "Layout Editor" at bounding box center [129, 232] width 74 height 17
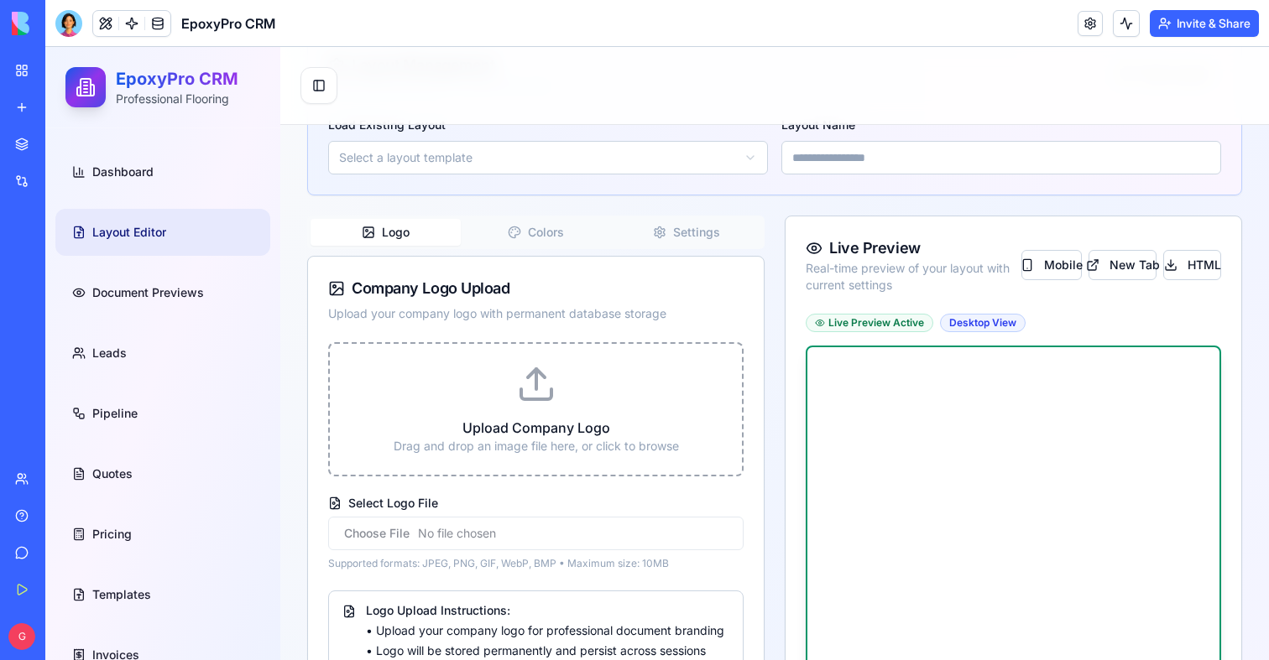
scroll to position [251, 0]
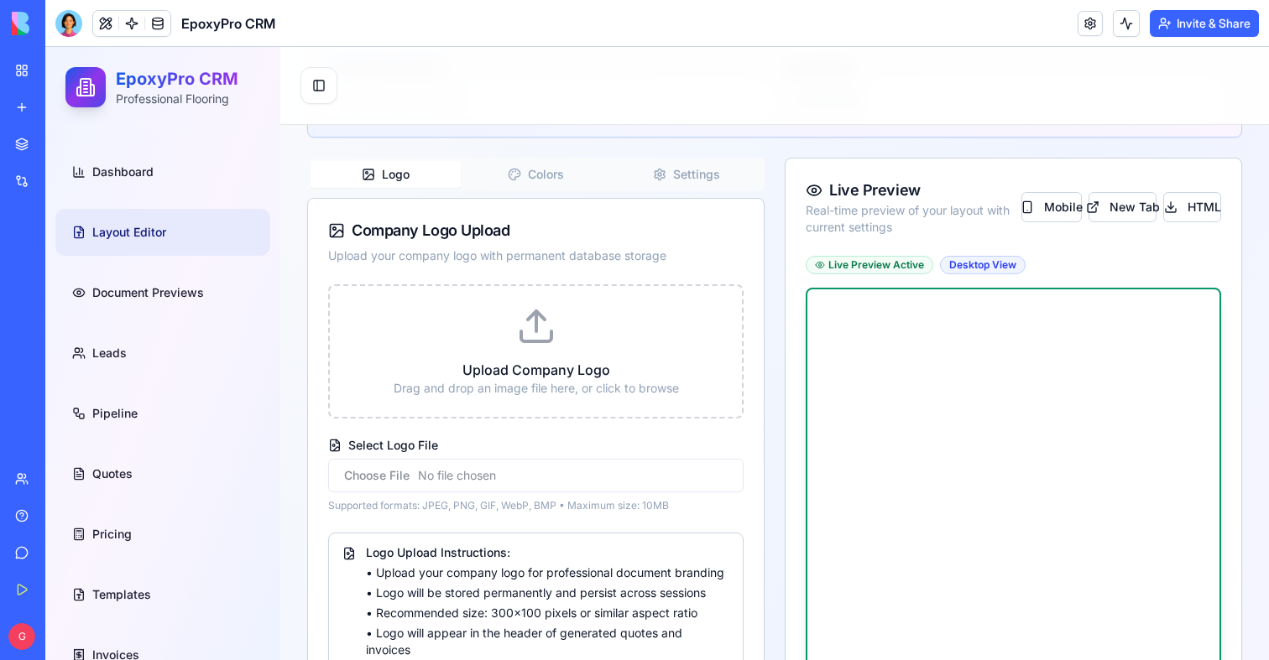
click at [568, 185] on button "Colors" at bounding box center [536, 174] width 150 height 27
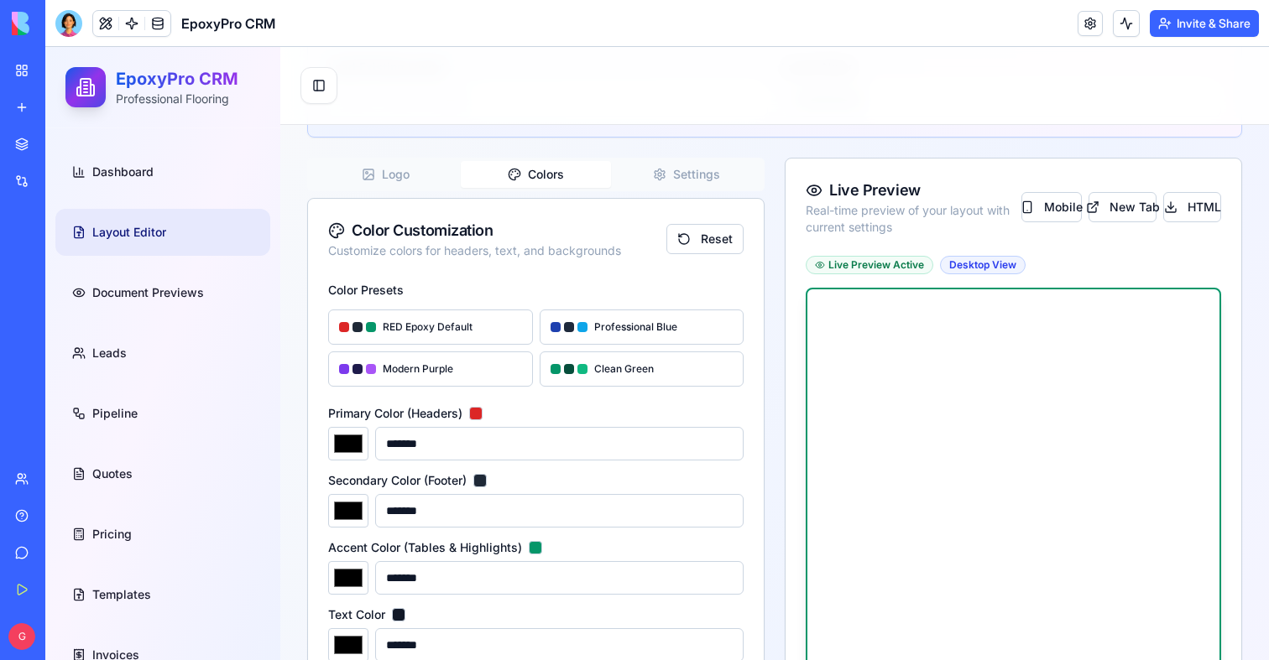
click at [426, 444] on input "*******" at bounding box center [559, 444] width 368 height 34
click at [352, 452] on input "*******" at bounding box center [348, 444] width 40 height 34
type input "*******"
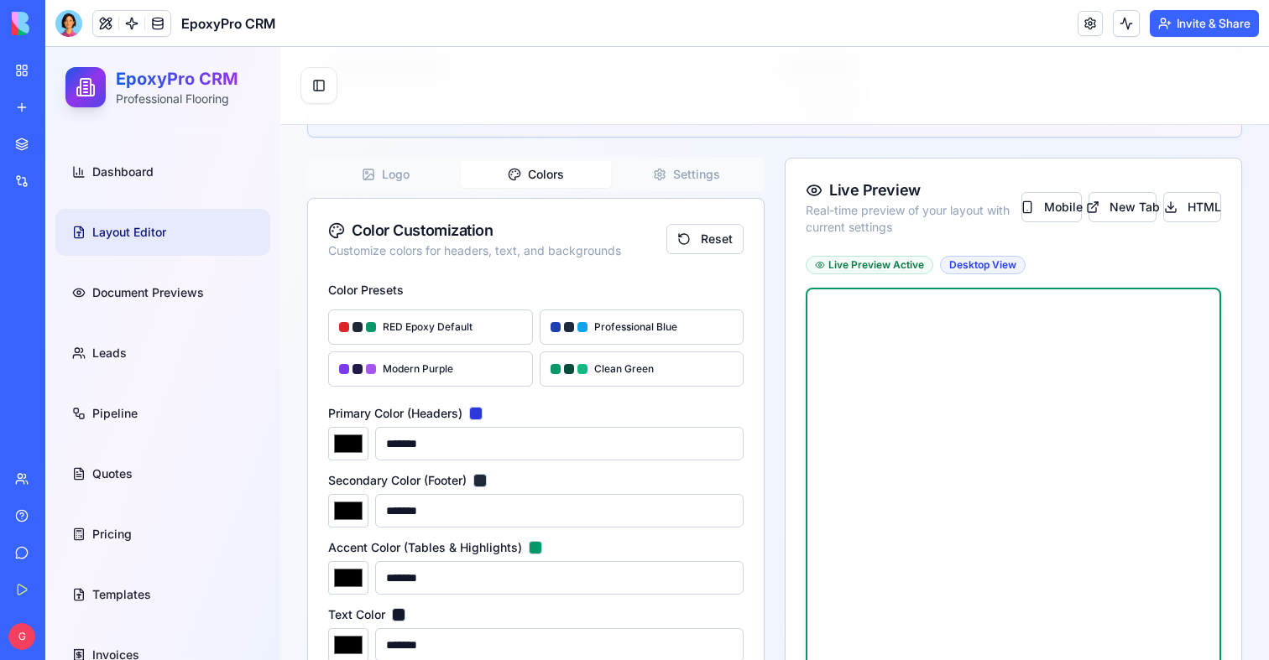
click at [576, 420] on div "Primary Color (Headers) ******* *******" at bounding box center [535, 434] width 415 height 54
click at [532, 431] on input "*******" at bounding box center [559, 444] width 368 height 34
paste input
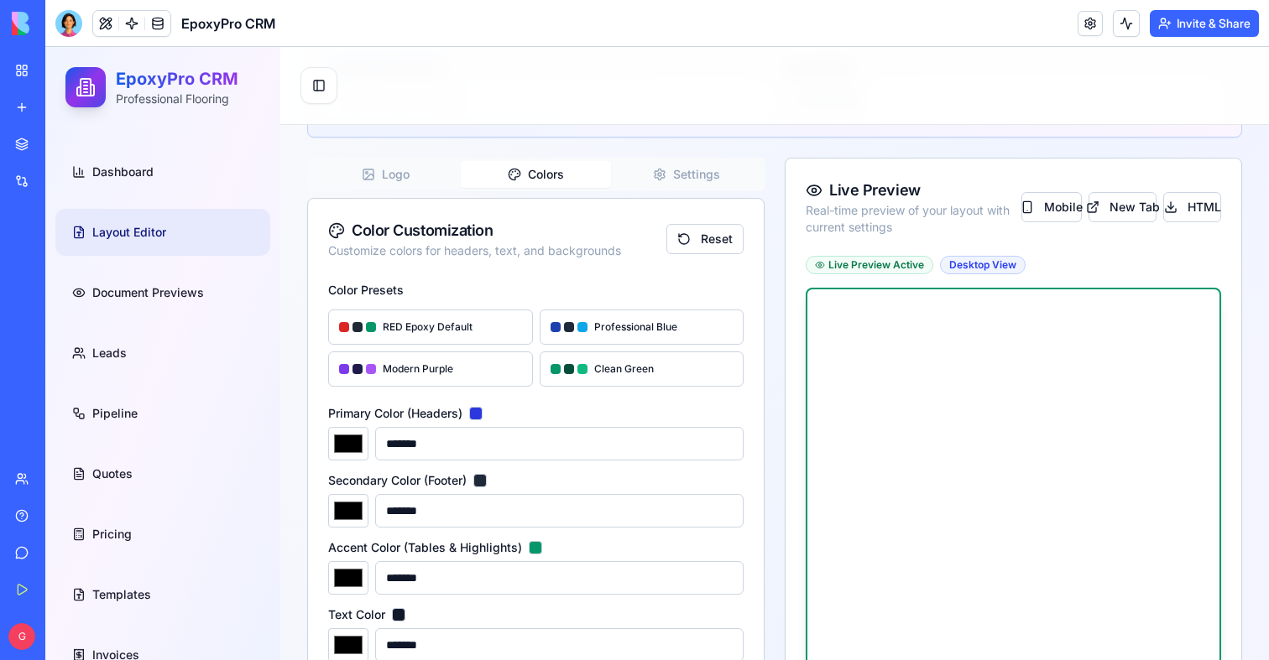
type input "*******"
type input "******"
type input "*******"
click at [342, 325] on div at bounding box center [344, 327] width 10 height 10
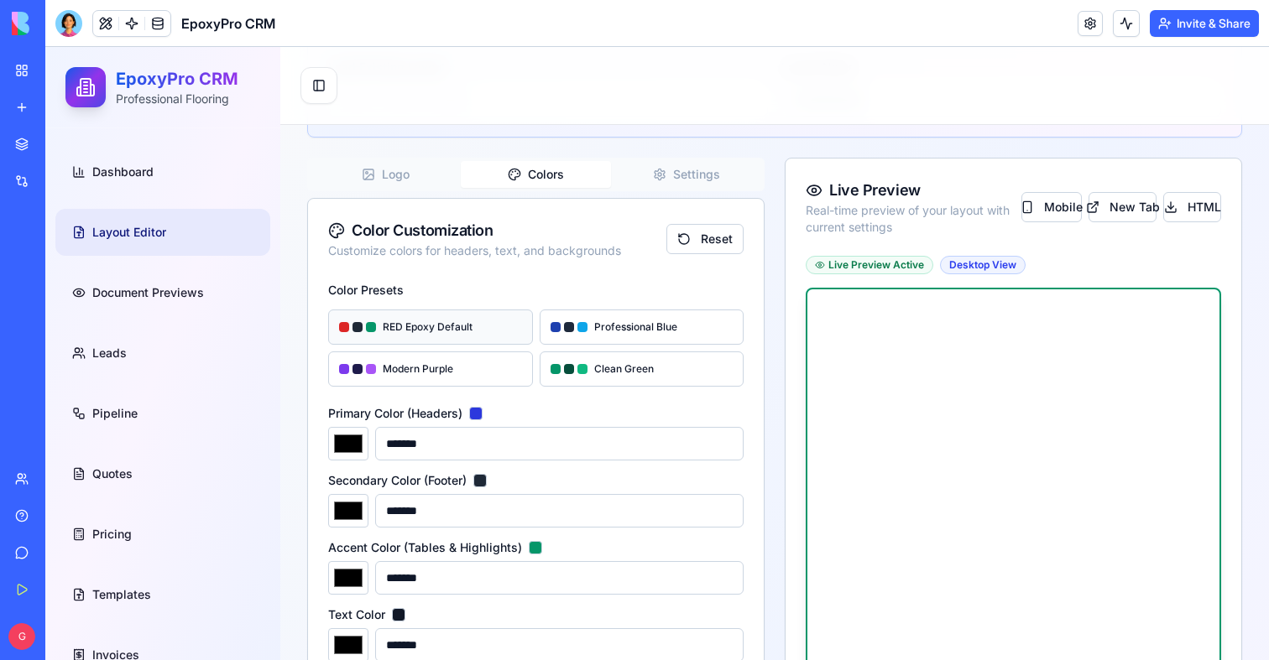
type input "*******"
click at [691, 290] on div "Color Presets RED Epoxy Default Professional Blue Modern Purple Clean Green" at bounding box center [535, 332] width 415 height 107
click at [716, 167] on button "Settings" at bounding box center [686, 174] width 150 height 27
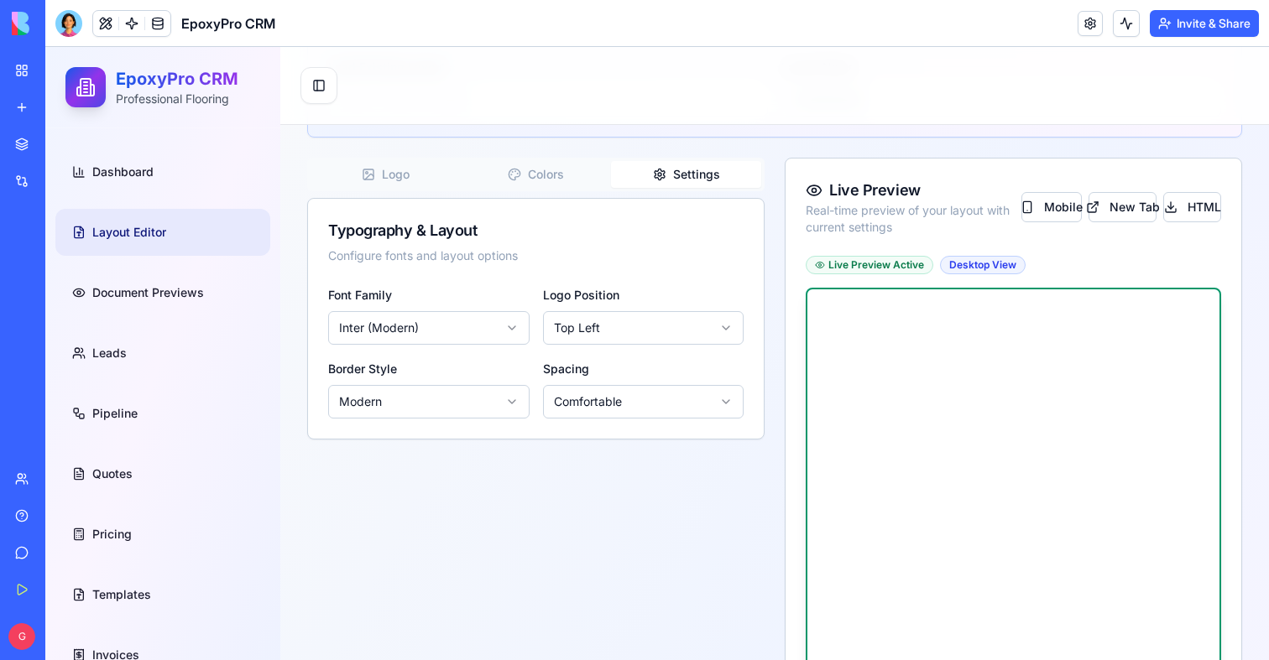
click at [416, 189] on div "Logo Colors Settings" at bounding box center [535, 175] width 457 height 34
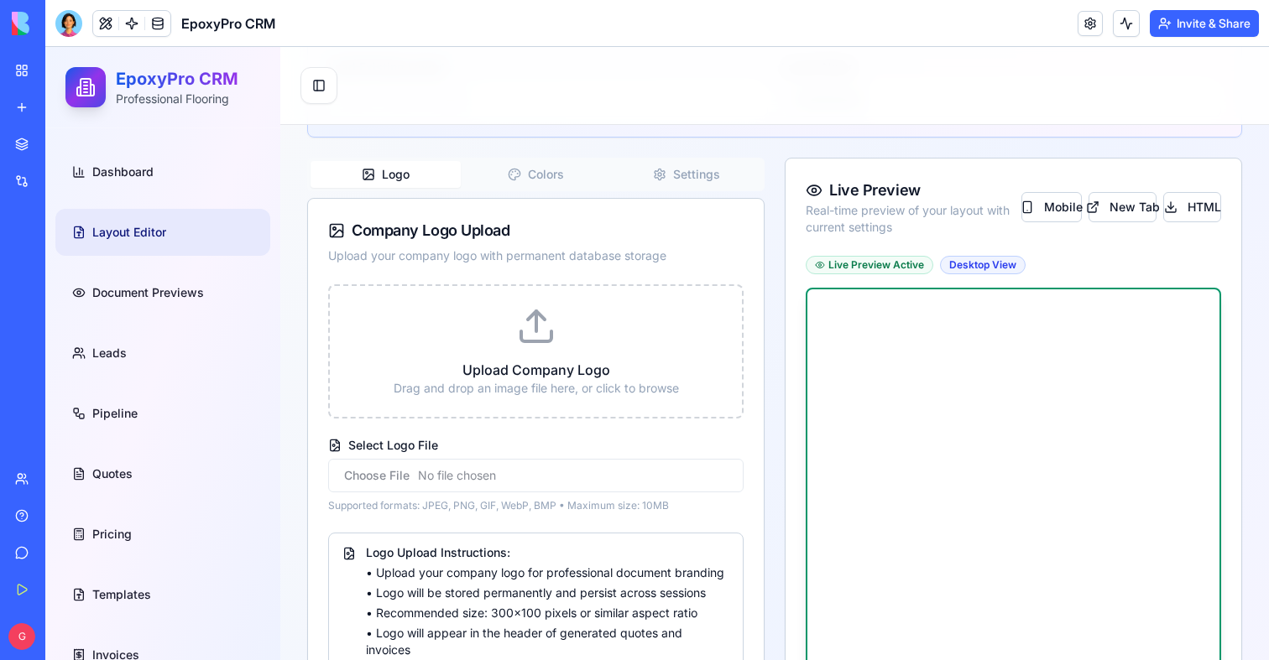
click at [416, 175] on button "Logo" at bounding box center [385, 174] width 150 height 27
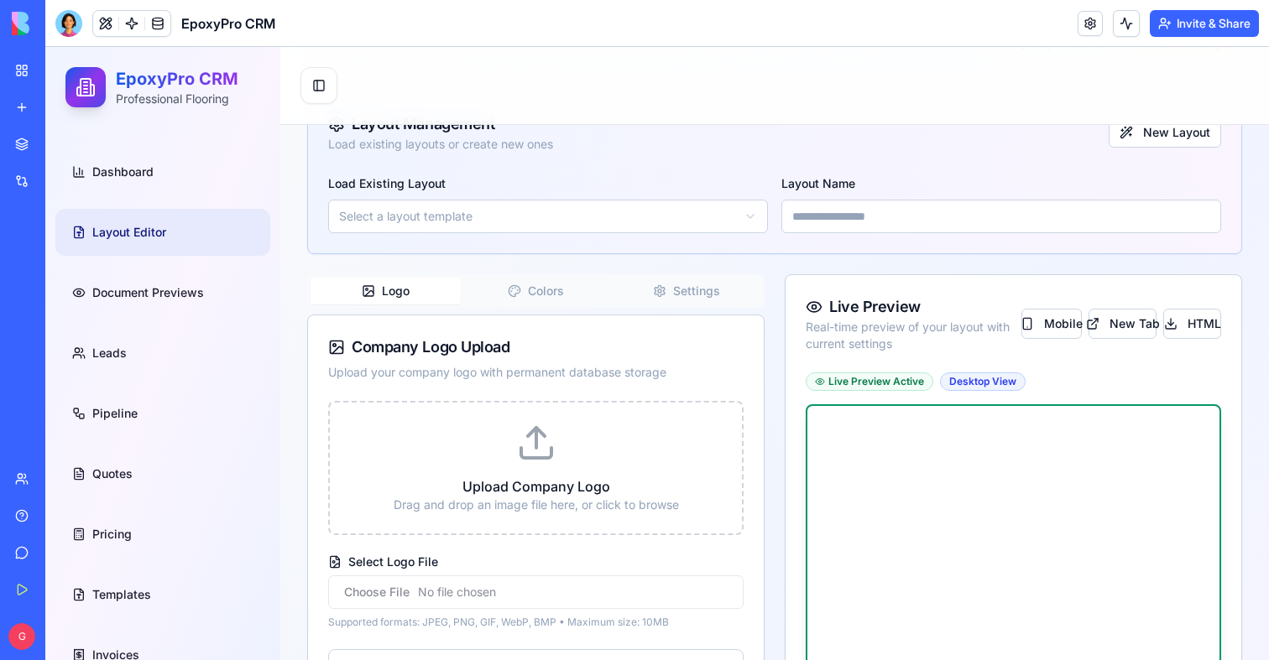
scroll to position [106, 0]
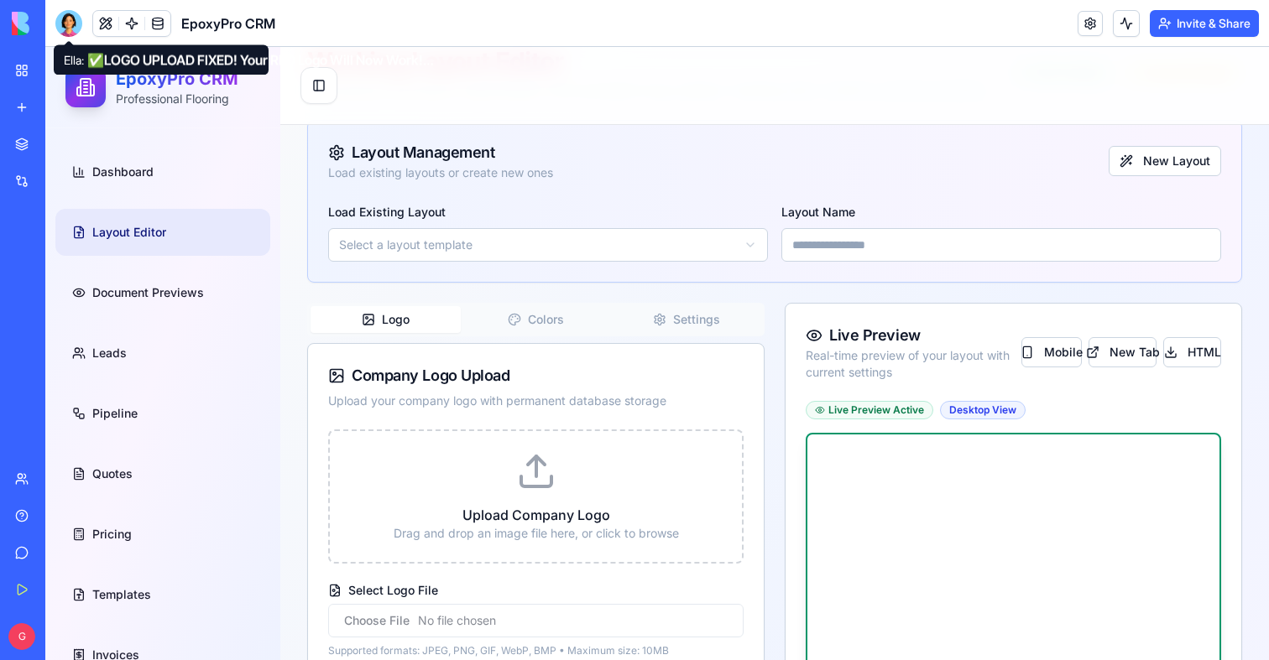
click at [75, 29] on div at bounding box center [68, 23] width 27 height 27
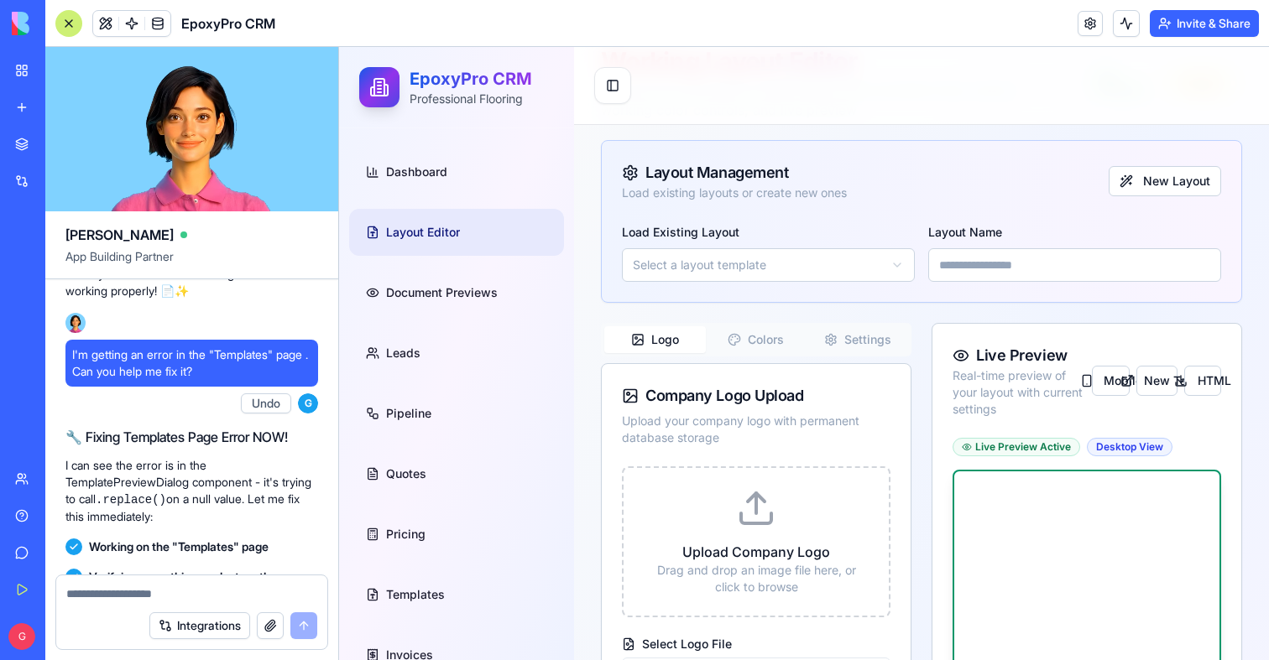
scroll to position [128745, 0]
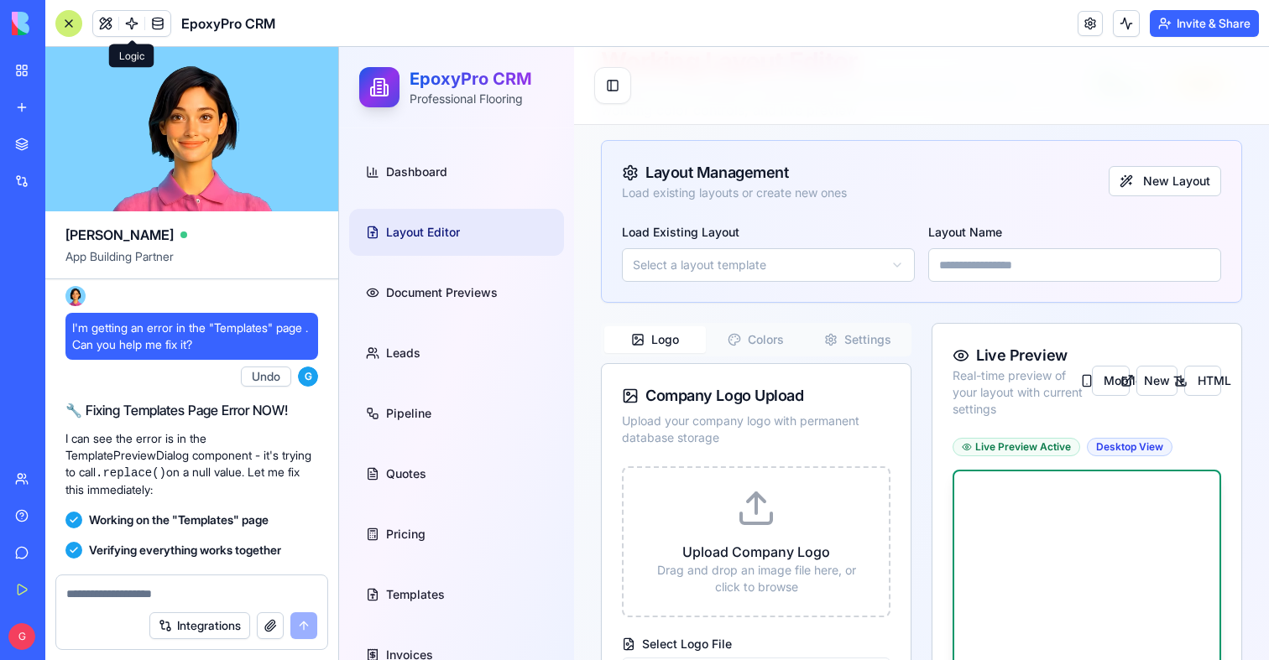
click at [133, 28] on link at bounding box center [131, 23] width 25 height 25
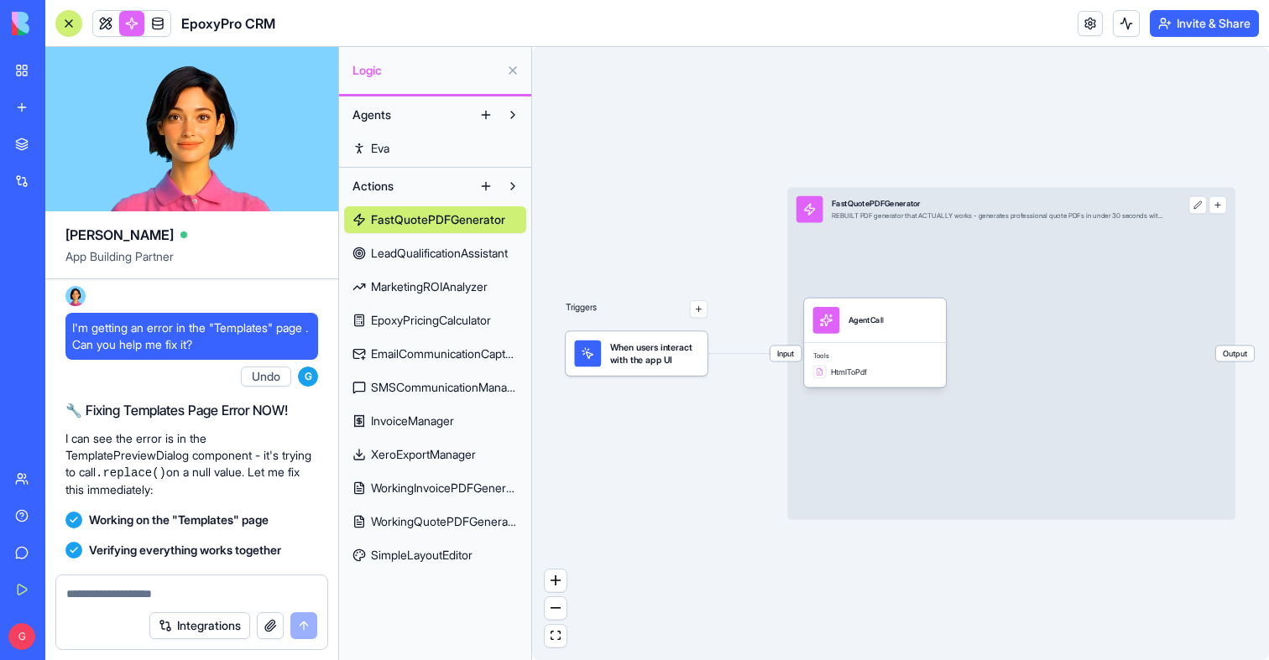
click at [428, 355] on span "EmailCommunicationCapture" at bounding box center [444, 354] width 147 height 17
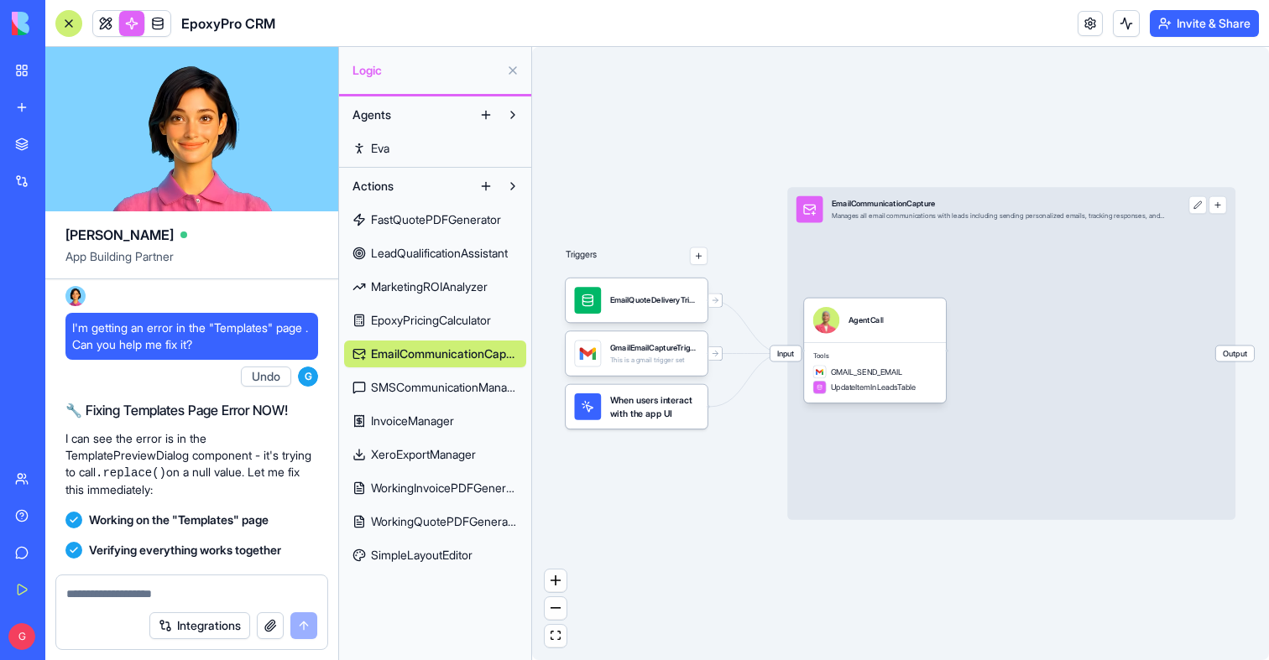
click at [636, 363] on div "This is a gmail trigger set" at bounding box center [654, 360] width 89 height 9
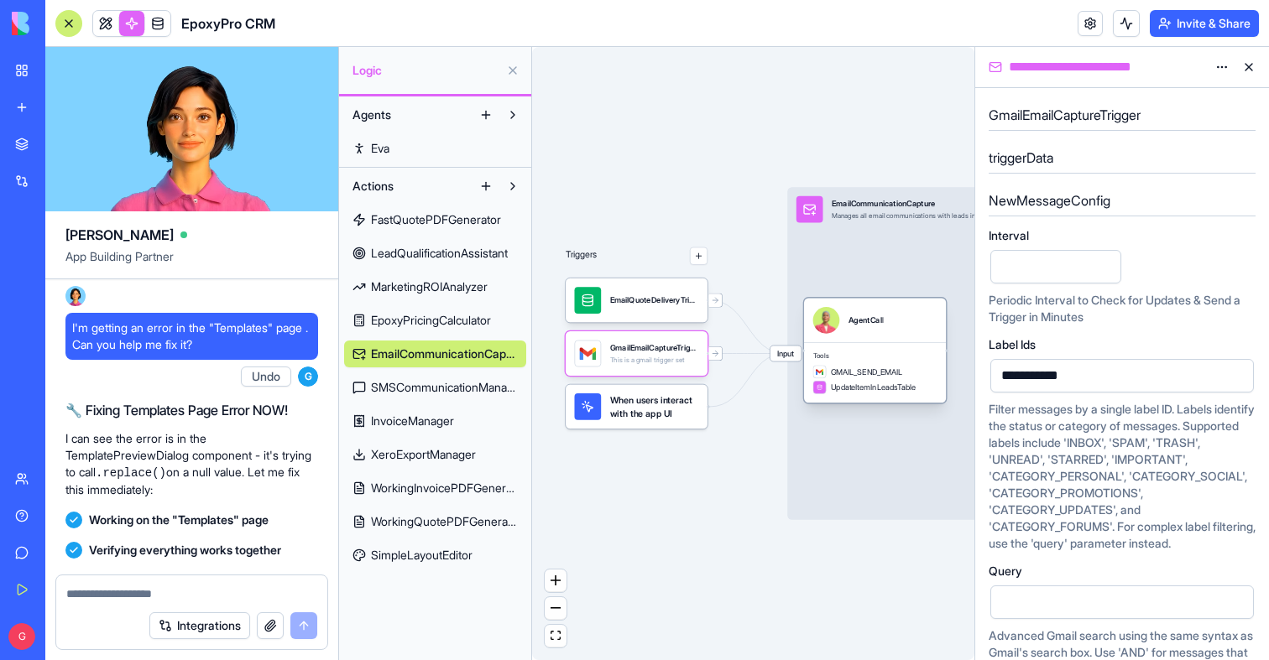
click at [874, 356] on span "Tools" at bounding box center [875, 356] width 124 height 9
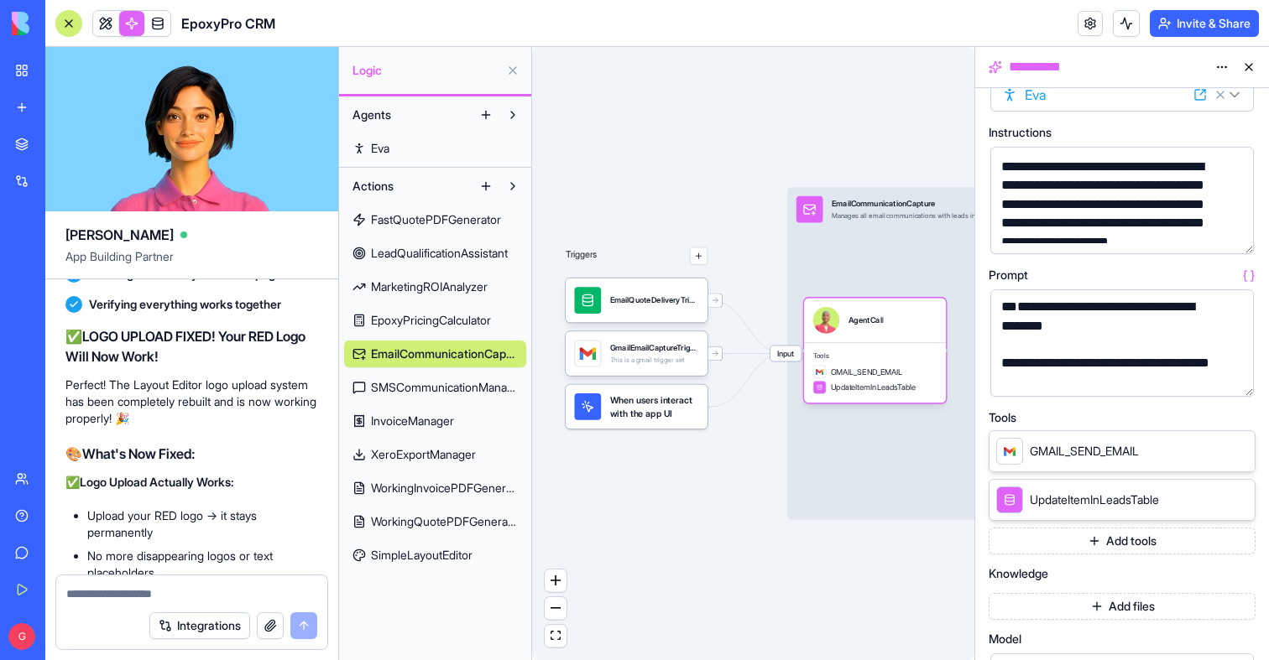
scroll to position [131731, 0]
